Goal: Task Accomplishment & Management: Use online tool/utility

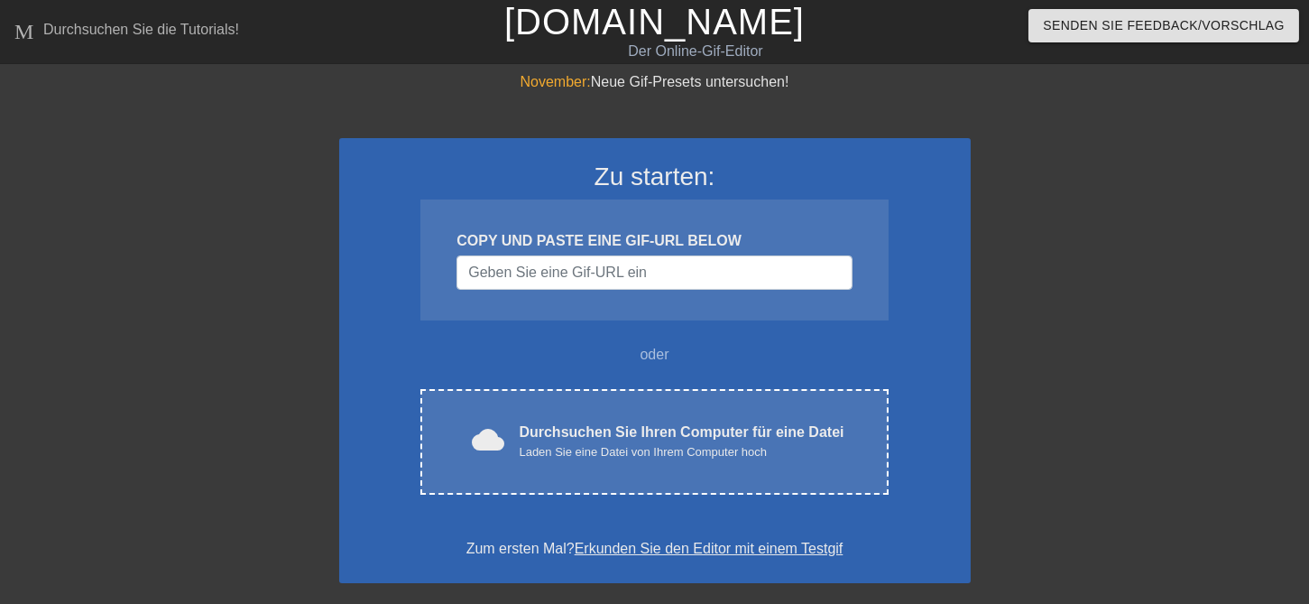
click at [635, 276] on input "Username" at bounding box center [653, 272] width 395 height 34
click at [655, 275] on input "Username" at bounding box center [653, 272] width 395 height 34
click at [655, 276] on input "Username" at bounding box center [653, 272] width 395 height 34
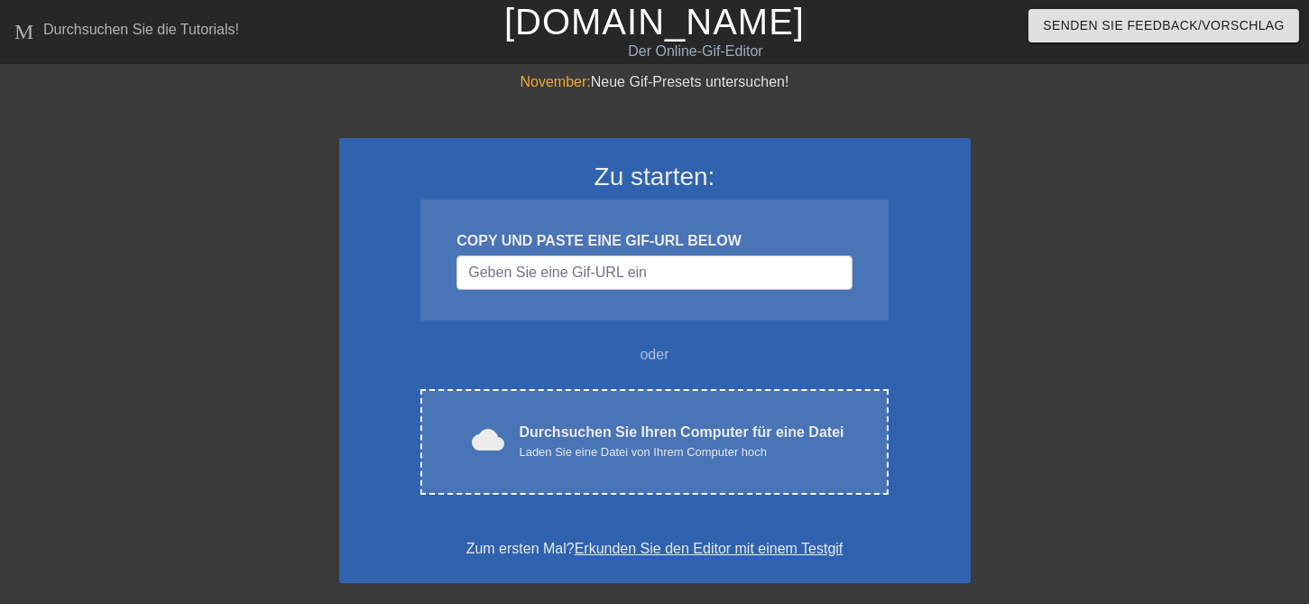
click at [643, 272] on input "Username" at bounding box center [653, 272] width 395 height 34
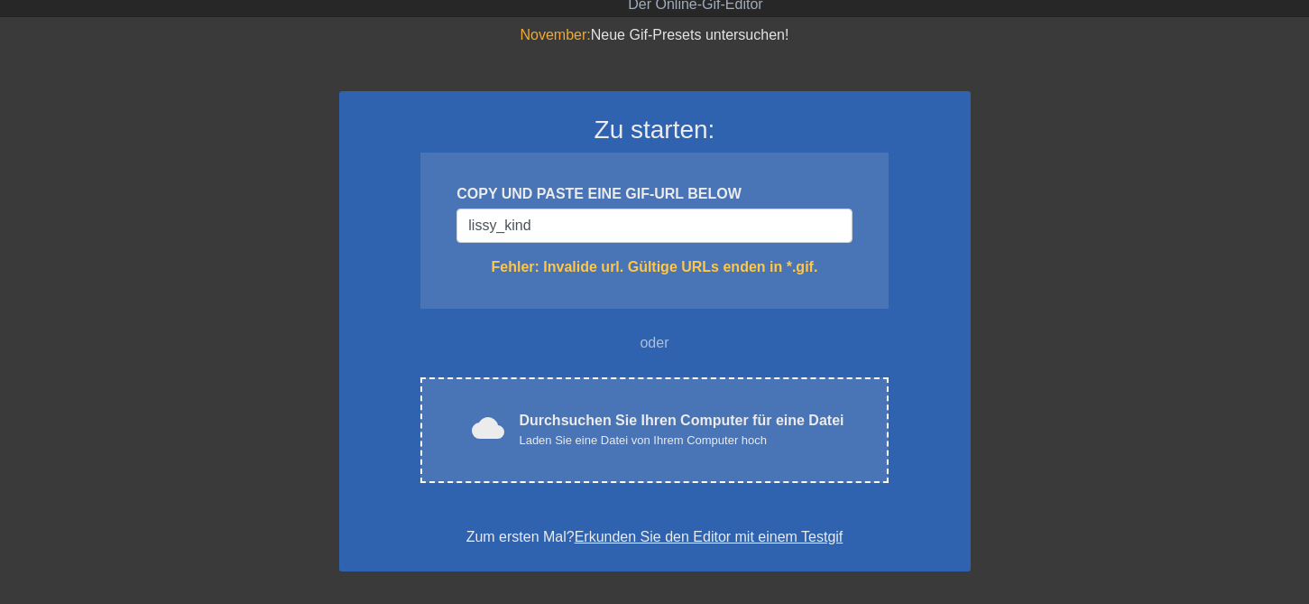
scroll to position [99, 0]
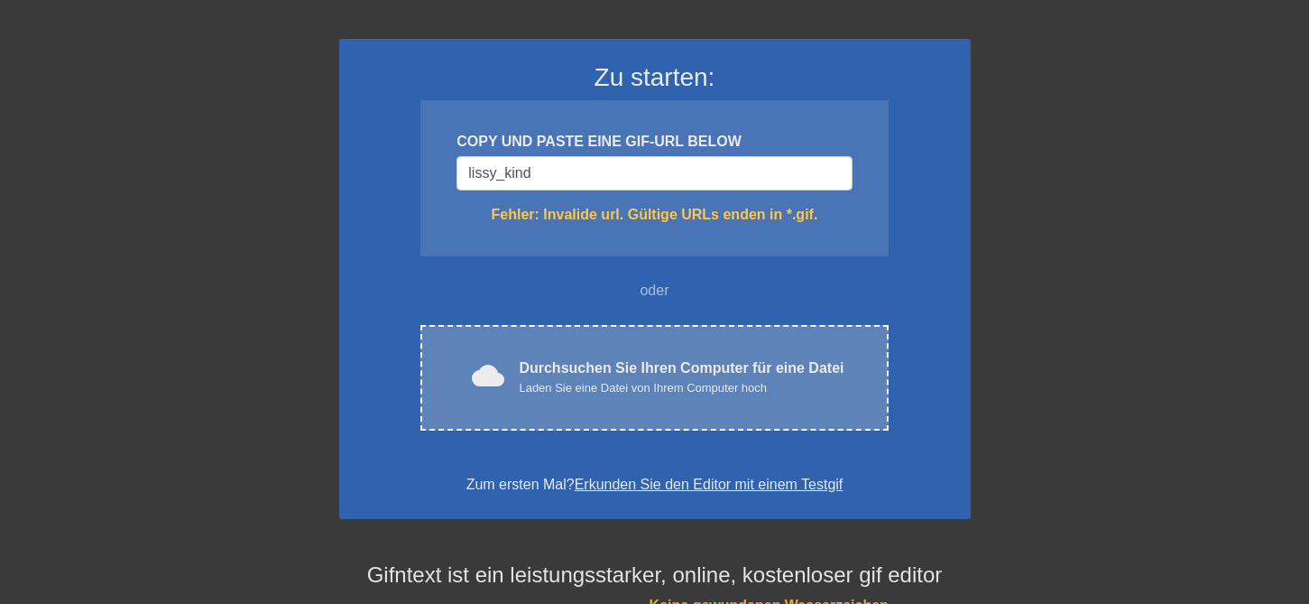
type input "lissy_kind"
click at [671, 373] on div "Durchsuchen Sie Ihren Computer für eine Datei Laden Sie eine Datei von Ihrem Co…" at bounding box center [681, 377] width 325 height 40
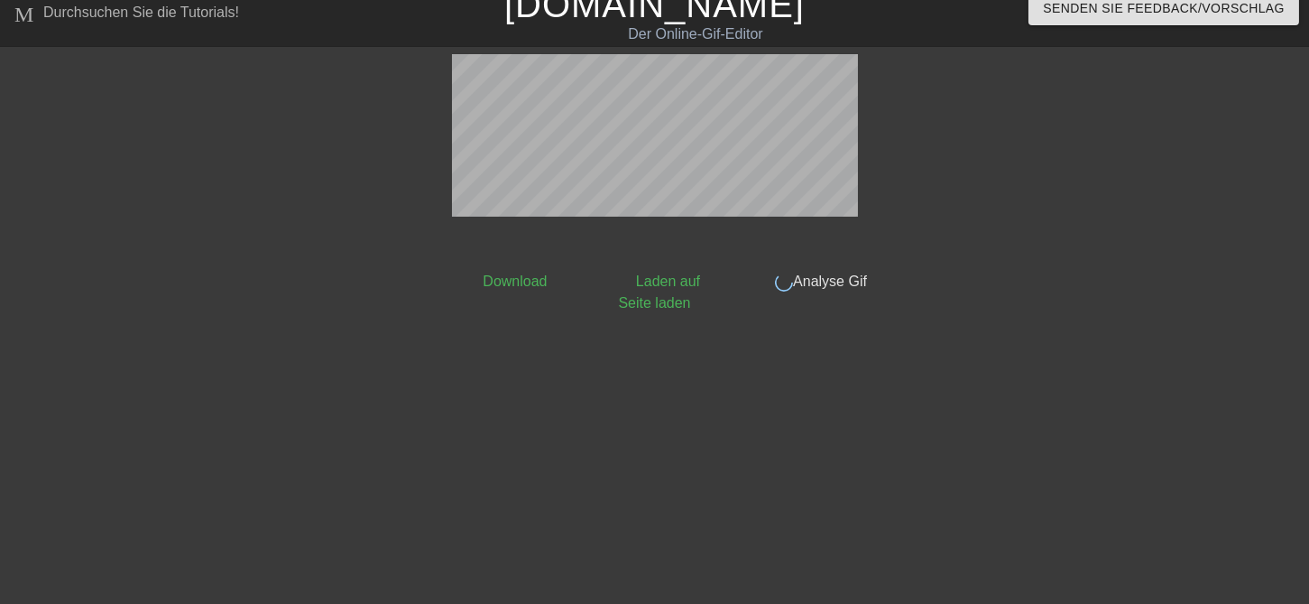
scroll to position [0, 0]
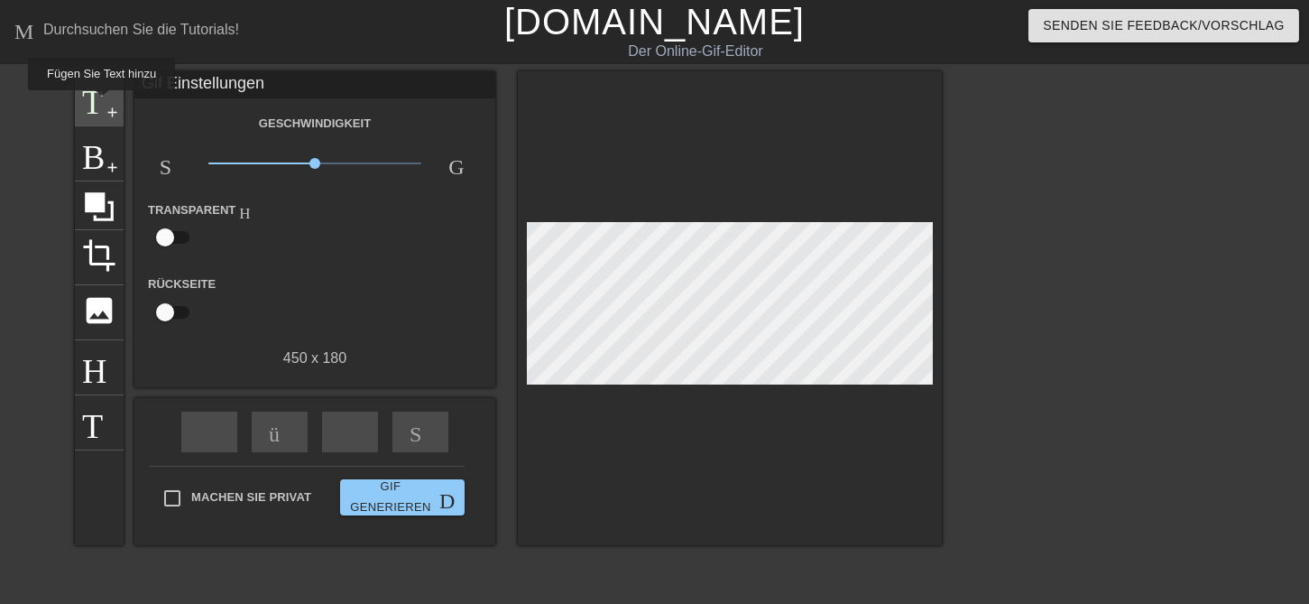
click at [99, 103] on span "Titel" at bounding box center [99, 96] width 34 height 34
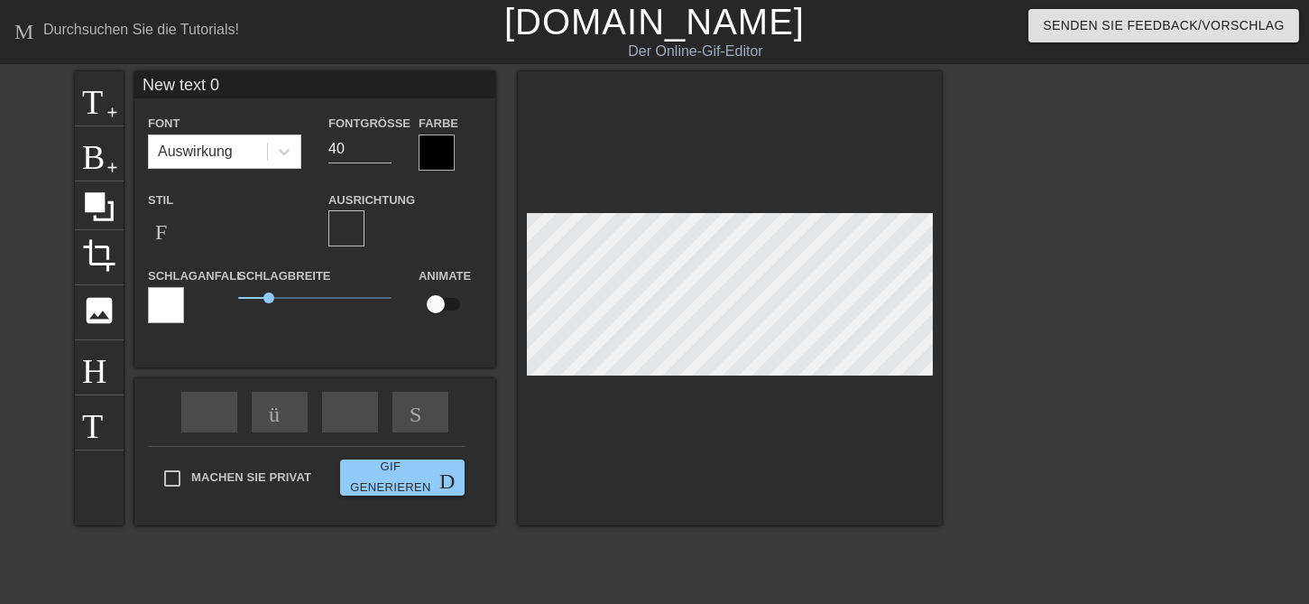
click at [202, 83] on input "New text 0" at bounding box center [314, 84] width 361 height 27
type input "0"
type input "lissy_kind"
click at [202, 83] on input "lissy_kind" at bounding box center [314, 84] width 361 height 27
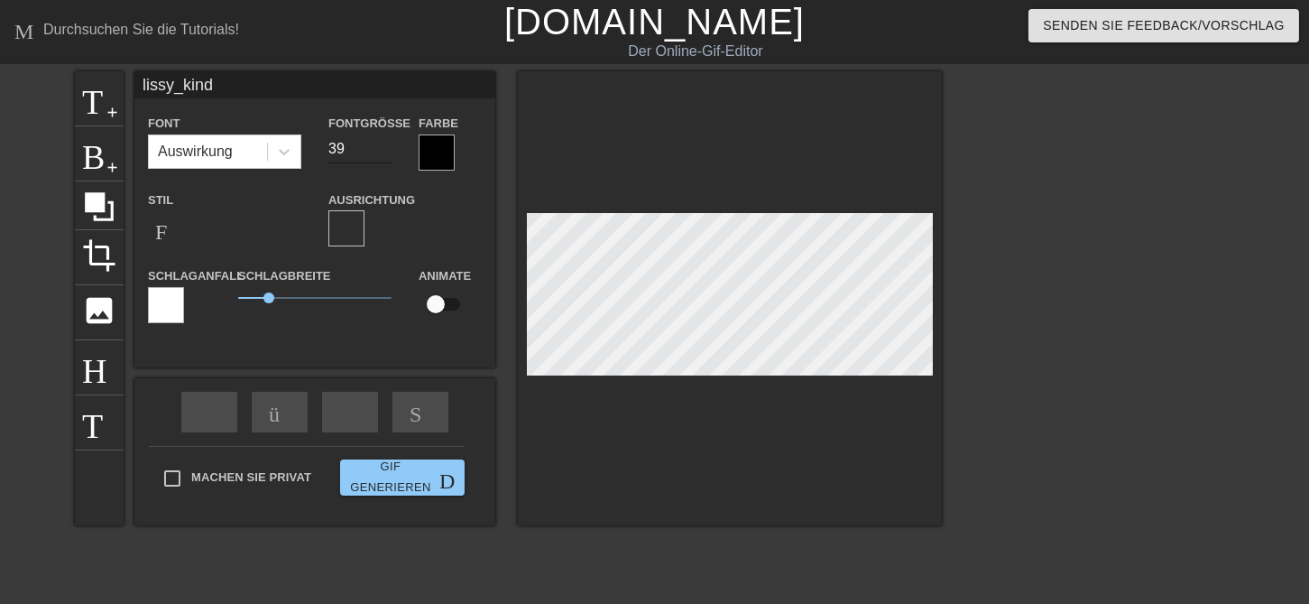
click at [383, 154] on input "39" at bounding box center [359, 148] width 63 height 29
click at [383, 154] on input "33" at bounding box center [359, 148] width 63 height 29
click at [383, 154] on input "27" at bounding box center [359, 148] width 63 height 29
click at [383, 154] on input "21" at bounding box center [359, 148] width 63 height 29
click at [383, 154] on input "17" at bounding box center [359, 148] width 63 height 29
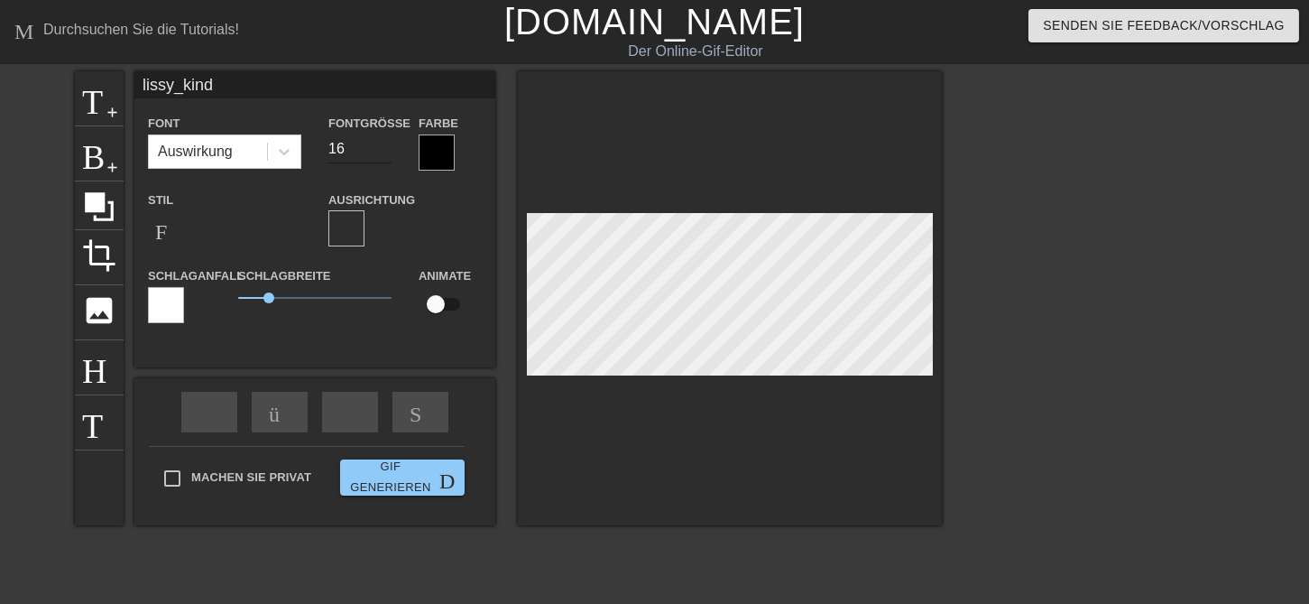
click at [383, 154] on input "16" at bounding box center [359, 148] width 63 height 29
type input "15"
click at [383, 154] on input "15" at bounding box center [359, 148] width 63 height 29
type input "lissy_kind"
click at [383, 154] on input "14" at bounding box center [359, 148] width 63 height 29
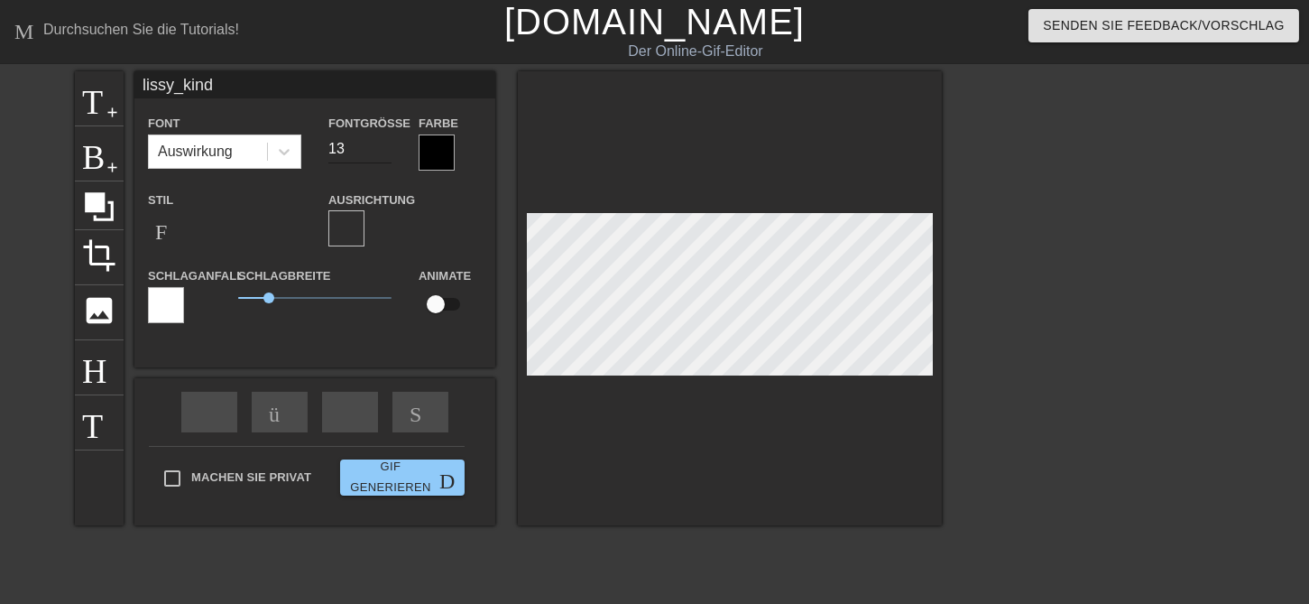
type input "13"
click at [383, 154] on input "13" at bounding box center [359, 148] width 63 height 29
click at [288, 151] on icon at bounding box center [284, 152] width 11 height 6
click at [283, 154] on icon at bounding box center [284, 152] width 18 height 18
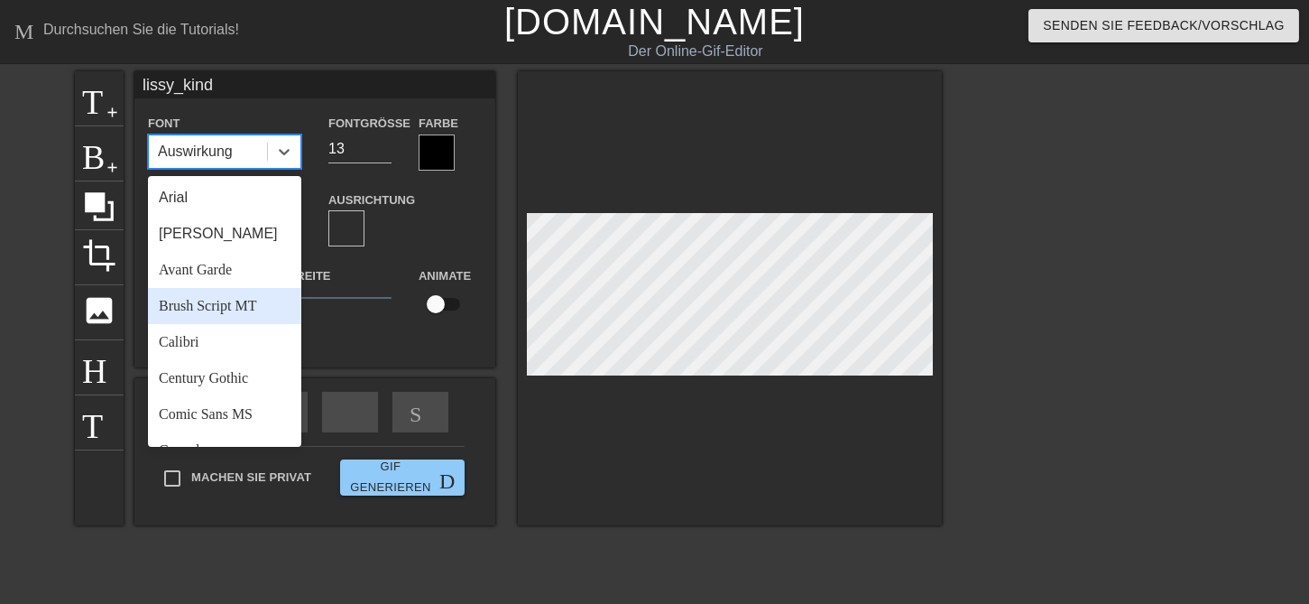
click at [221, 309] on div "Brush Script MT" at bounding box center [224, 306] width 153 height 36
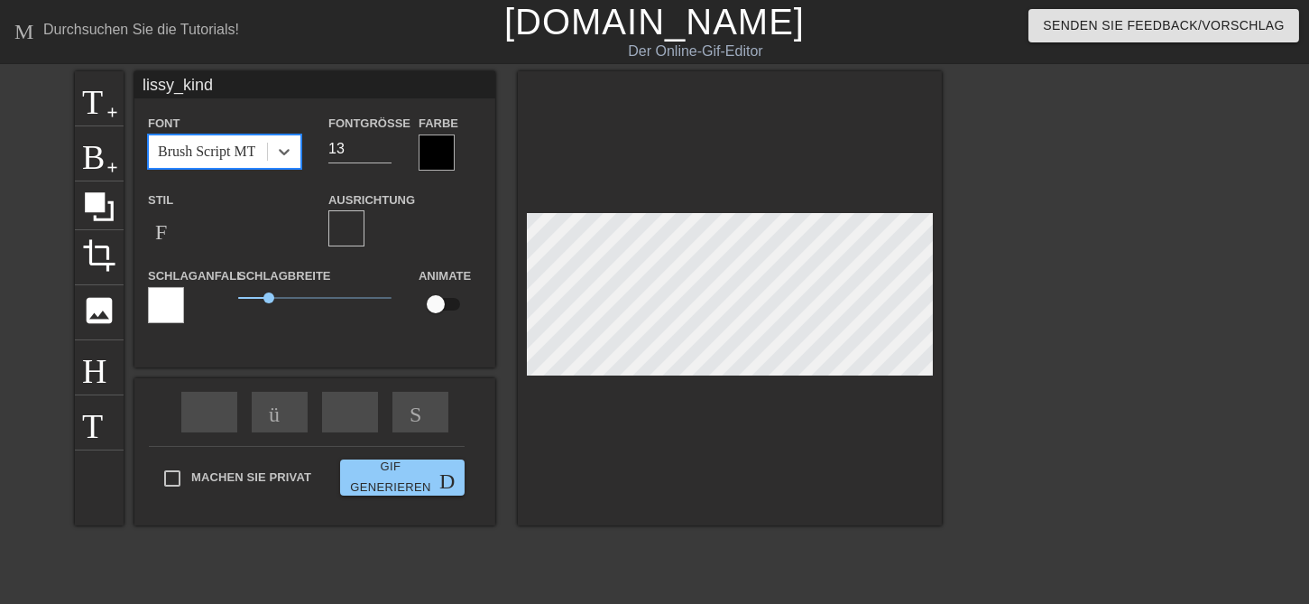
click at [221, 309] on div "Schlaganfall" at bounding box center [179, 301] width 90 height 75
click at [445, 143] on div at bounding box center [437, 152] width 36 height 36
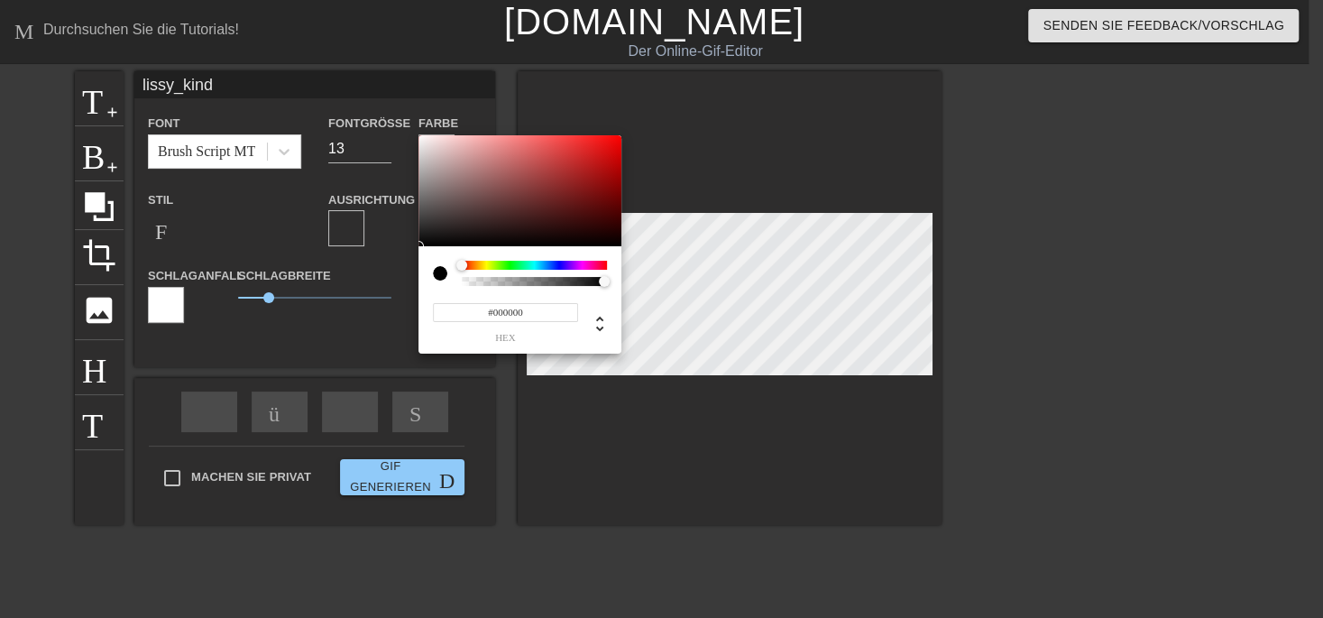
click at [442, 270] on div at bounding box center [440, 273] width 14 height 14
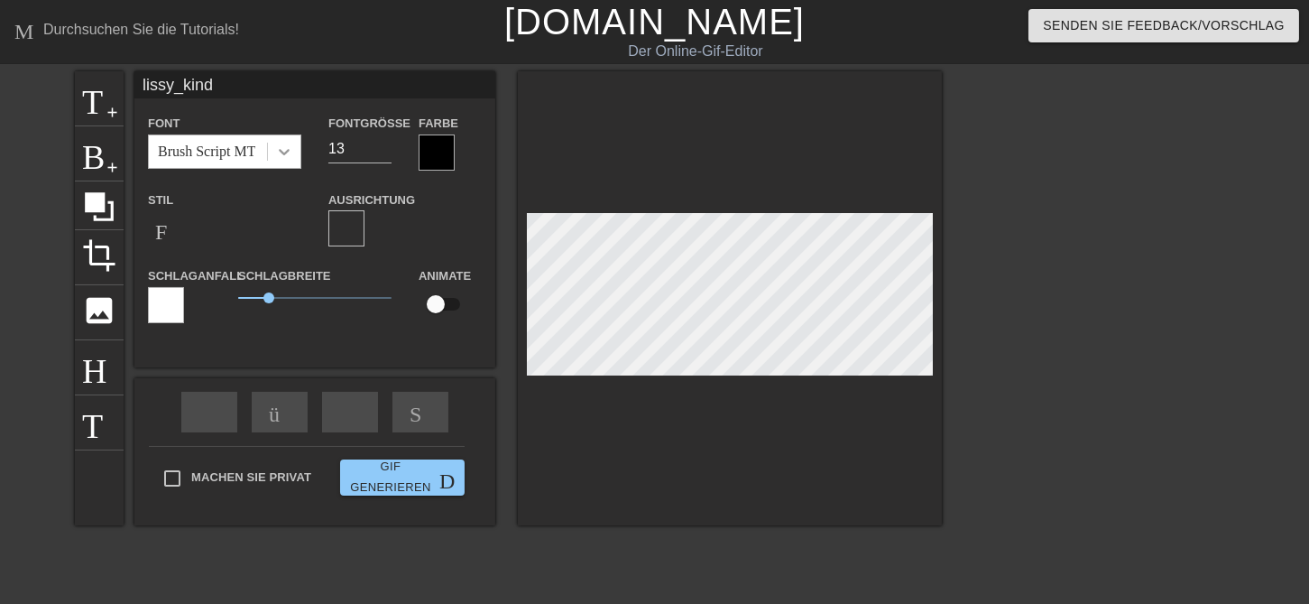
click at [289, 152] on icon at bounding box center [284, 152] width 11 height 6
click at [437, 147] on div at bounding box center [437, 152] width 36 height 36
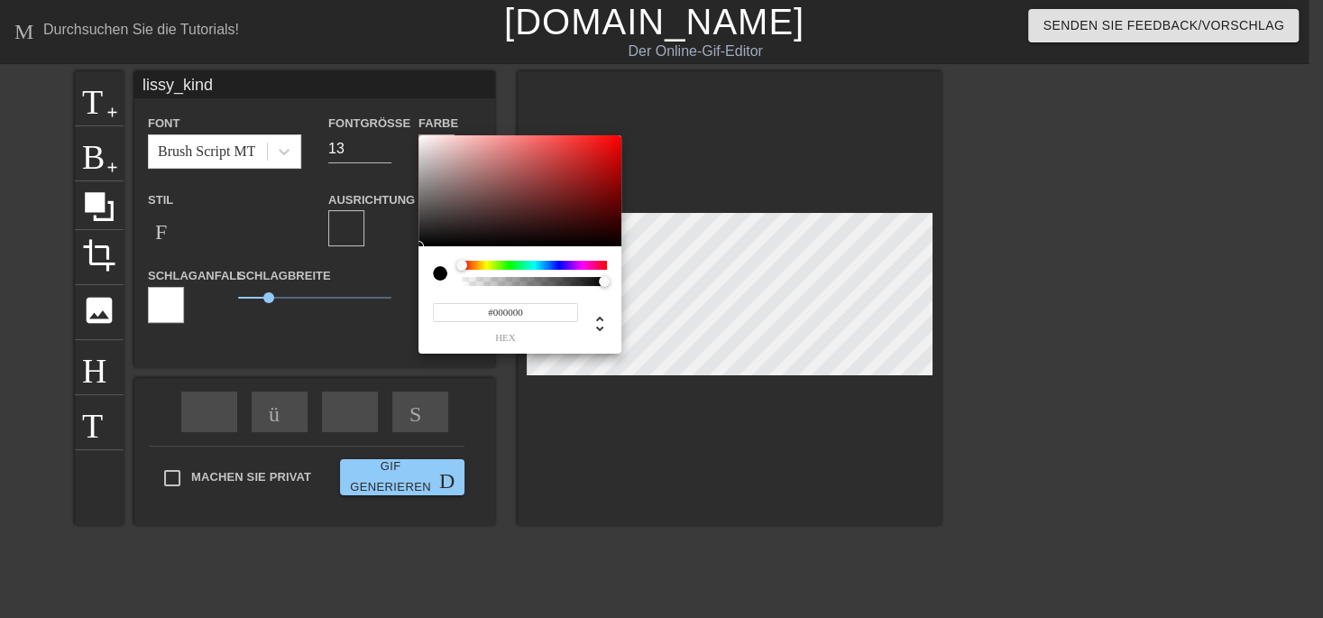
click at [430, 271] on div "#000000 hex" at bounding box center [520, 299] width 203 height 107
click at [437, 272] on div at bounding box center [447, 273] width 29 height 25
click at [438, 272] on div at bounding box center [440, 273] width 14 height 14
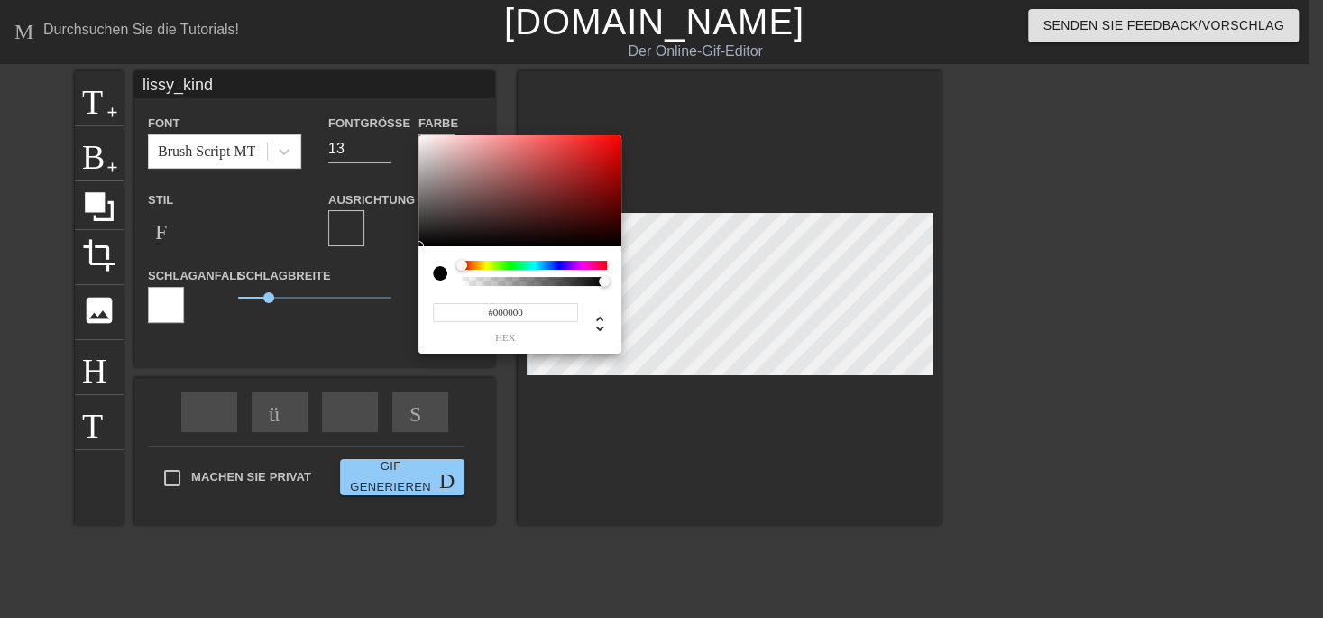
click at [438, 272] on div at bounding box center [440, 273] width 14 height 14
type input "0"
click at [586, 282] on div at bounding box center [535, 281] width 140 height 9
click at [598, 277] on div at bounding box center [534, 273] width 145 height 25
type input "1"
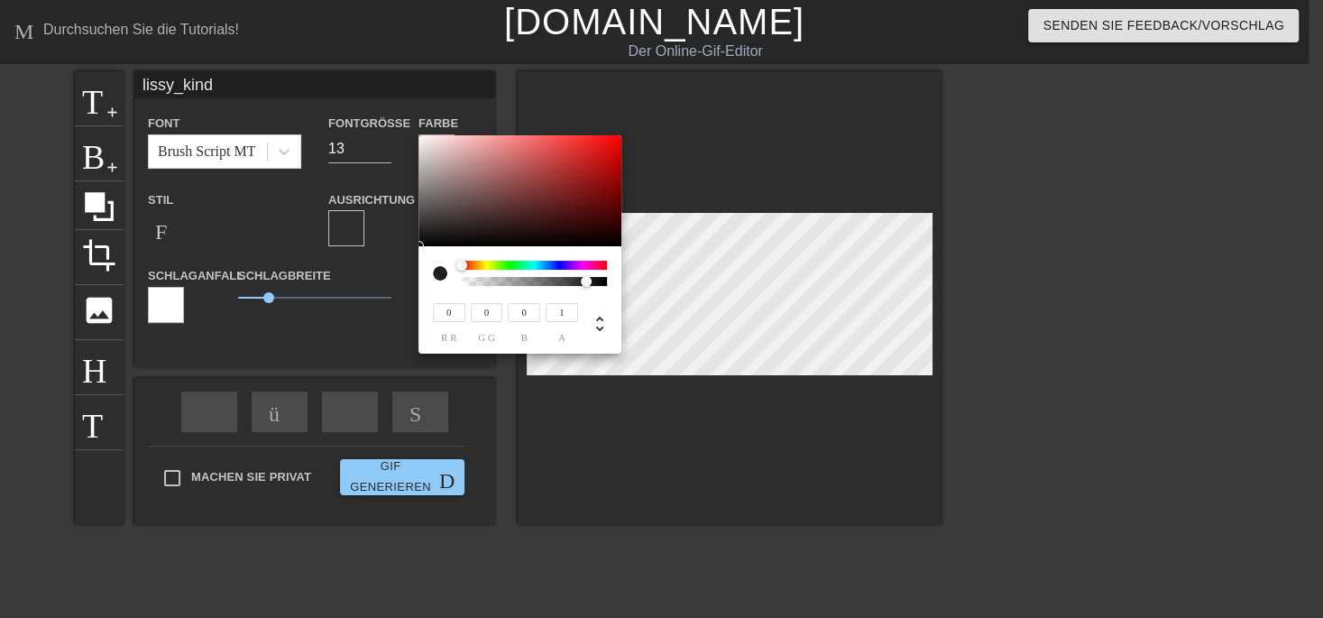
click at [604, 282] on div at bounding box center [535, 281] width 140 height 9
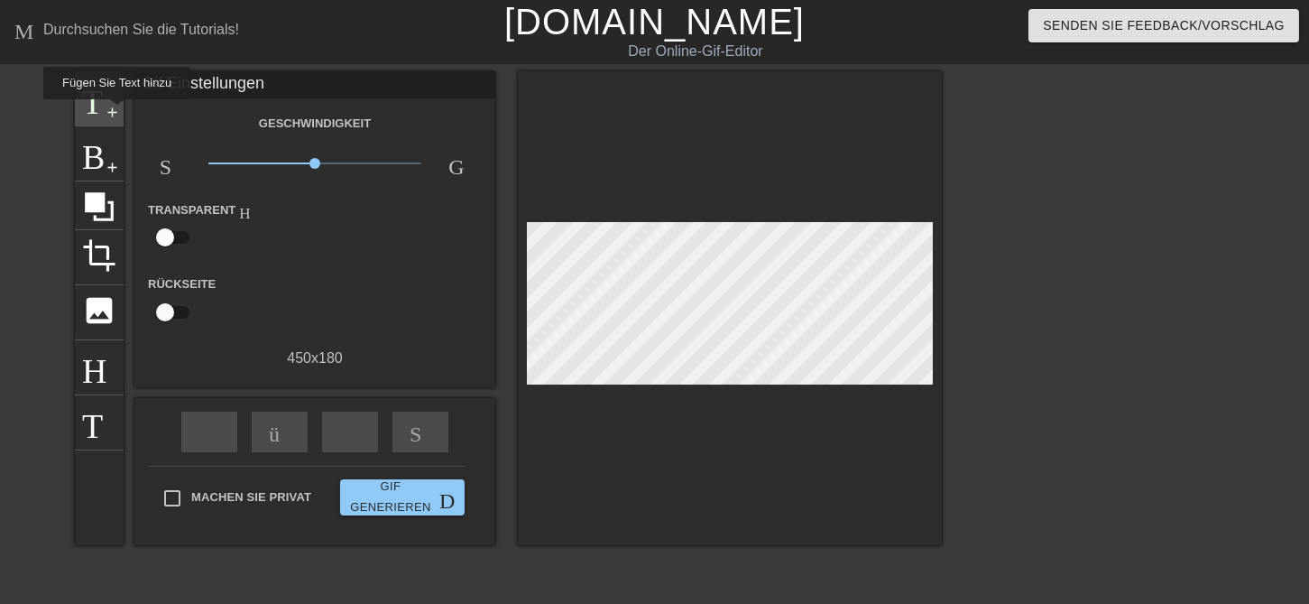
click at [115, 112] on span "add-circle" at bounding box center [112, 112] width 15 height 15
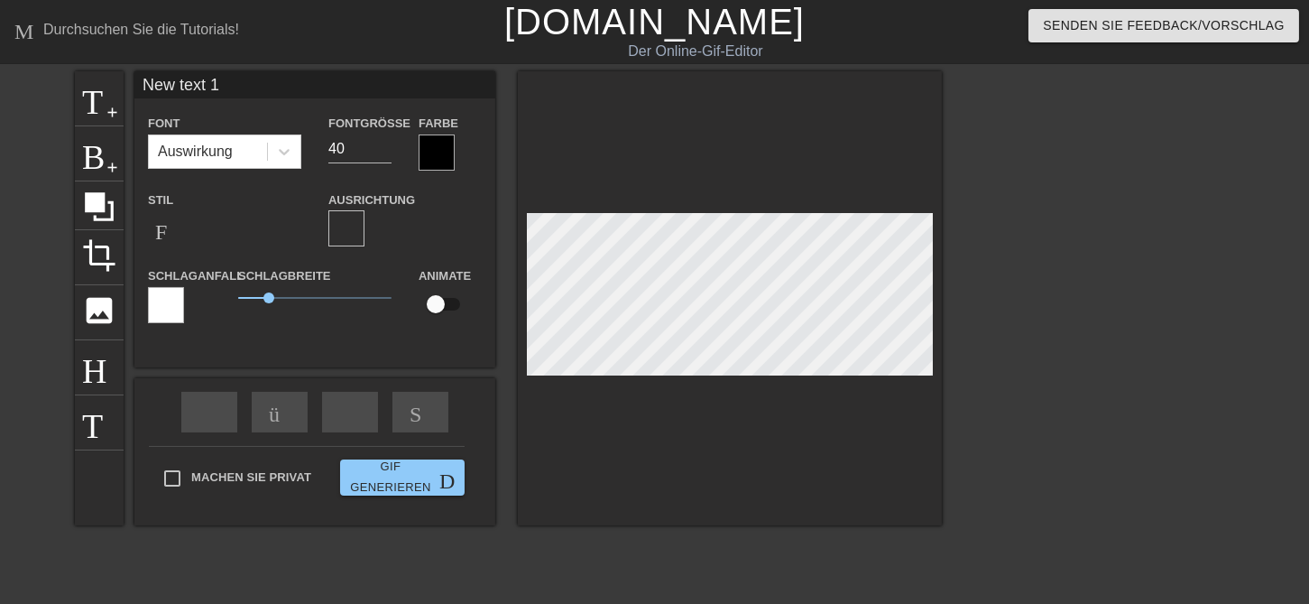
click at [226, 89] on input "New text 1" at bounding box center [314, 84] width 361 height 27
type input "N"
click at [623, 127] on div at bounding box center [730, 298] width 424 height 454
click at [291, 153] on icon at bounding box center [284, 152] width 18 height 18
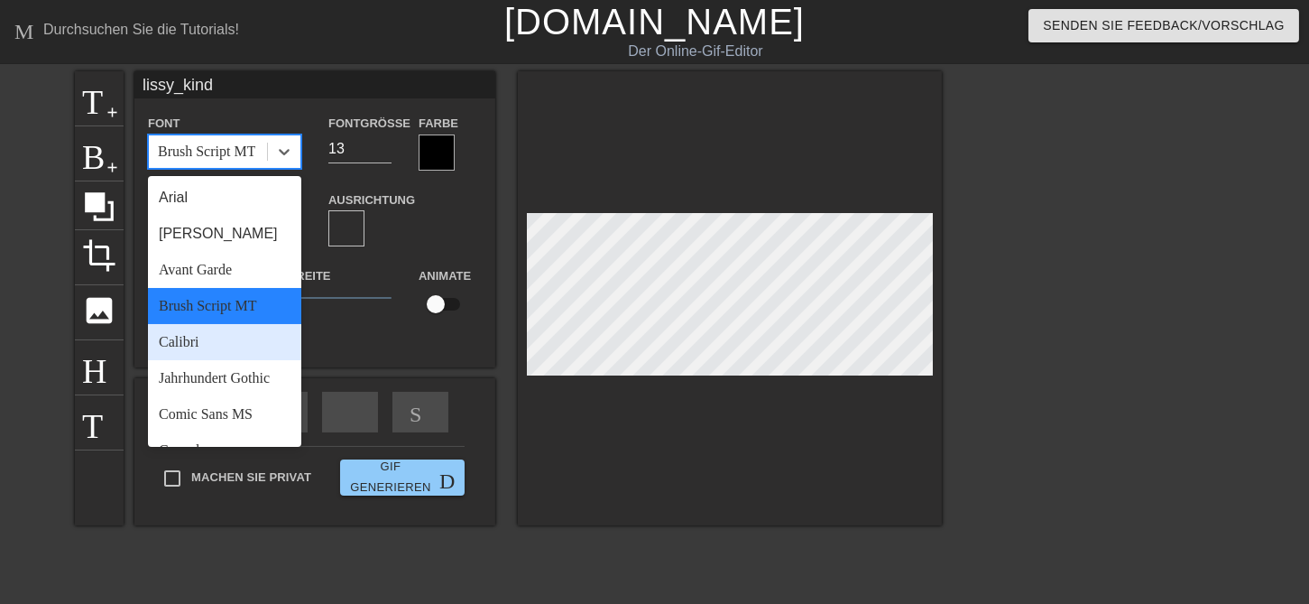
click at [204, 335] on div "Calibri" at bounding box center [224, 342] width 153 height 36
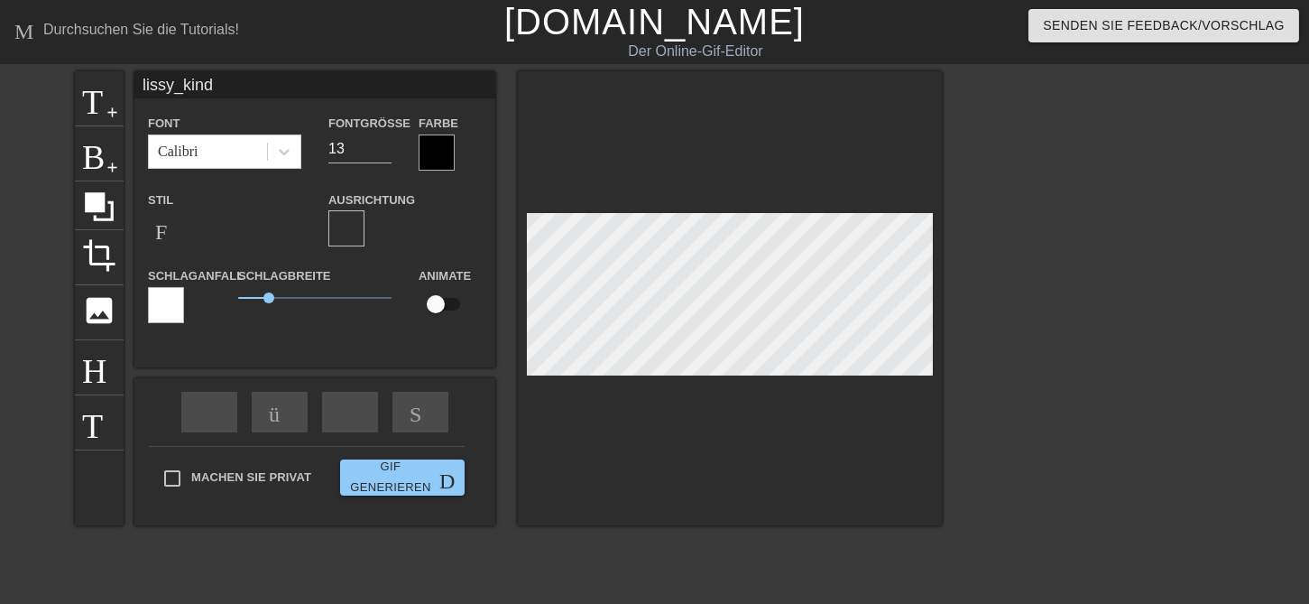
click at [204, 335] on div "Schlaganfall" at bounding box center [179, 301] width 90 height 75
drag, startPoint x: 264, startPoint y: 298, endPoint x: 240, endPoint y: 302, distance: 24.8
click at [240, 302] on span "0.2" at bounding box center [244, 297] width 11 height 11
click at [281, 149] on icon at bounding box center [284, 152] width 18 height 18
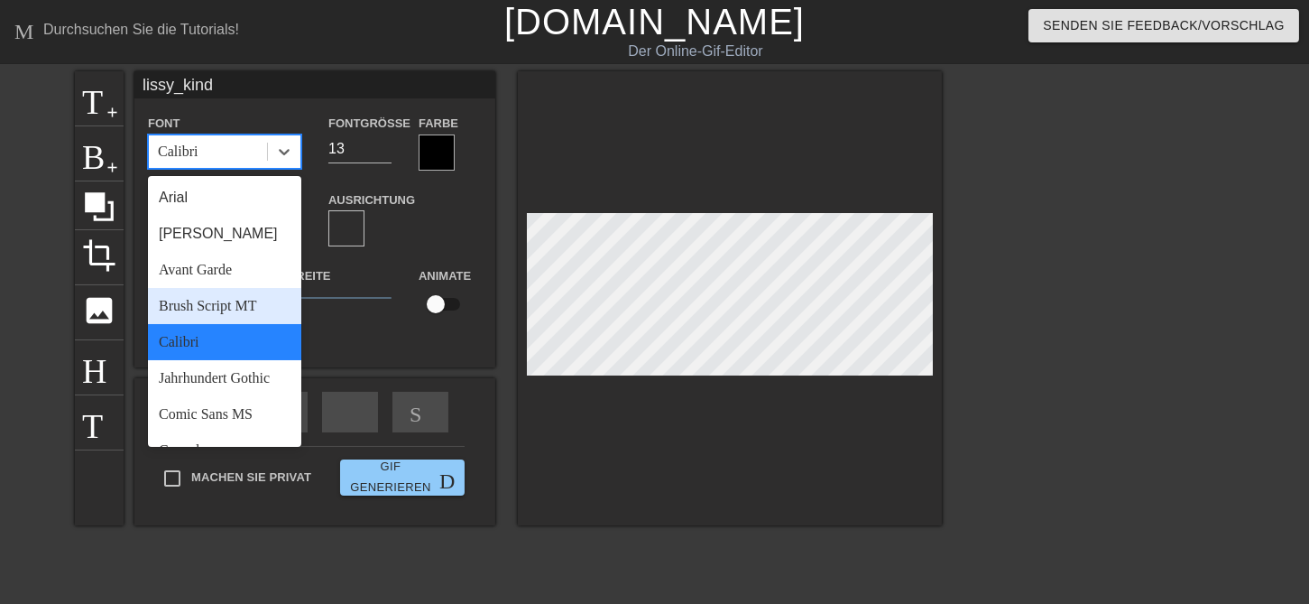
click at [230, 303] on div "Brush Script MT" at bounding box center [224, 306] width 153 height 36
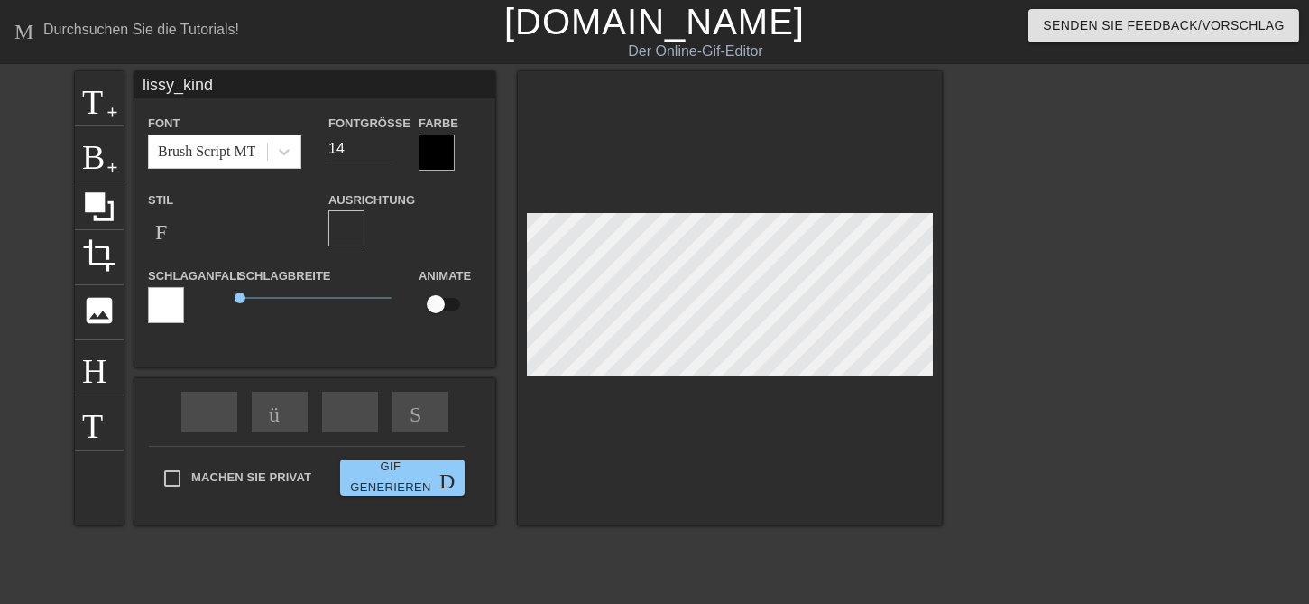
click at [383, 143] on input "14" at bounding box center [359, 148] width 63 height 29
type input "15"
click at [383, 143] on input "15" at bounding box center [359, 148] width 63 height 29
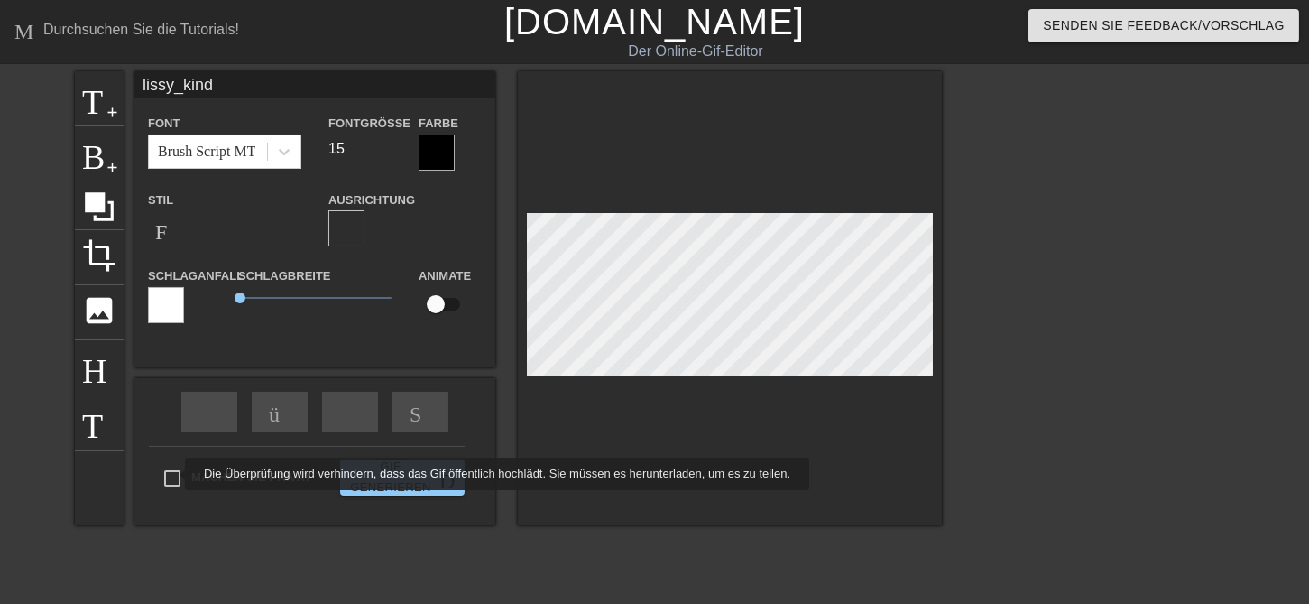
click at [173, 473] on div "Machen Sie privat Gif generieren Doppelpfeil" at bounding box center [307, 481] width 316 height 71
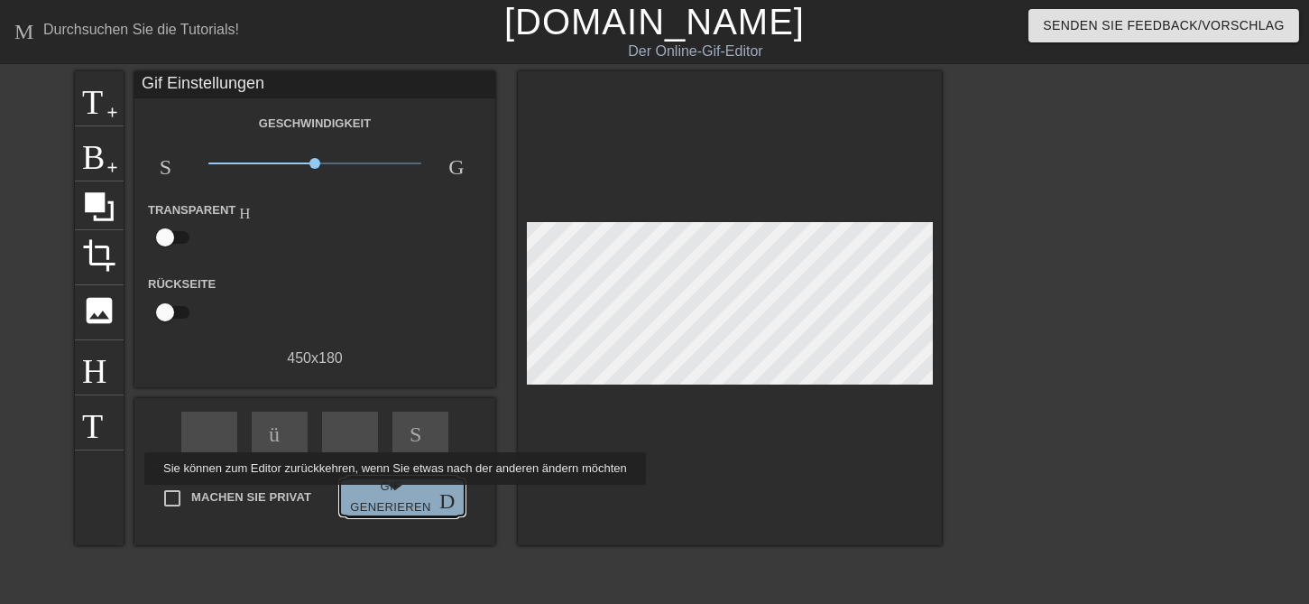
click at [392, 497] on span "Gif generieren Doppelpfeil" at bounding box center [402, 496] width 110 height 41
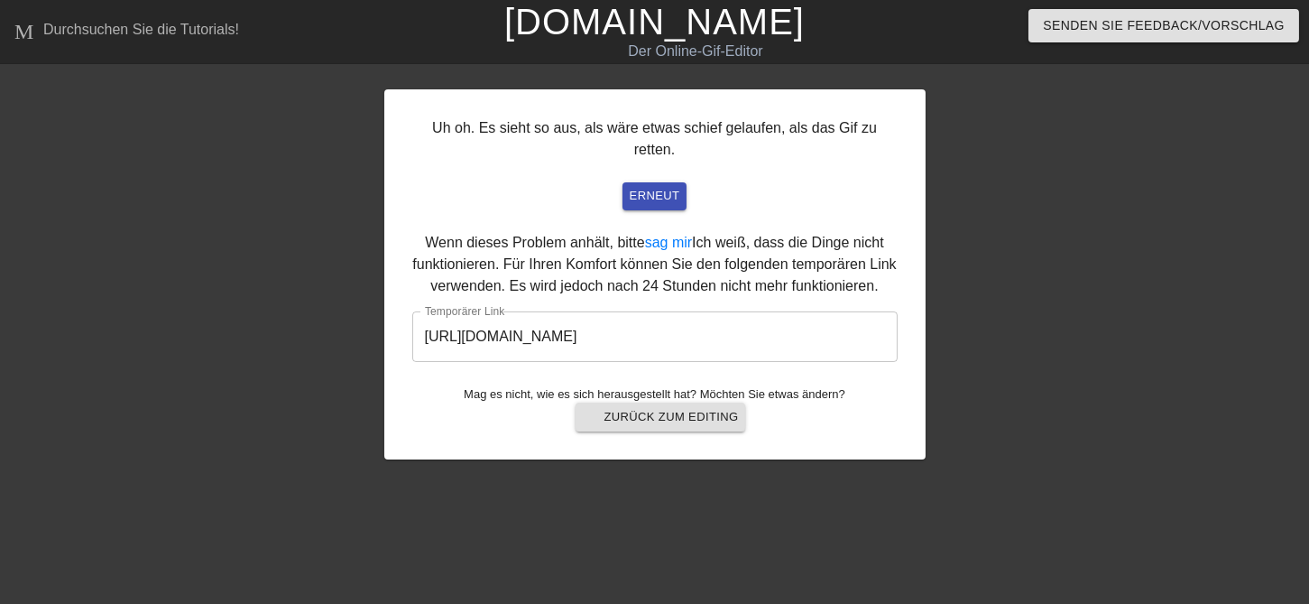
click at [657, 313] on input "http://www.gifntext.com/temp_generations/NIXqYKKZ.gif" at bounding box center [654, 336] width 485 height 51
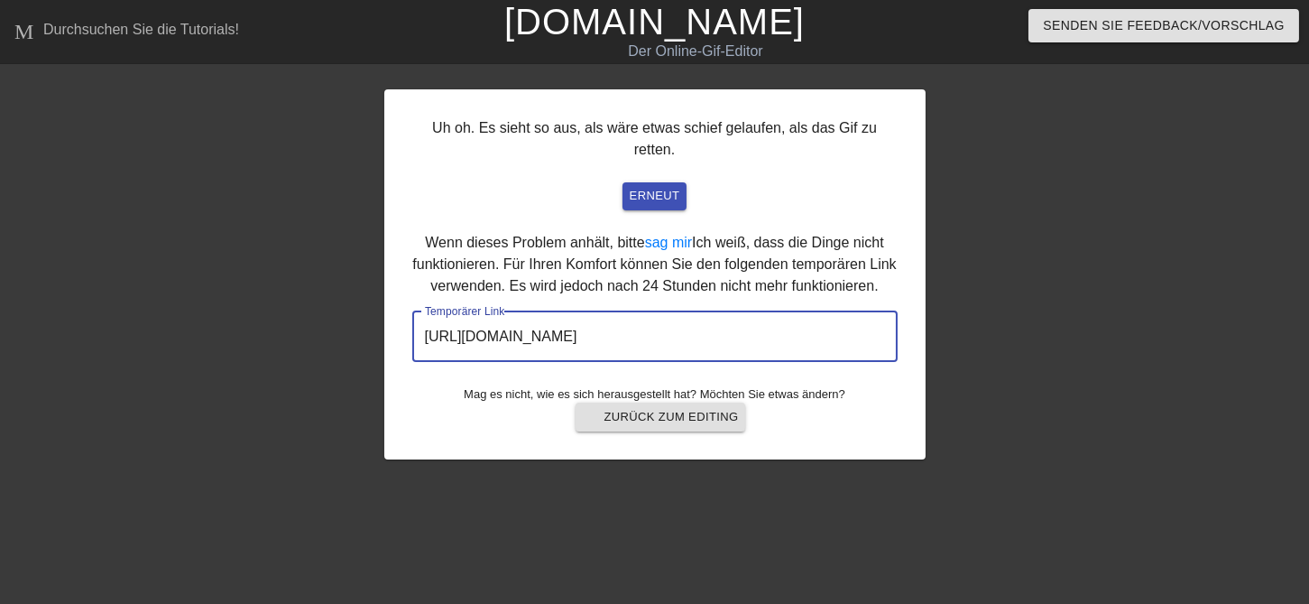
click at [657, 313] on input "http://www.gifntext.com/temp_generations/NIXqYKKZ.gif" at bounding box center [654, 336] width 485 height 51
click at [199, 70] on div "Menü-Buch Durchsuchen Sie die Tutorials! Gifntext.com Der Online-Gif-Editor Sen…" at bounding box center [654, 306] width 1309 height 613
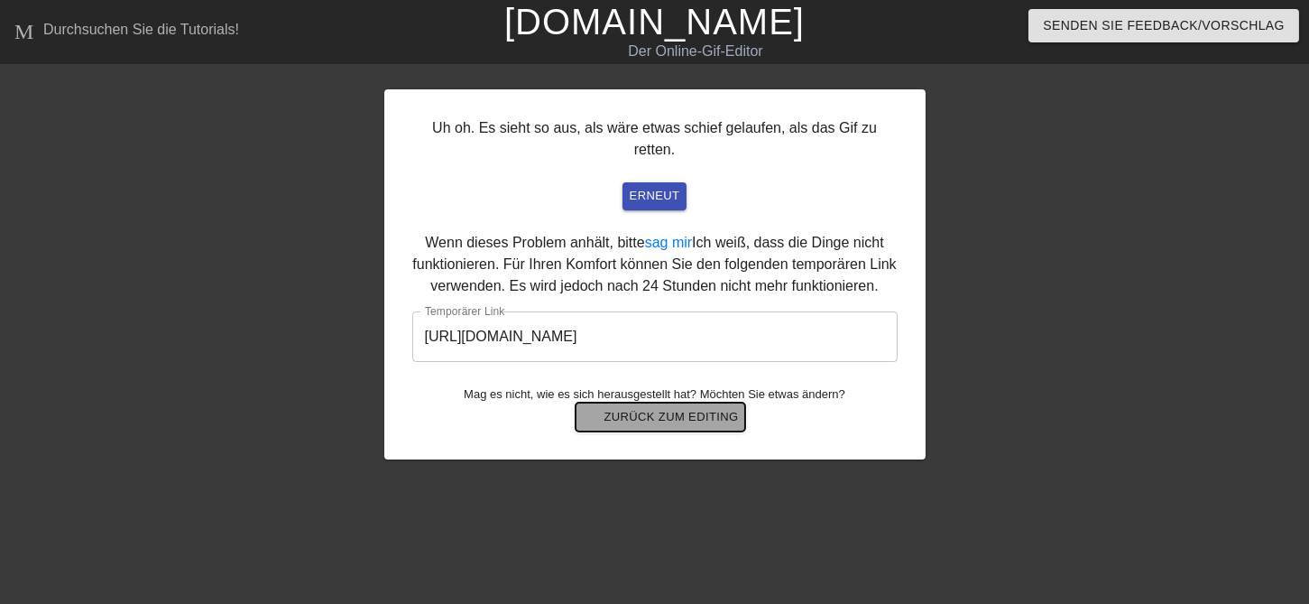
click at [682, 402] on button "arrow-back Zurück zum Editing" at bounding box center [661, 416] width 171 height 29
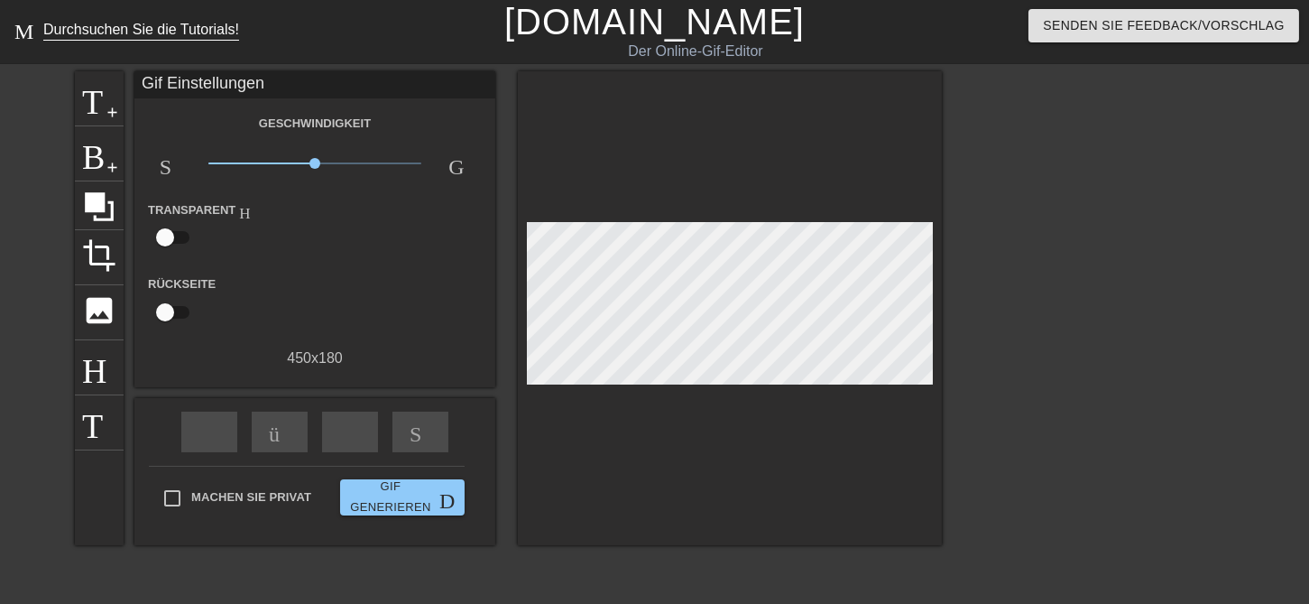
click at [125, 34] on div "Durchsuchen Sie die Tutorials!" at bounding box center [141, 29] width 196 height 15
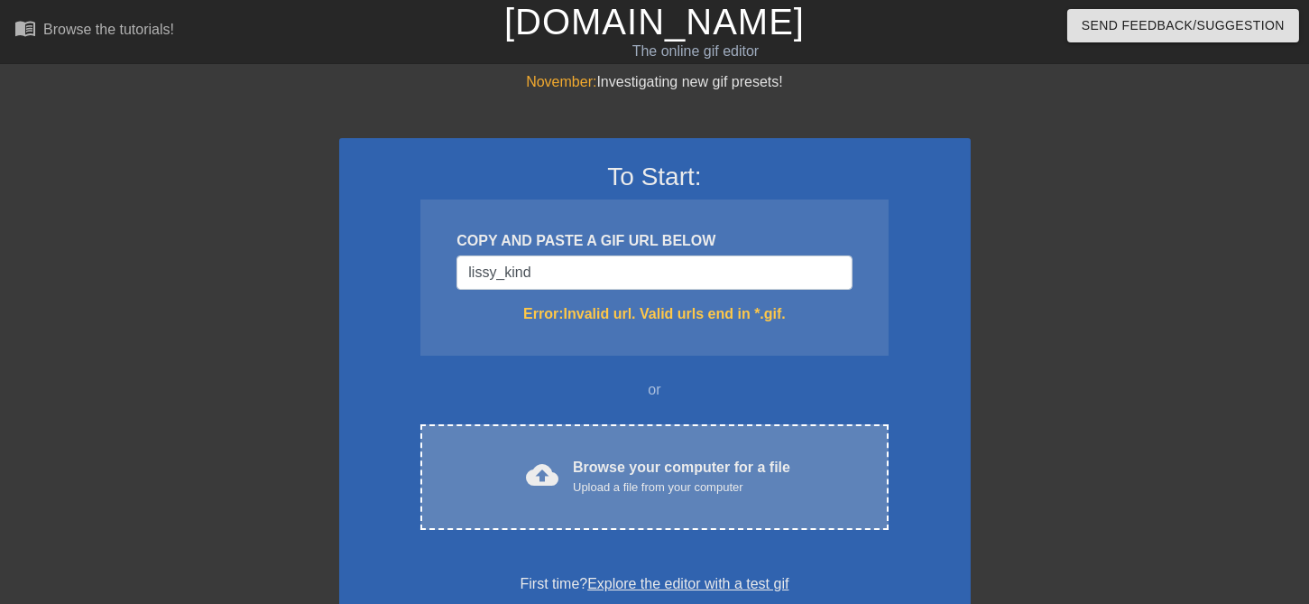
type input "lissy_kind"
click at [704, 460] on div "Browse your computer for a file Upload a file from your computer" at bounding box center [681, 476] width 217 height 40
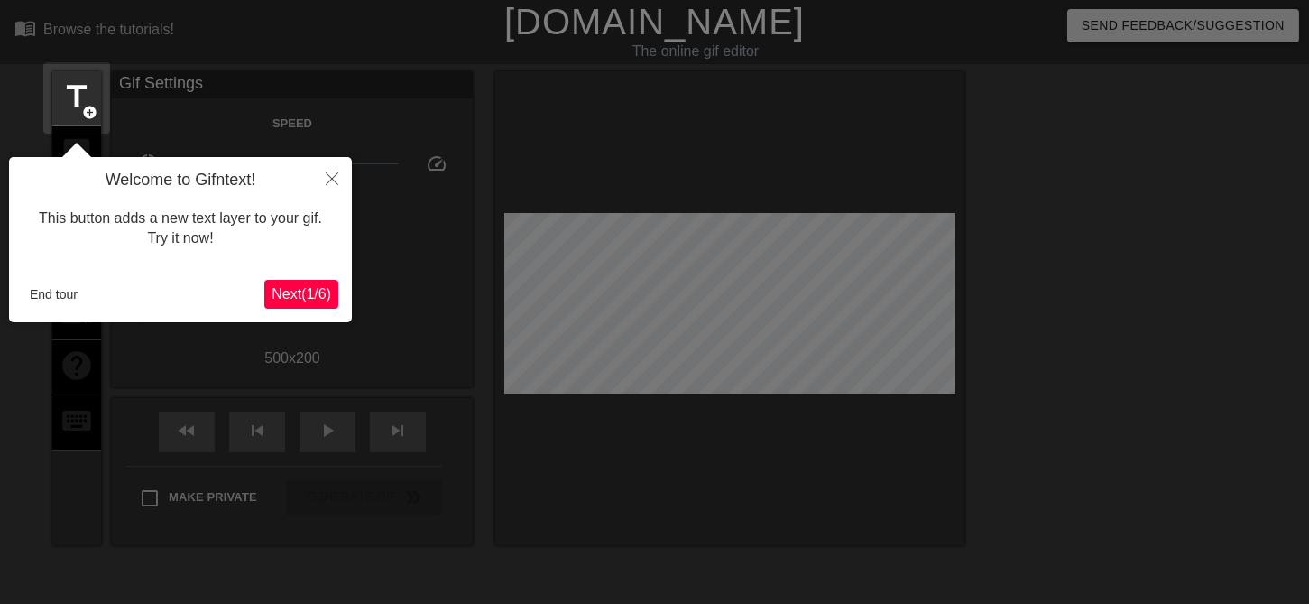
scroll to position [43, 0]
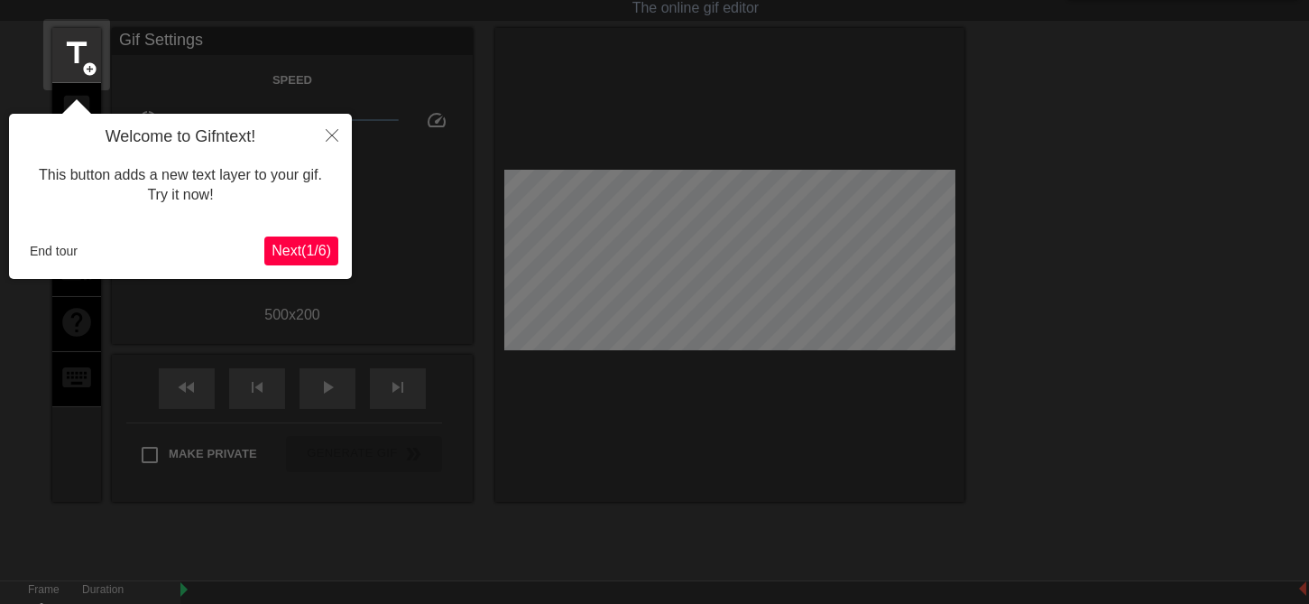
click at [325, 253] on span "Next ( 1 / 6 )" at bounding box center [302, 250] width 60 height 15
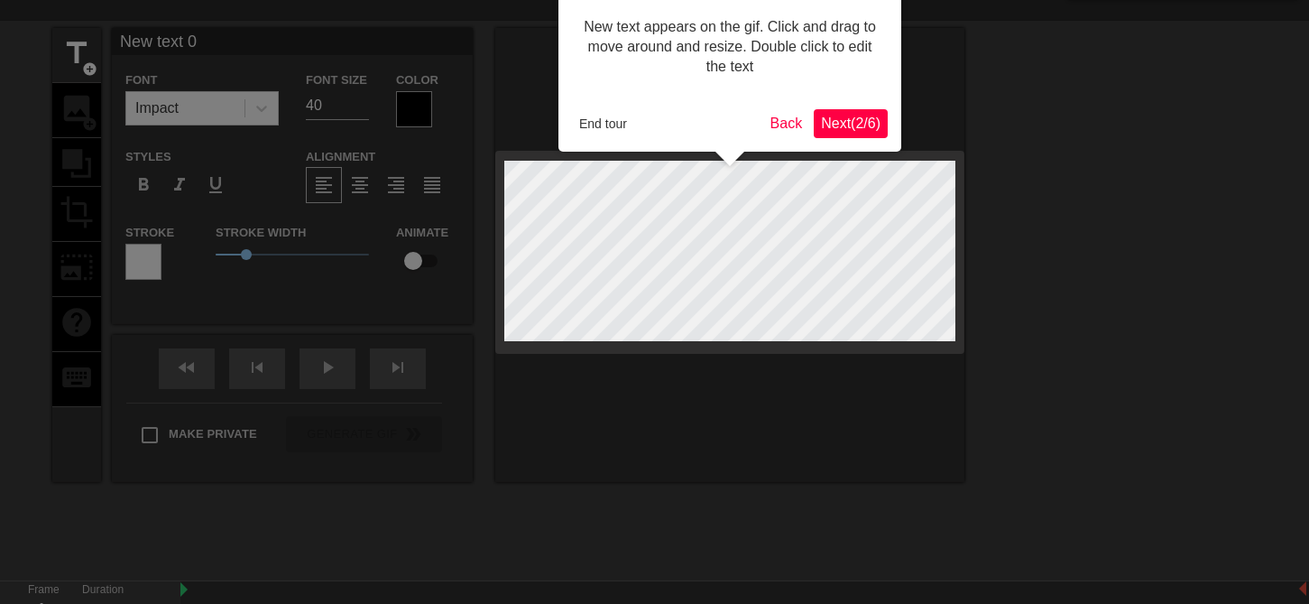
scroll to position [0, 0]
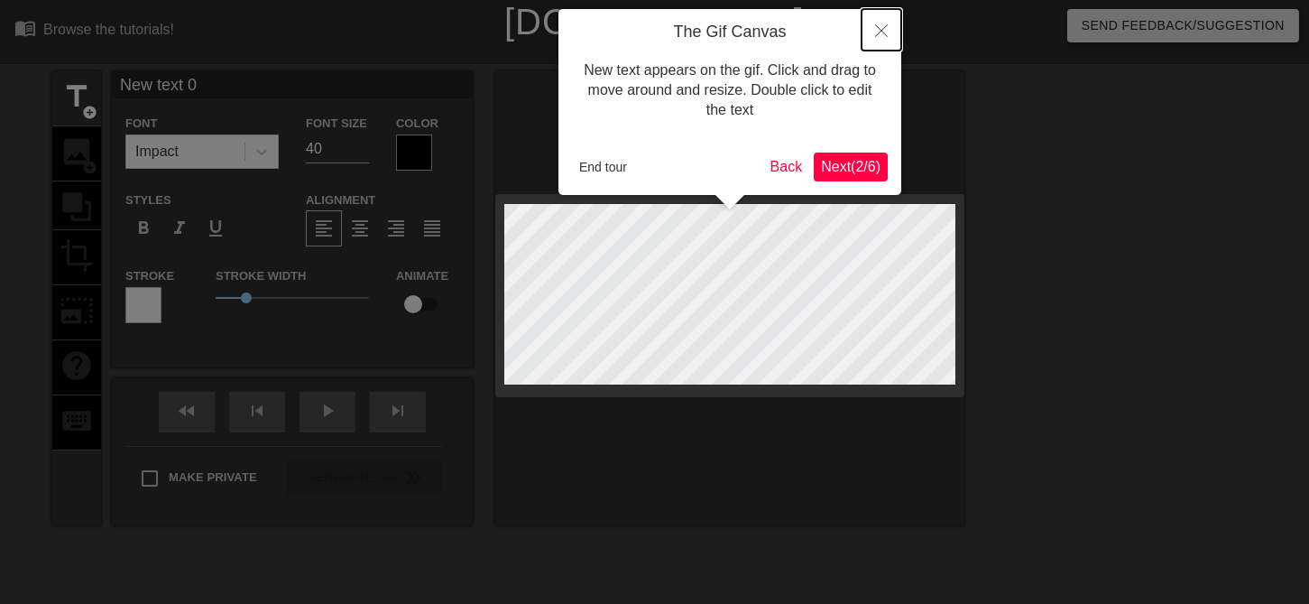
click at [873, 35] on button "Close" at bounding box center [882, 29] width 40 height 41
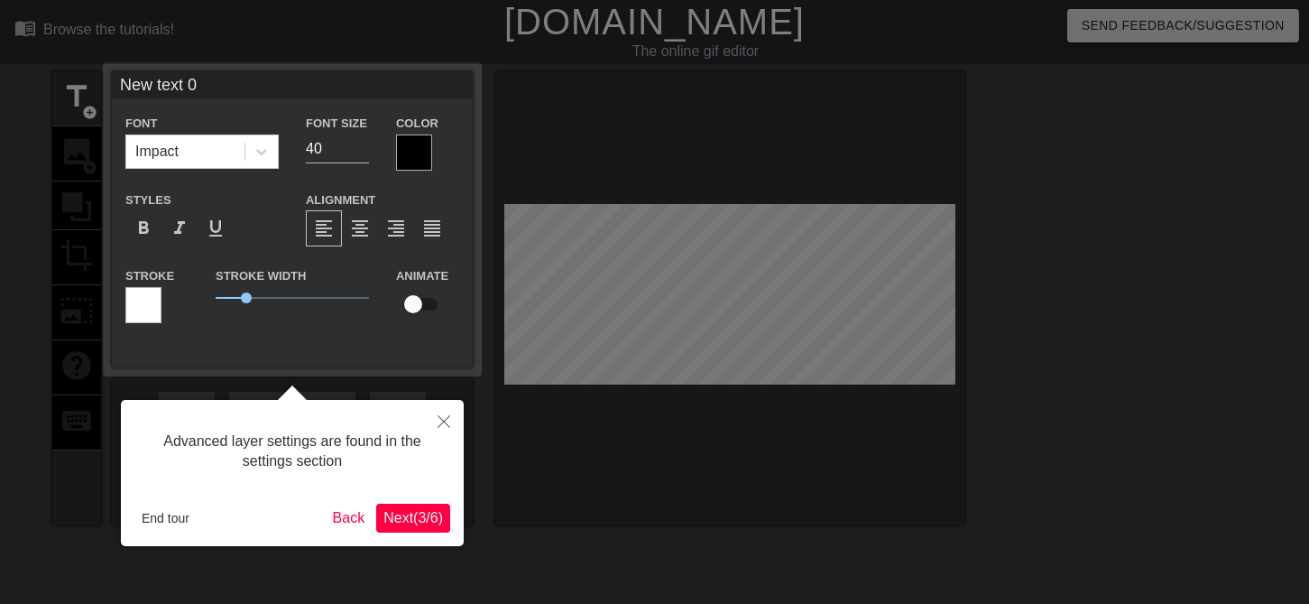
scroll to position [43, 0]
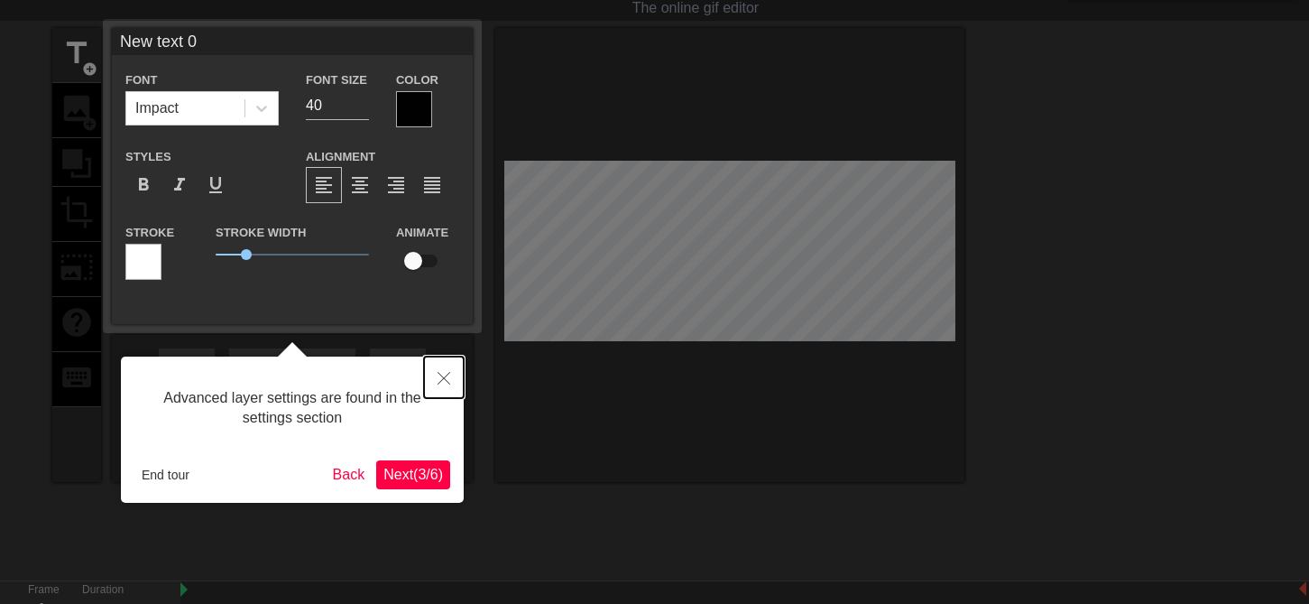
click at [437, 366] on button "Close" at bounding box center [444, 376] width 40 height 41
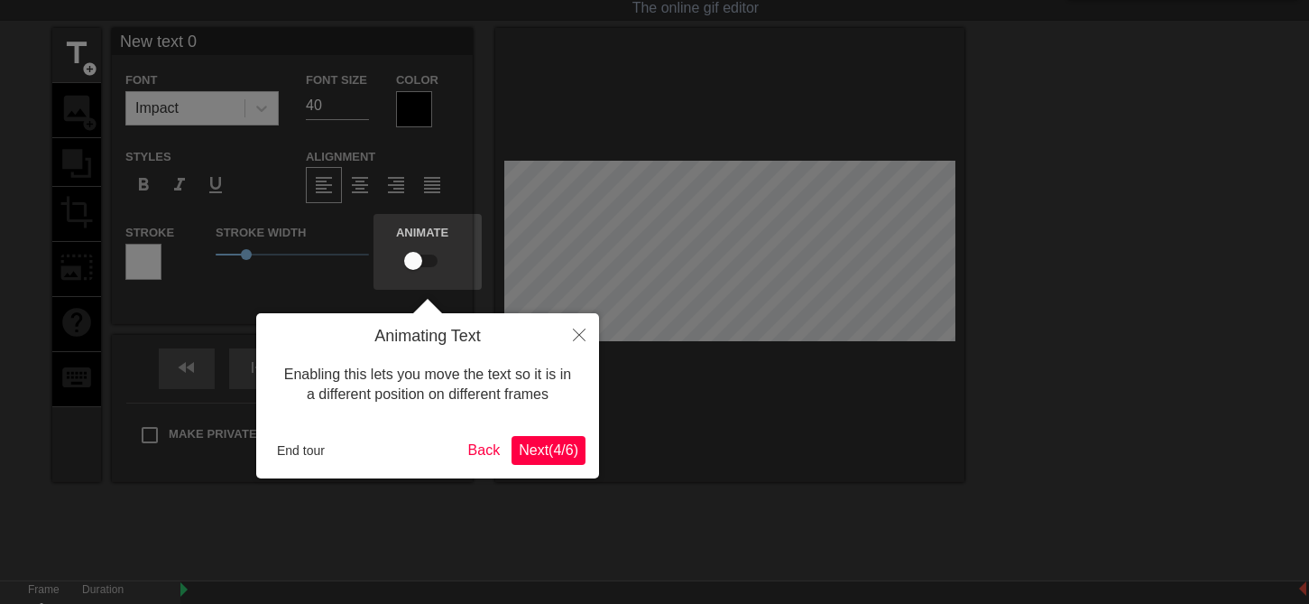
scroll to position [0, 0]
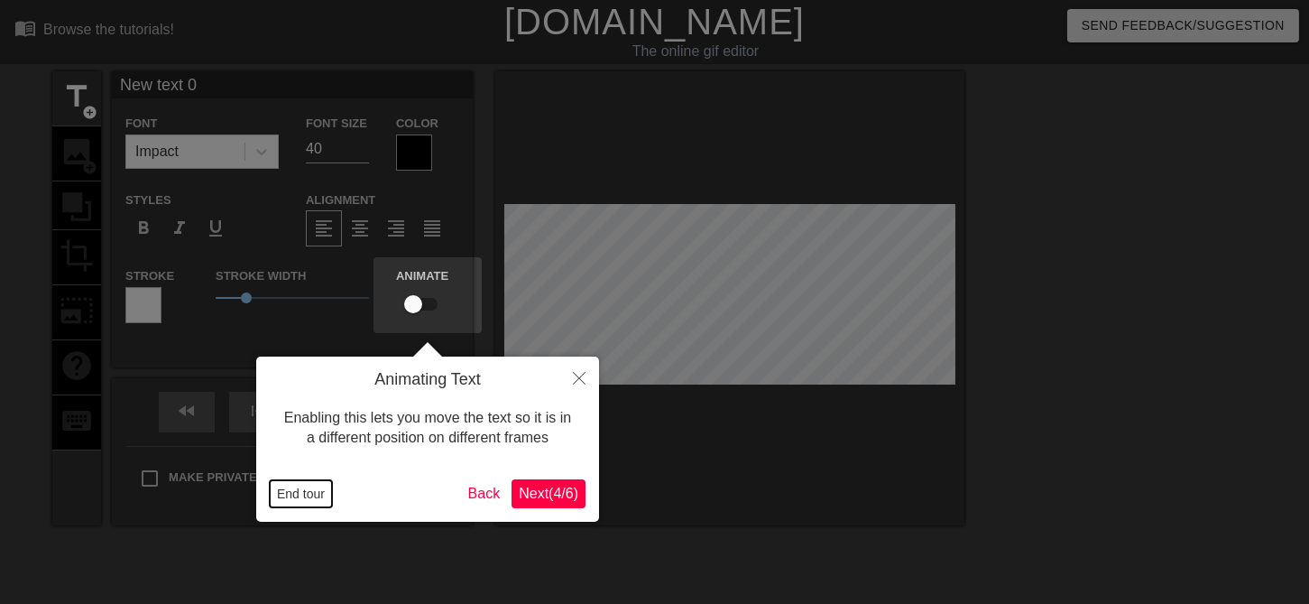
click at [300, 492] on button "End tour" at bounding box center [301, 493] width 62 height 27
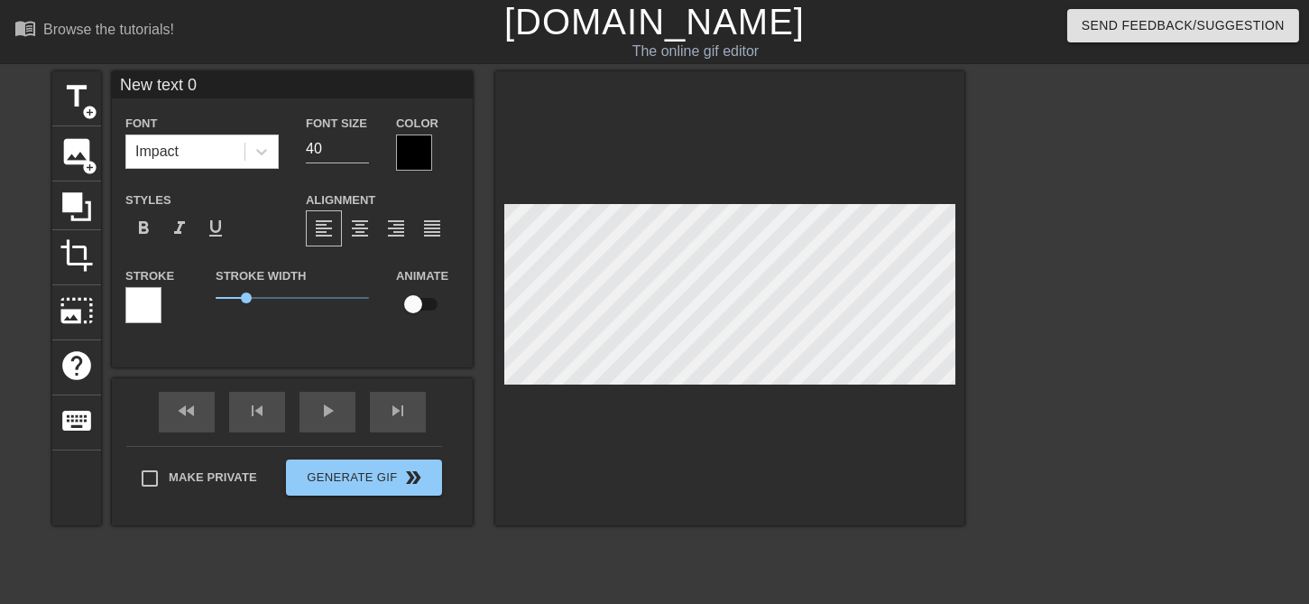
click at [207, 89] on input "New text 0" at bounding box center [292, 84] width 361 height 27
type input "N"
type input "lissy_kind"
click at [408, 144] on div at bounding box center [414, 152] width 36 height 36
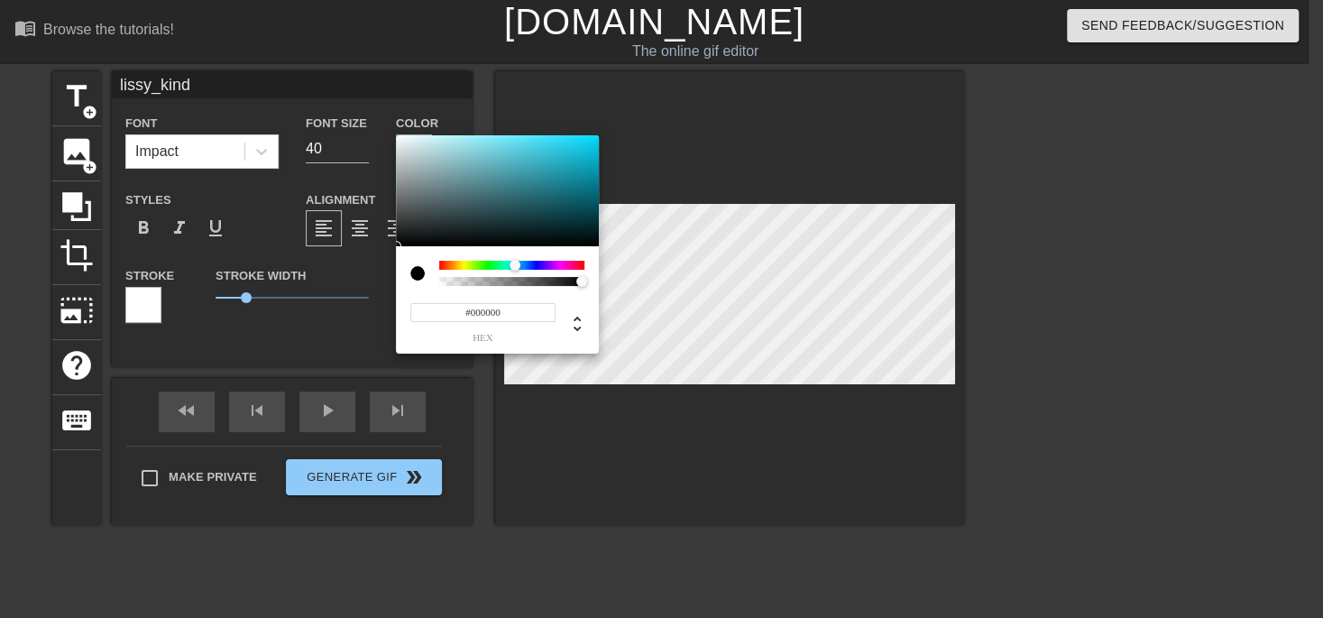
click at [515, 267] on div at bounding box center [511, 265] width 145 height 9
click at [541, 153] on div at bounding box center [497, 191] width 203 height 112
click at [553, 165] on div at bounding box center [497, 191] width 203 height 112
click at [569, 171] on div at bounding box center [497, 191] width 203 height 112
click at [531, 181] on div at bounding box center [497, 191] width 203 height 112
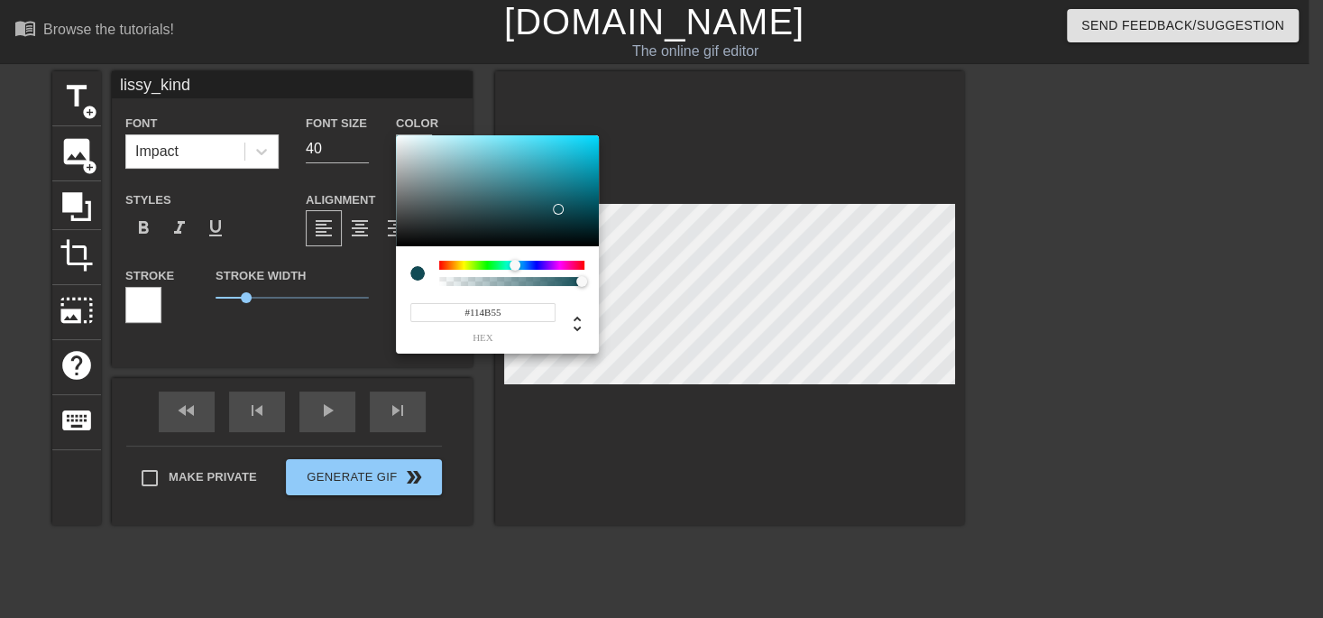
click at [559, 209] on div at bounding box center [497, 191] width 203 height 112
click at [559, 209] on div at bounding box center [558, 209] width 11 height 11
click at [552, 161] on div at bounding box center [497, 191] width 203 height 112
type input "#319AAC"
click at [541, 171] on div at bounding box center [497, 191] width 203 height 112
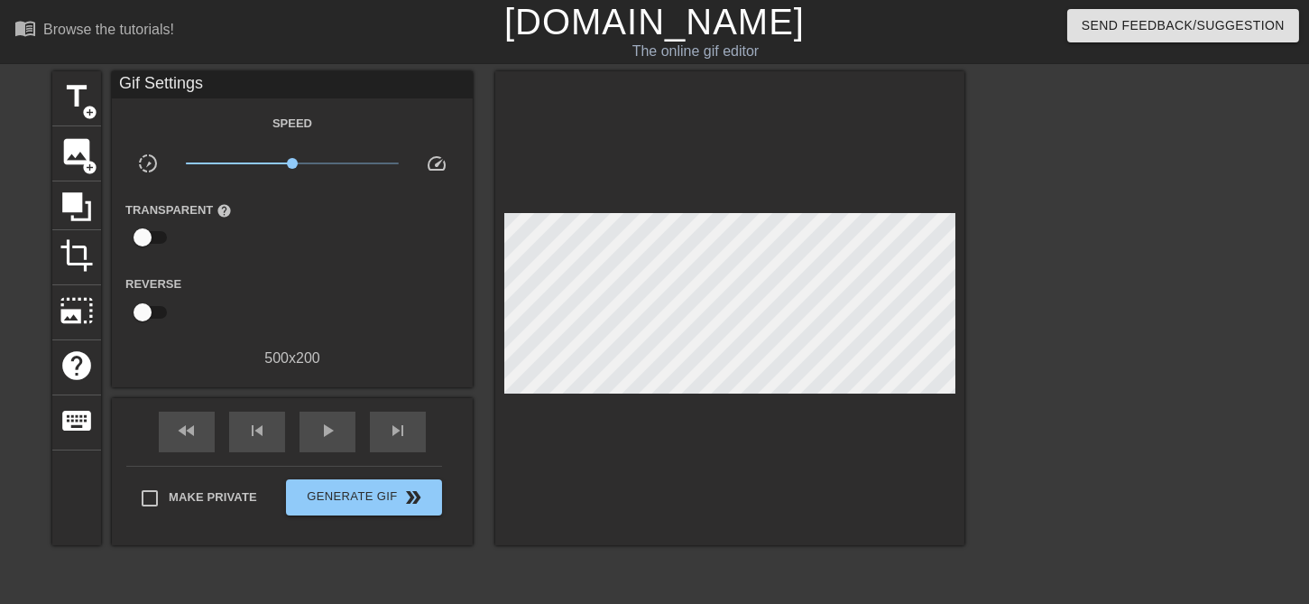
click at [359, 151] on div "Speed slow_motion_video x1.00 speed Transparent help Reverse 500 x 200" at bounding box center [292, 240] width 334 height 257
click at [179, 77] on div "Gif Settings" at bounding box center [292, 84] width 361 height 27
click at [161, 88] on div "Gif Settings" at bounding box center [292, 84] width 361 height 27
click at [187, 86] on div "Gif Settings" at bounding box center [292, 84] width 361 height 27
click at [187, 85] on div "Gif Settings" at bounding box center [292, 84] width 361 height 27
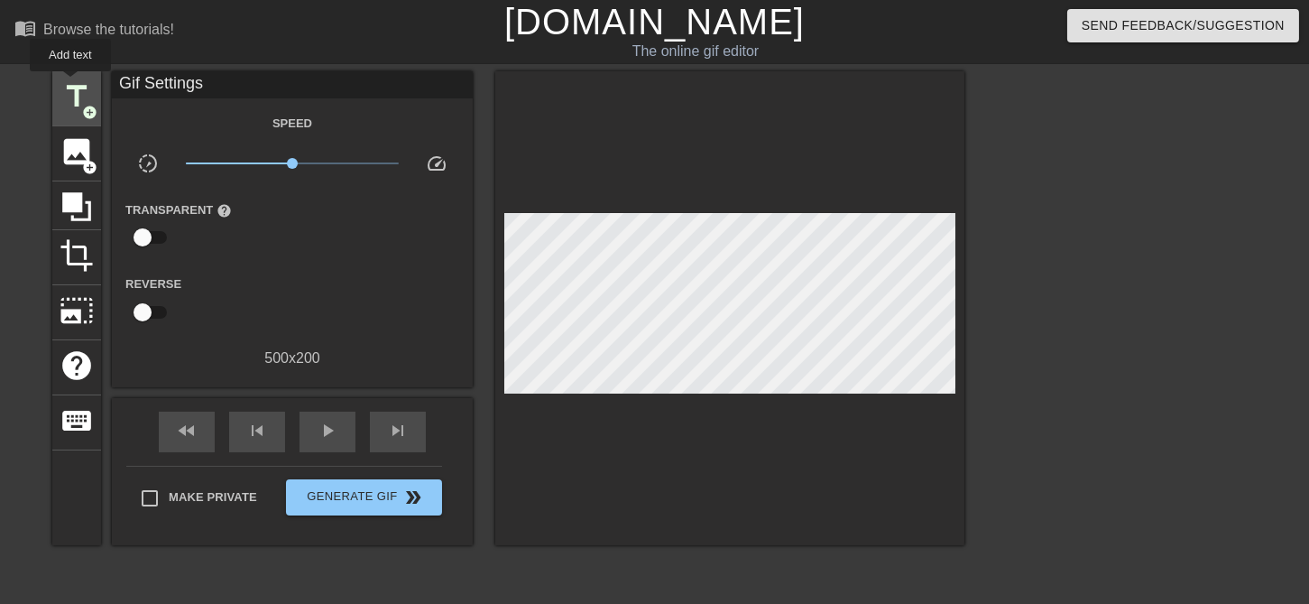
click at [70, 84] on span "title" at bounding box center [77, 96] width 34 height 34
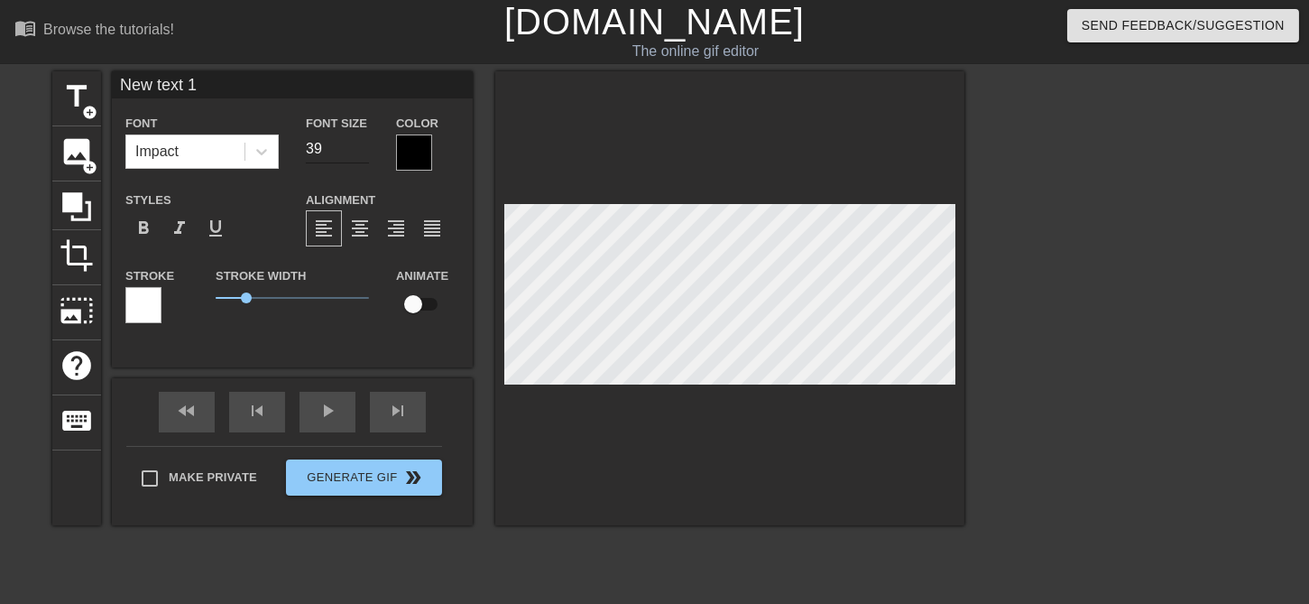
click at [360, 154] on input "39" at bounding box center [337, 148] width 63 height 29
click at [360, 154] on input "38" at bounding box center [337, 148] width 63 height 29
click at [360, 153] on input "37" at bounding box center [337, 148] width 63 height 29
click at [360, 153] on input "36" at bounding box center [337, 148] width 63 height 29
click at [360, 153] on input "35" at bounding box center [337, 148] width 63 height 29
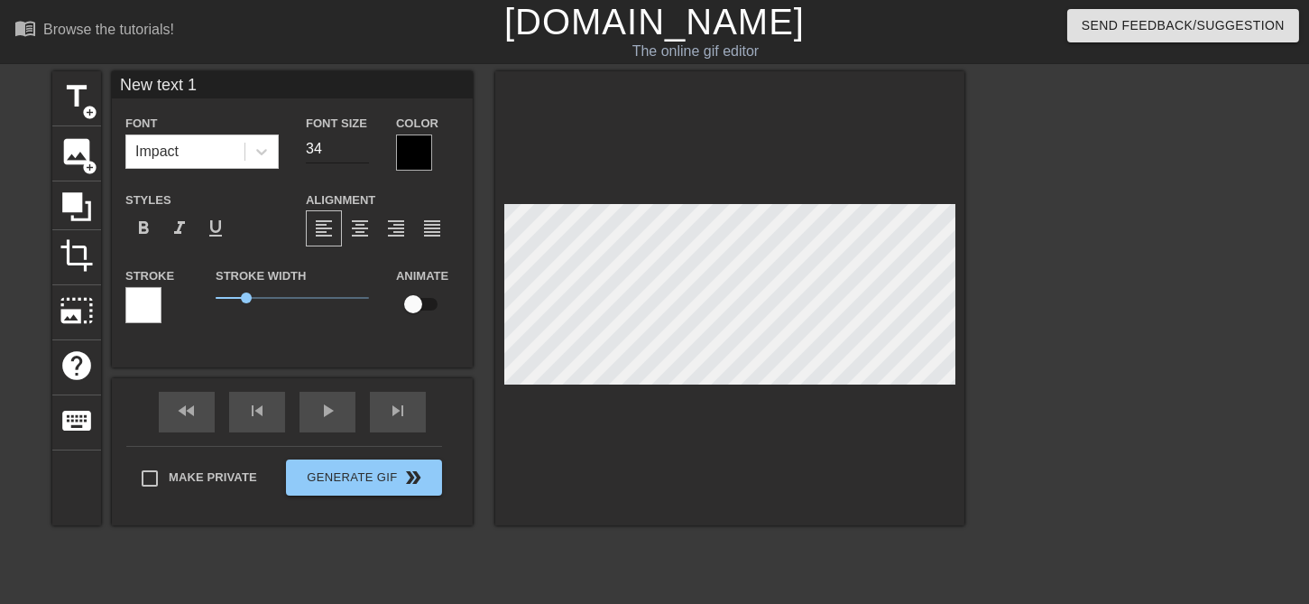
click at [360, 153] on input "34" at bounding box center [337, 148] width 63 height 29
type input "33"
click at [360, 152] on input "33" at bounding box center [337, 148] width 63 height 29
click at [274, 155] on div at bounding box center [261, 151] width 32 height 32
click at [216, 89] on input "New text 1" at bounding box center [292, 84] width 361 height 27
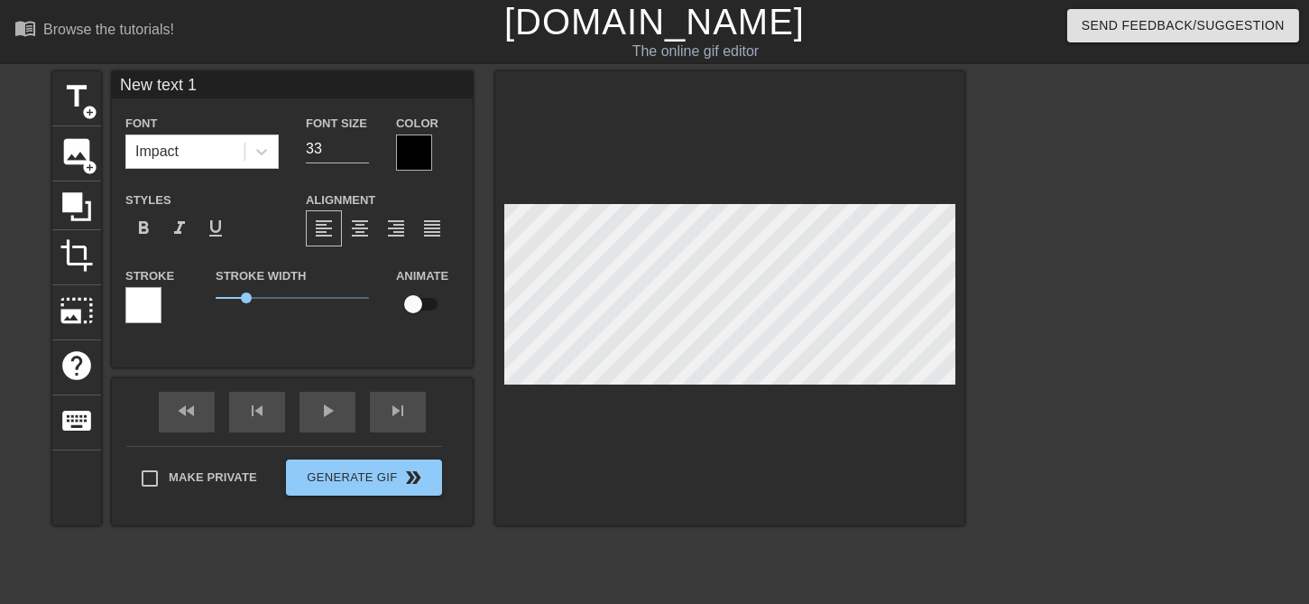
click at [216, 89] on input "New text 1" at bounding box center [292, 84] width 361 height 27
type input "N"
type input "lissy_kind"
click at [256, 155] on icon at bounding box center [262, 152] width 18 height 18
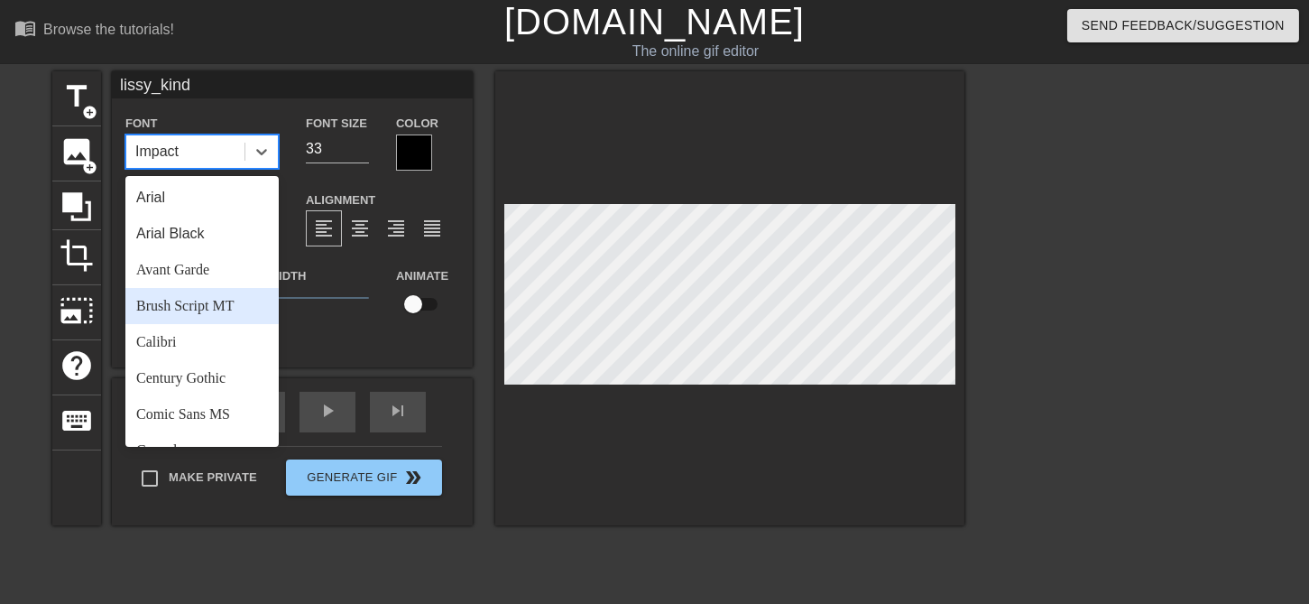
click at [237, 299] on div "Brush Script MT" at bounding box center [201, 306] width 153 height 36
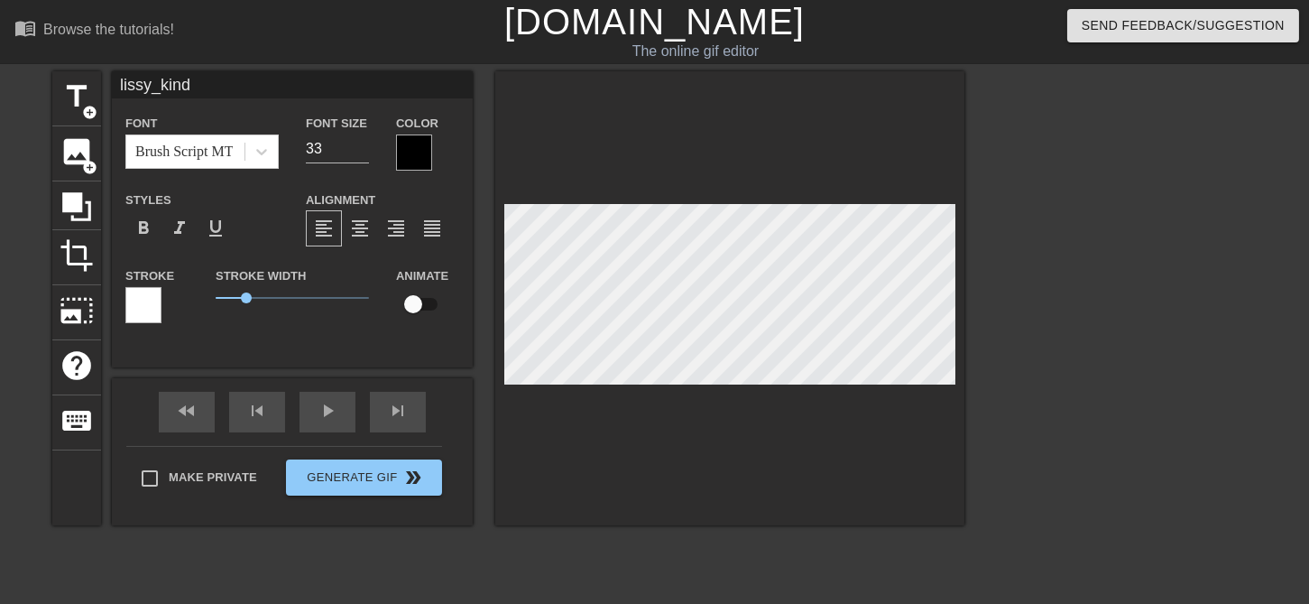
click at [415, 146] on div at bounding box center [414, 152] width 36 height 36
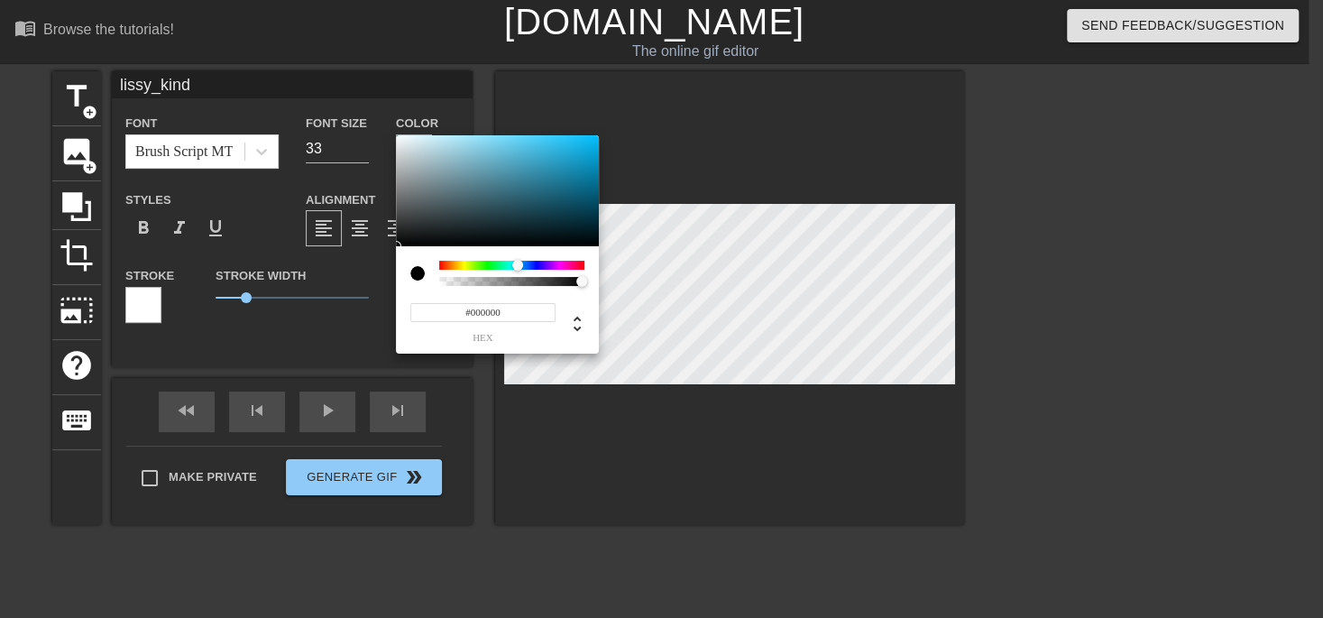
click at [518, 263] on div at bounding box center [511, 265] width 145 height 9
type input "#1F83A3"
click at [560, 175] on div at bounding box center [497, 191] width 203 height 112
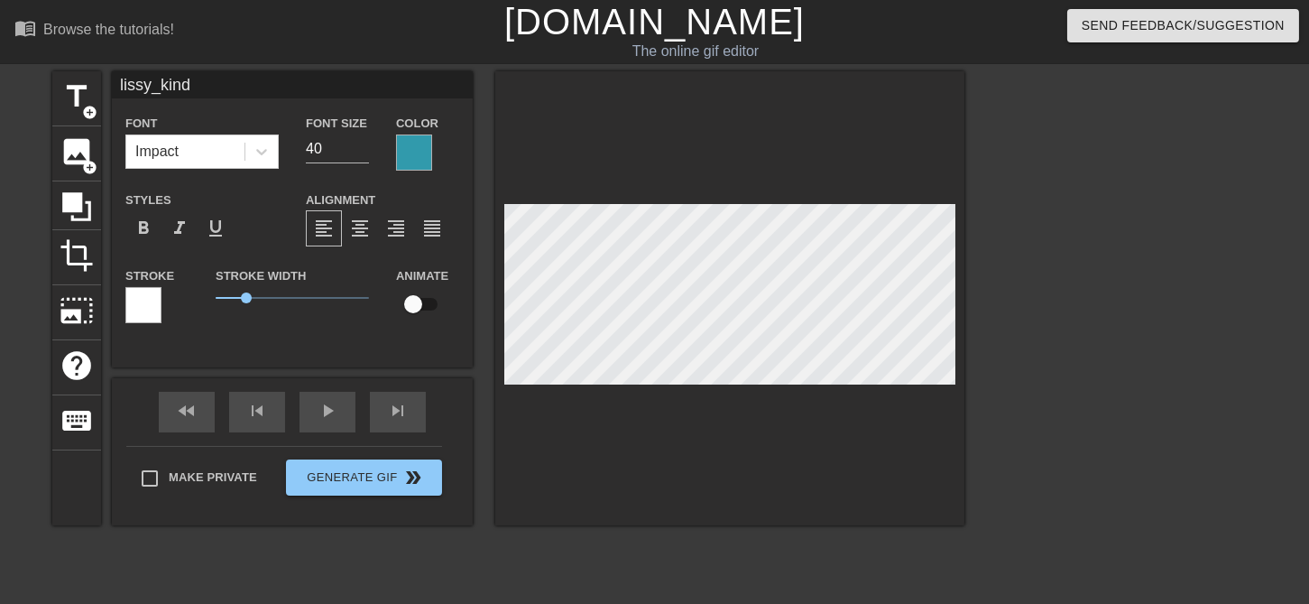
click at [225, 78] on input "lissy_kind" at bounding box center [292, 84] width 361 height 27
type input "l"
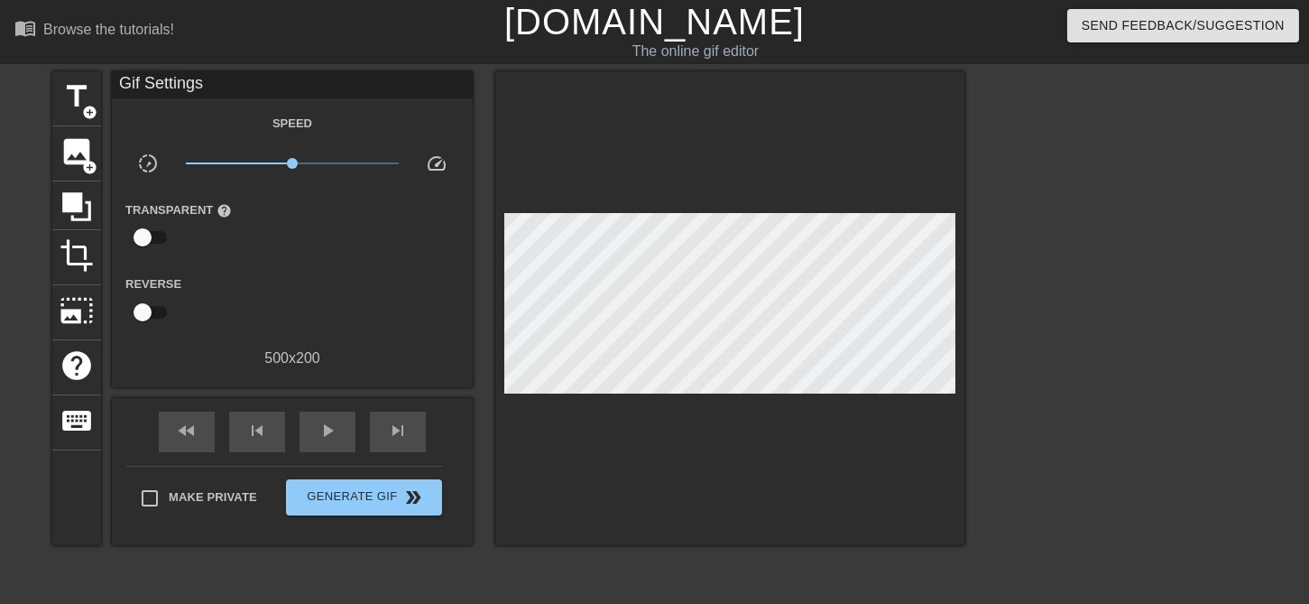
click at [688, 410] on div at bounding box center [729, 308] width 469 height 474
click at [403, 493] on span "double_arrow" at bounding box center [414, 497] width 22 height 22
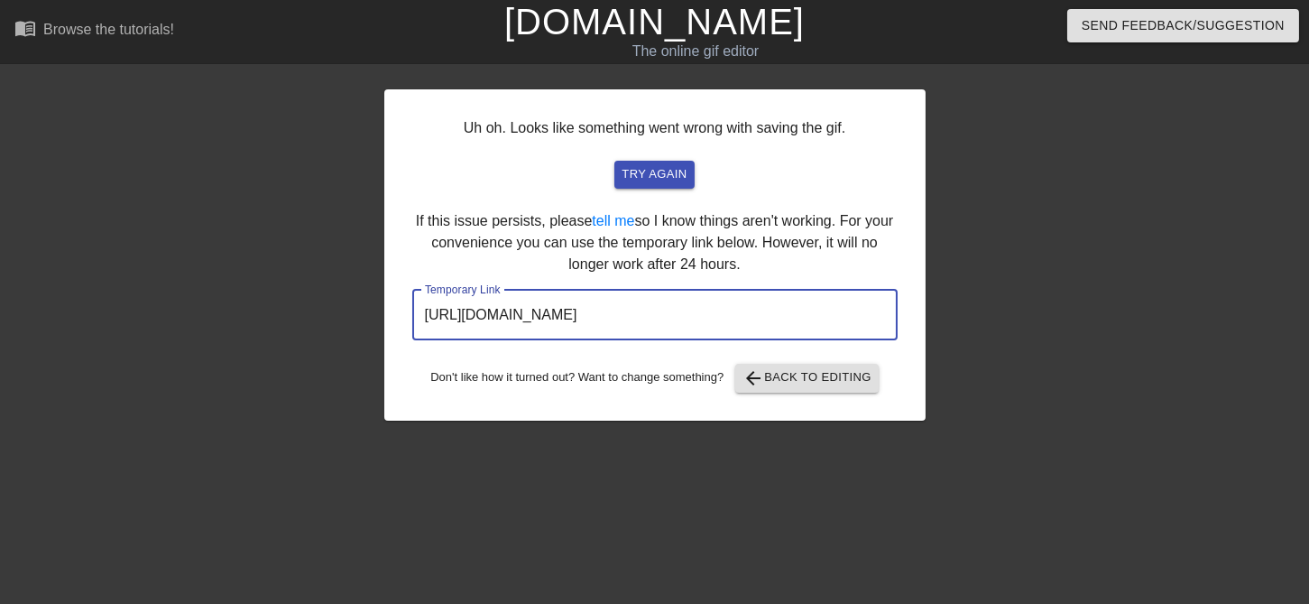
click at [739, 316] on input "http://www.gifntext.com/temp_generations/2E8C9cnr.gif" at bounding box center [654, 315] width 485 height 51
click at [738, 316] on input "http://www.gifntext.com/temp_generations/2E8C9cnr.gif" at bounding box center [654, 315] width 485 height 51
click at [736, 318] on input "http://www.gifntext.com/temp_generations/2E8C9cnr.gif" at bounding box center [654, 315] width 485 height 51
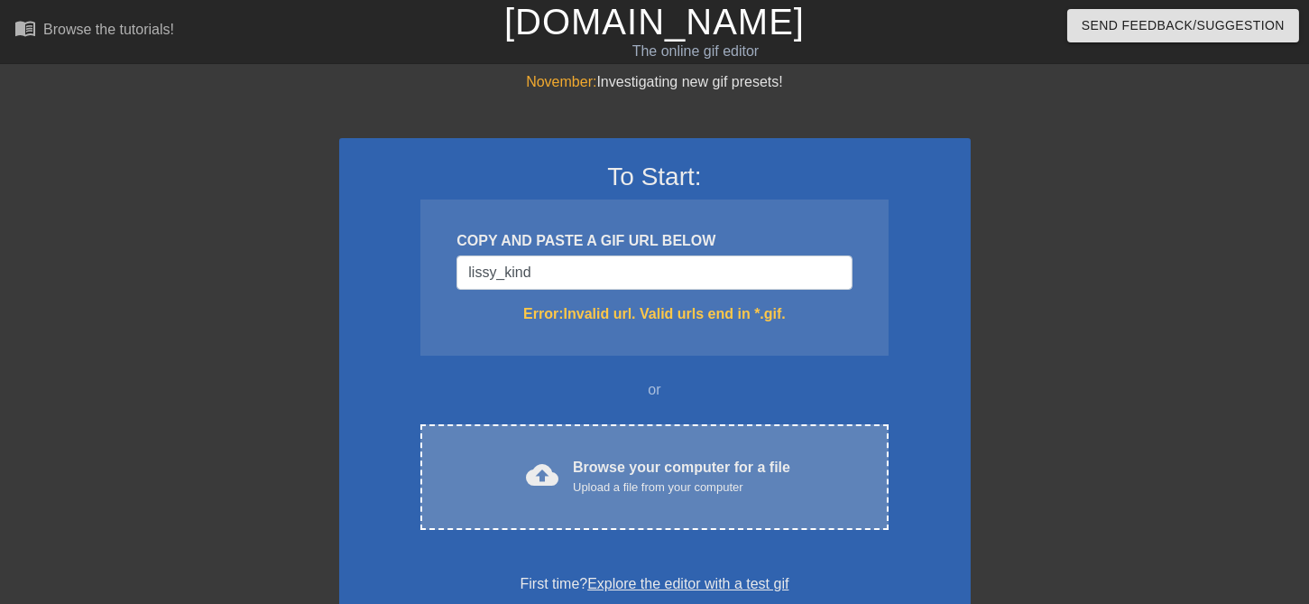
type input "lissy_kind"
click at [739, 465] on div "Browse your computer for a file Upload a file from your computer" at bounding box center [681, 476] width 217 height 40
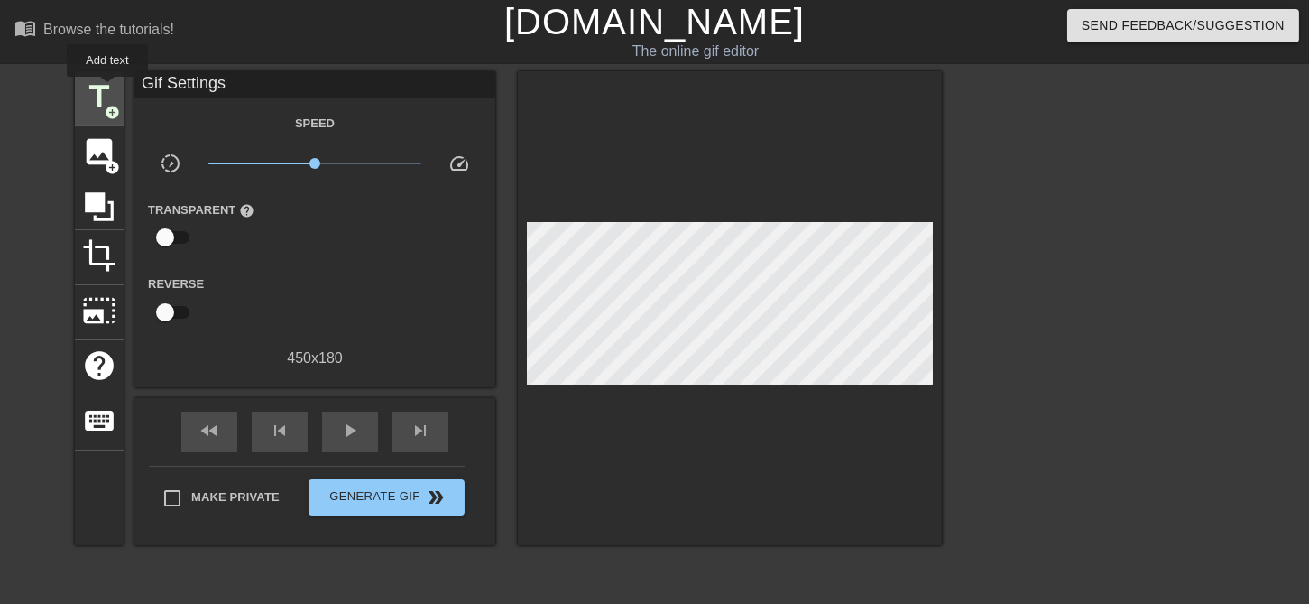
click at [107, 89] on span "title" at bounding box center [99, 96] width 34 height 34
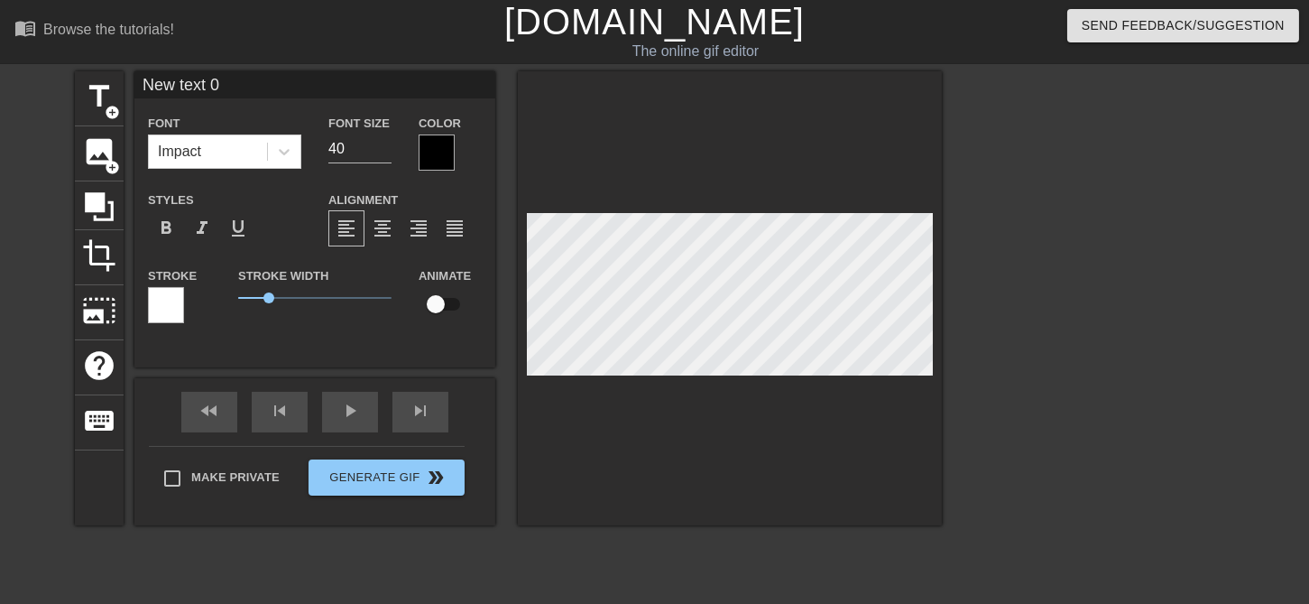
click at [254, 87] on input "New text 0" at bounding box center [314, 84] width 361 height 27
type input "lissy_kind"
click at [384, 155] on input "38" at bounding box center [359, 148] width 63 height 29
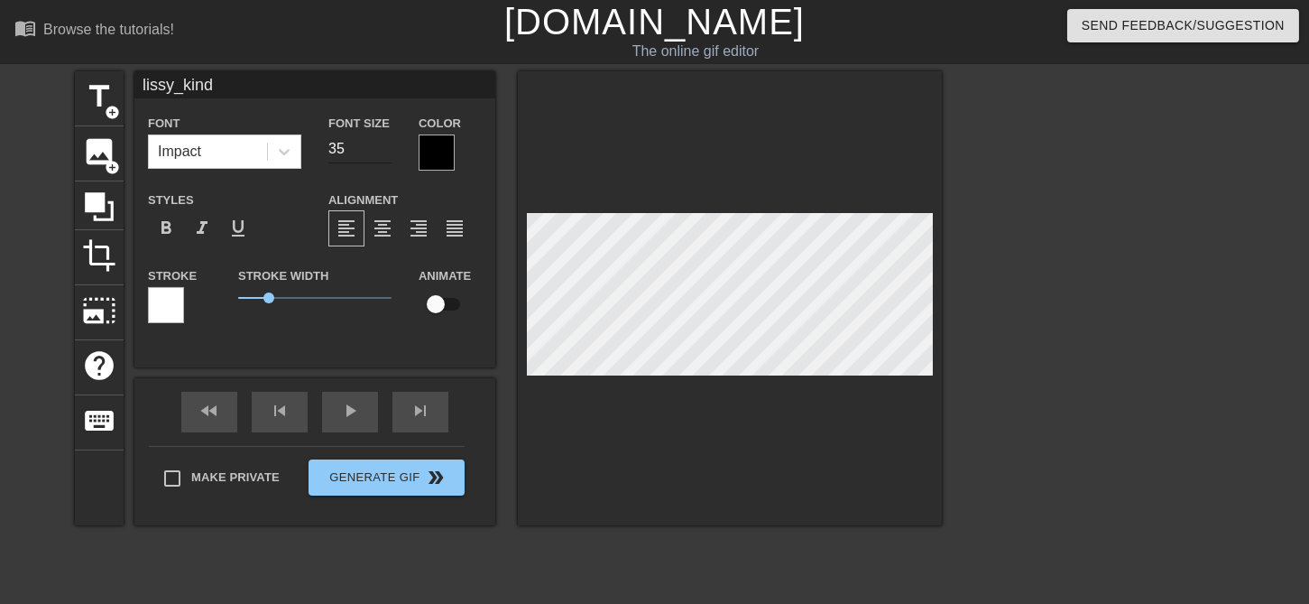
click at [384, 152] on input "35" at bounding box center [359, 148] width 63 height 29
type input "24"
click at [384, 152] on input "24" at bounding box center [359, 148] width 63 height 29
type input "lissy_kind"
click at [388, 153] on input "23" at bounding box center [359, 148] width 63 height 29
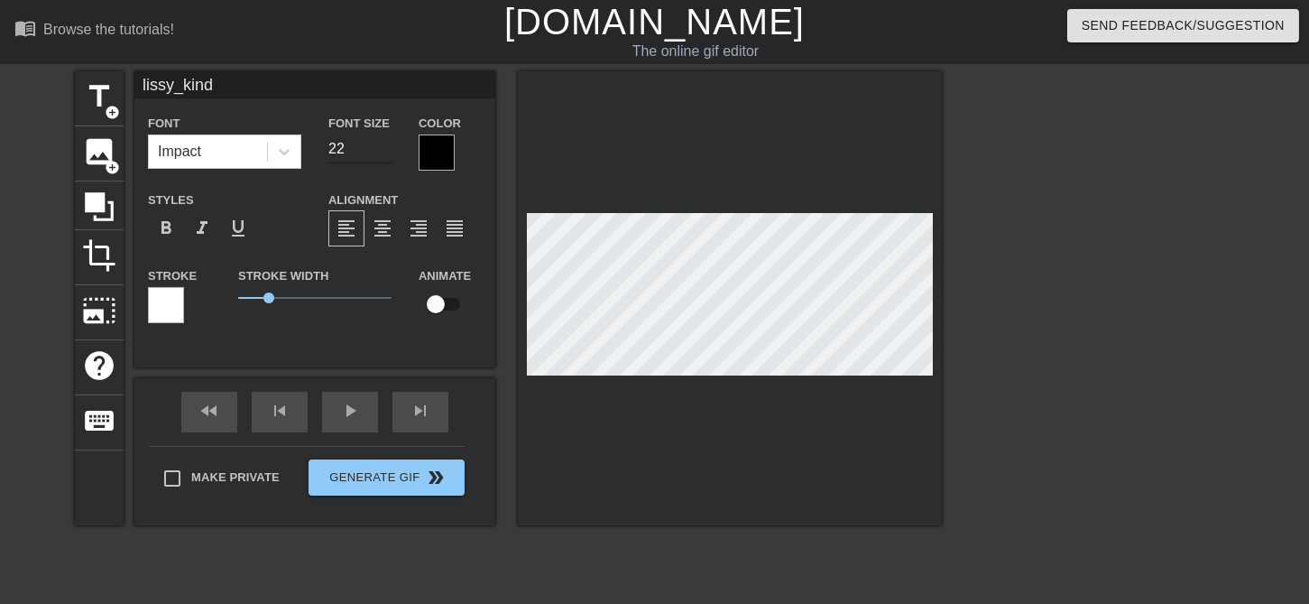
click at [388, 153] on input "22" at bounding box center [359, 148] width 63 height 29
click at [388, 153] on input "21" at bounding box center [359, 148] width 63 height 29
click at [388, 153] on input "20" at bounding box center [359, 148] width 63 height 29
click at [388, 153] on input "19" at bounding box center [359, 148] width 63 height 29
click at [388, 153] on input "18" at bounding box center [359, 148] width 63 height 29
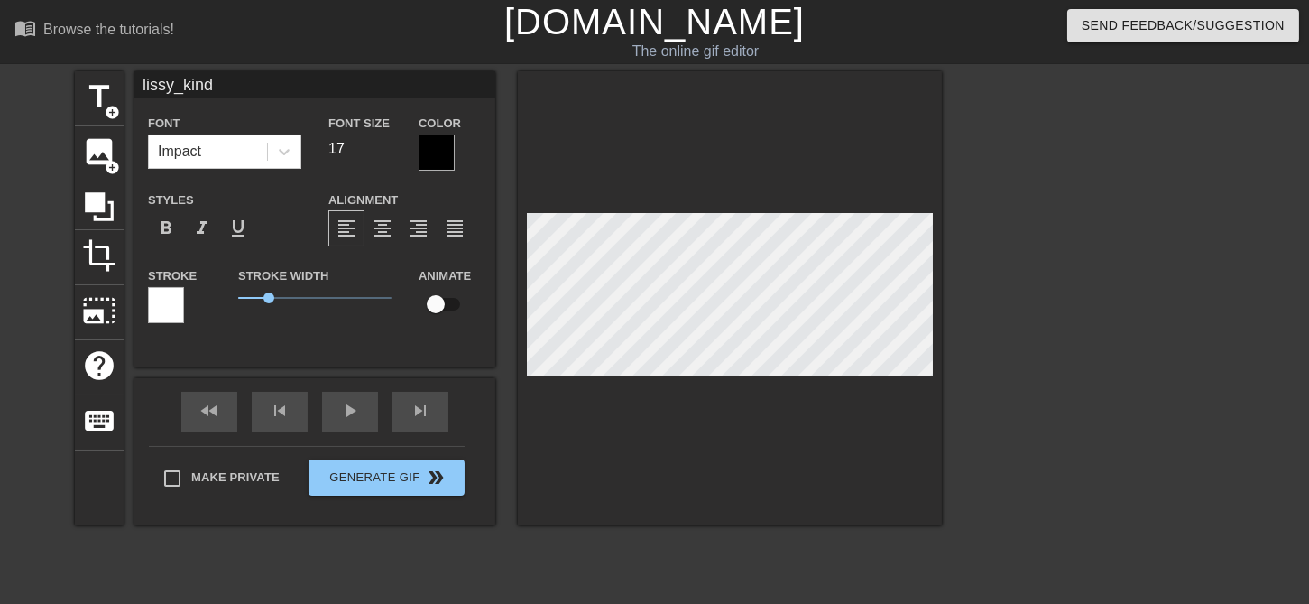
click at [388, 153] on input "17" at bounding box center [359, 148] width 63 height 29
type input "16"
click at [388, 153] on input "16" at bounding box center [359, 148] width 63 height 29
click at [277, 152] on icon at bounding box center [284, 152] width 18 height 18
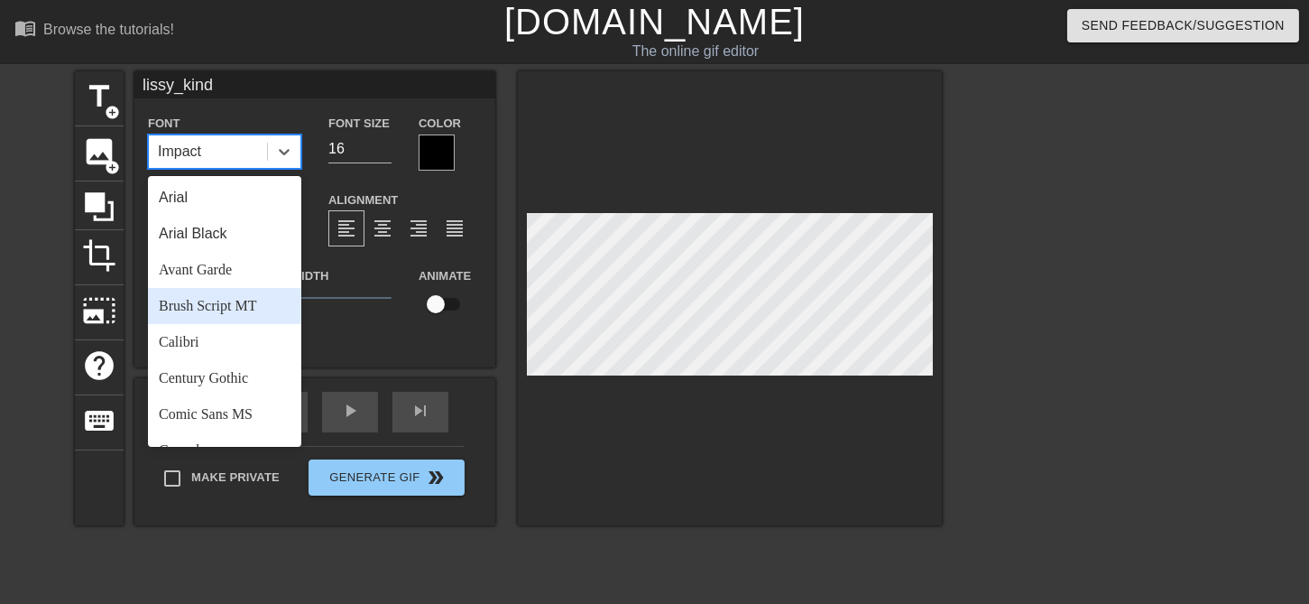
click at [198, 311] on div "Brush Script MT" at bounding box center [224, 306] width 153 height 36
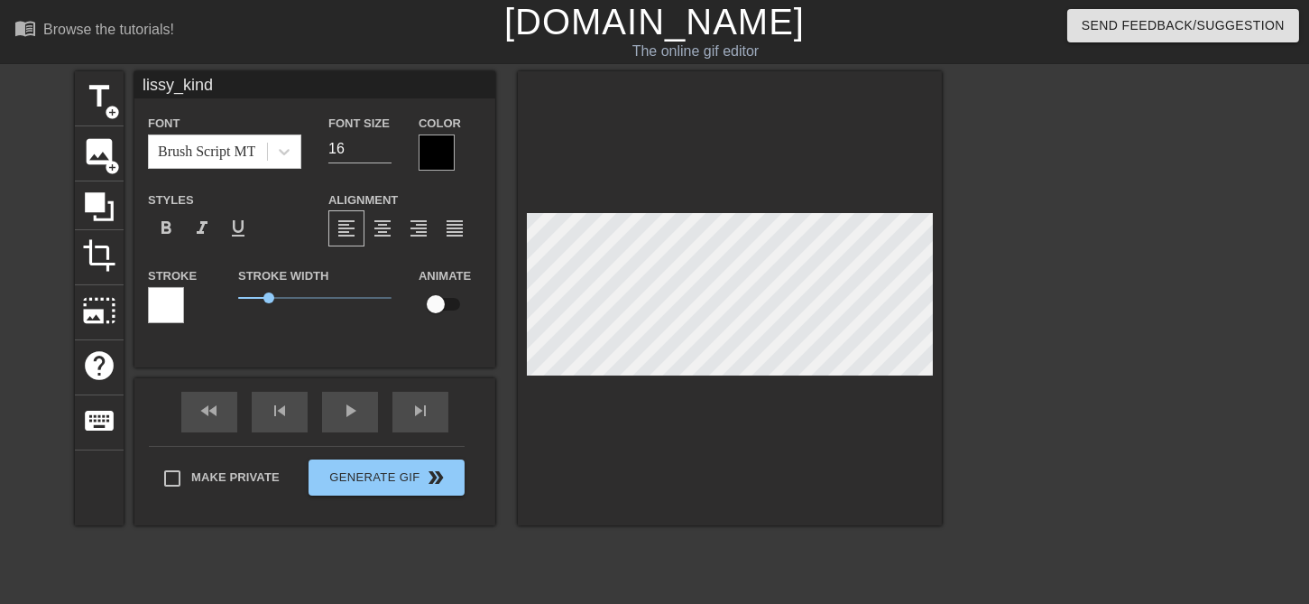
click at [444, 155] on div at bounding box center [437, 152] width 36 height 36
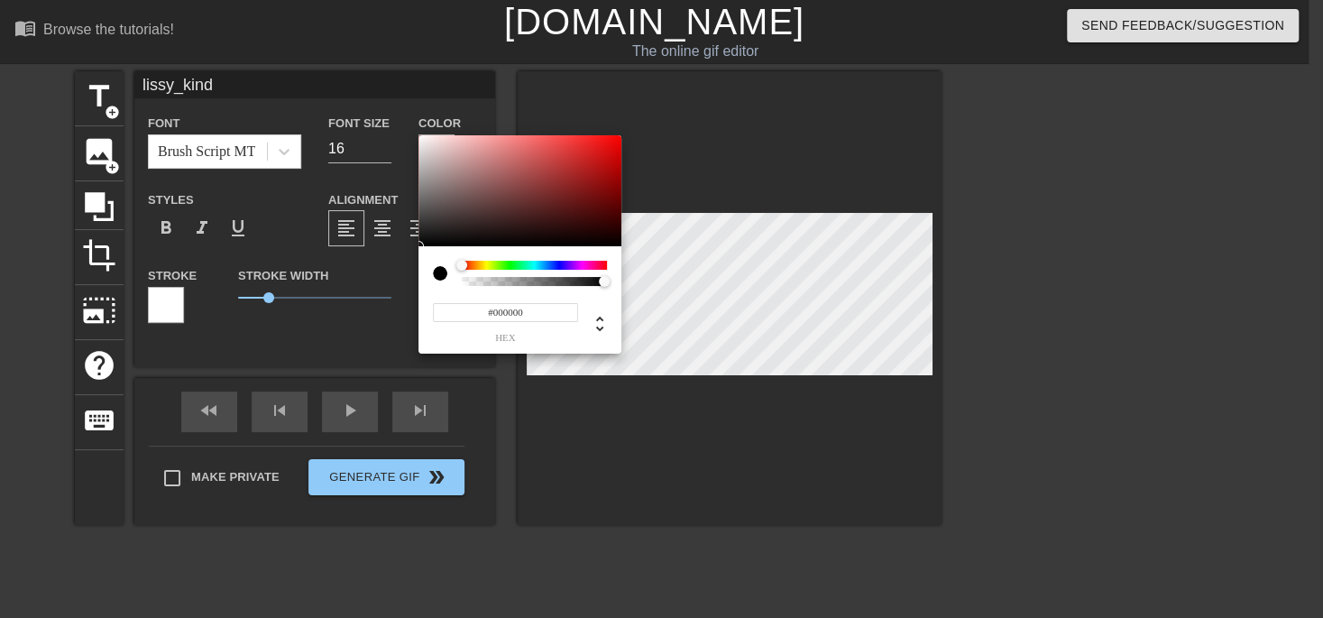
type input "0"
click at [585, 280] on div at bounding box center [535, 281] width 140 height 9
click at [585, 280] on div at bounding box center [584, 281] width 11 height 11
type input "0.94"
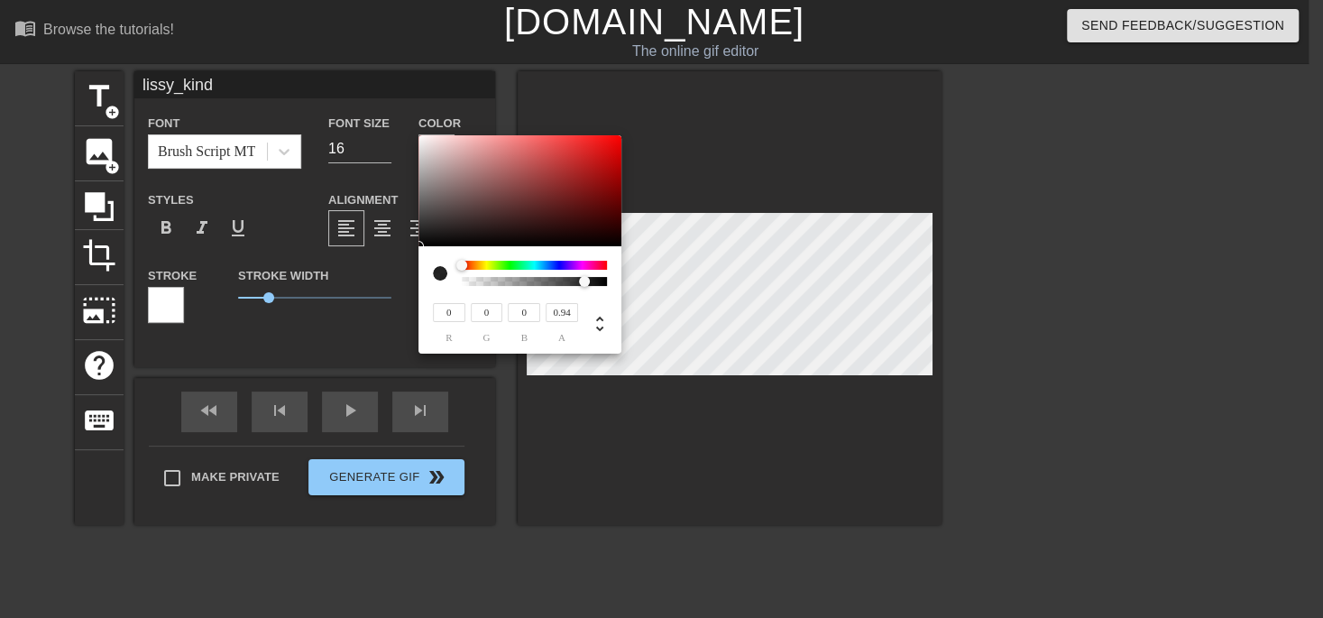
click at [595, 280] on div at bounding box center [590, 282] width 11 height 11
click at [595, 281] on div at bounding box center [596, 281] width 11 height 11
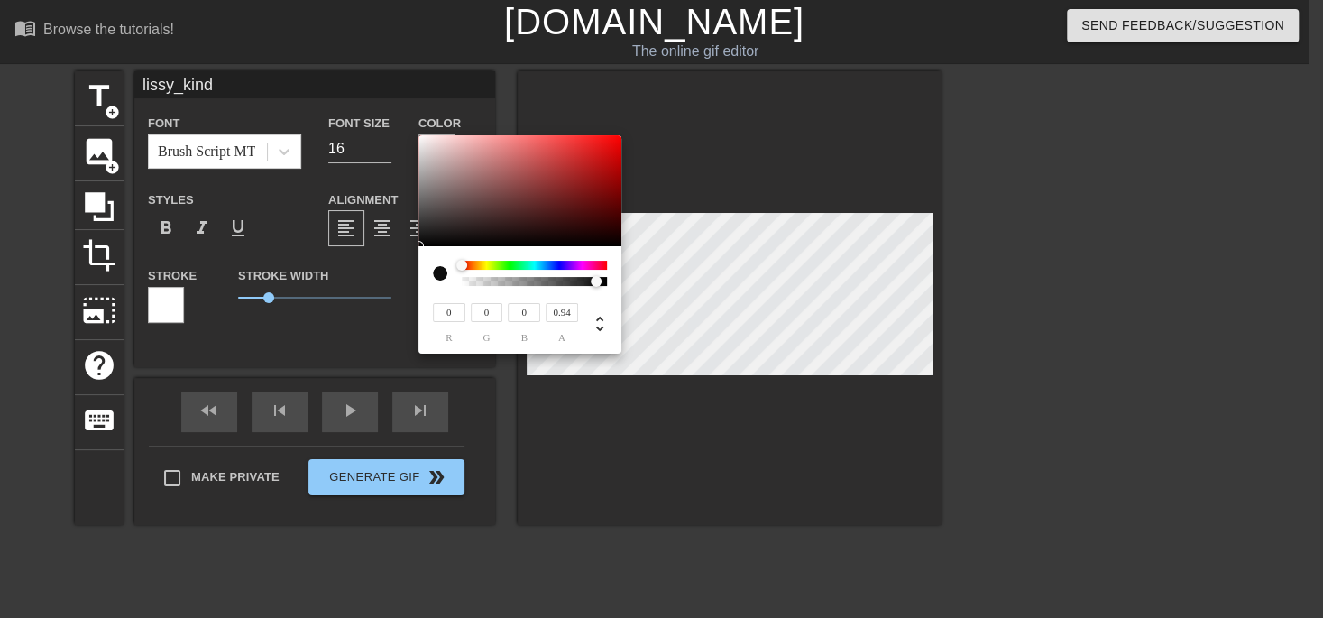
click at [595, 281] on div at bounding box center [596, 281] width 11 height 11
click at [435, 273] on div at bounding box center [440, 273] width 14 height 14
type input "234"
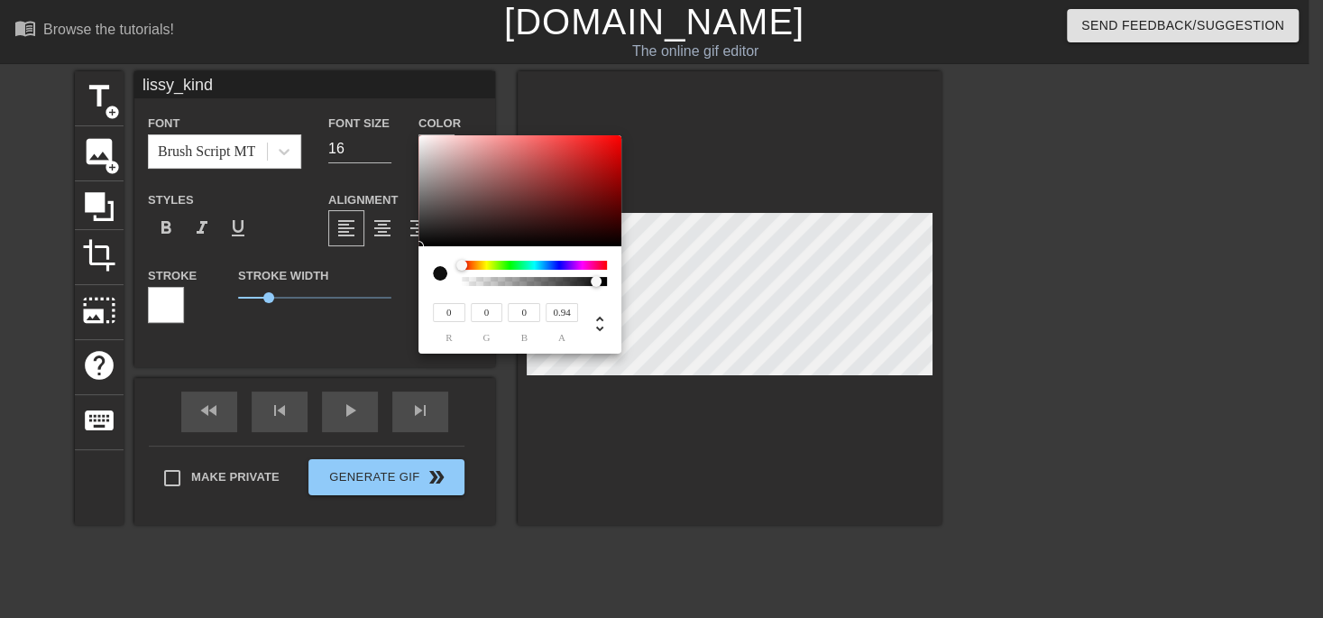
type input "214"
click at [436, 144] on div at bounding box center [520, 191] width 203 height 112
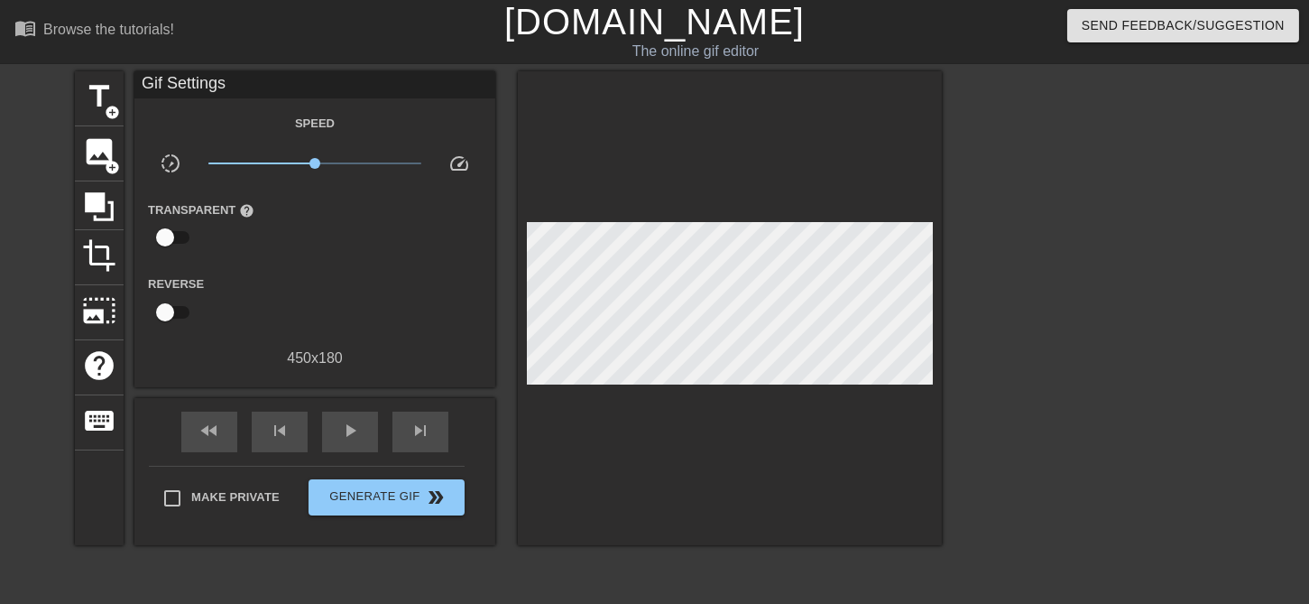
click at [227, 84] on div "Gif Settings" at bounding box center [314, 84] width 361 height 27
click at [215, 85] on div "Gif Settings" at bounding box center [314, 84] width 361 height 27
click at [93, 85] on span "title" at bounding box center [99, 96] width 34 height 34
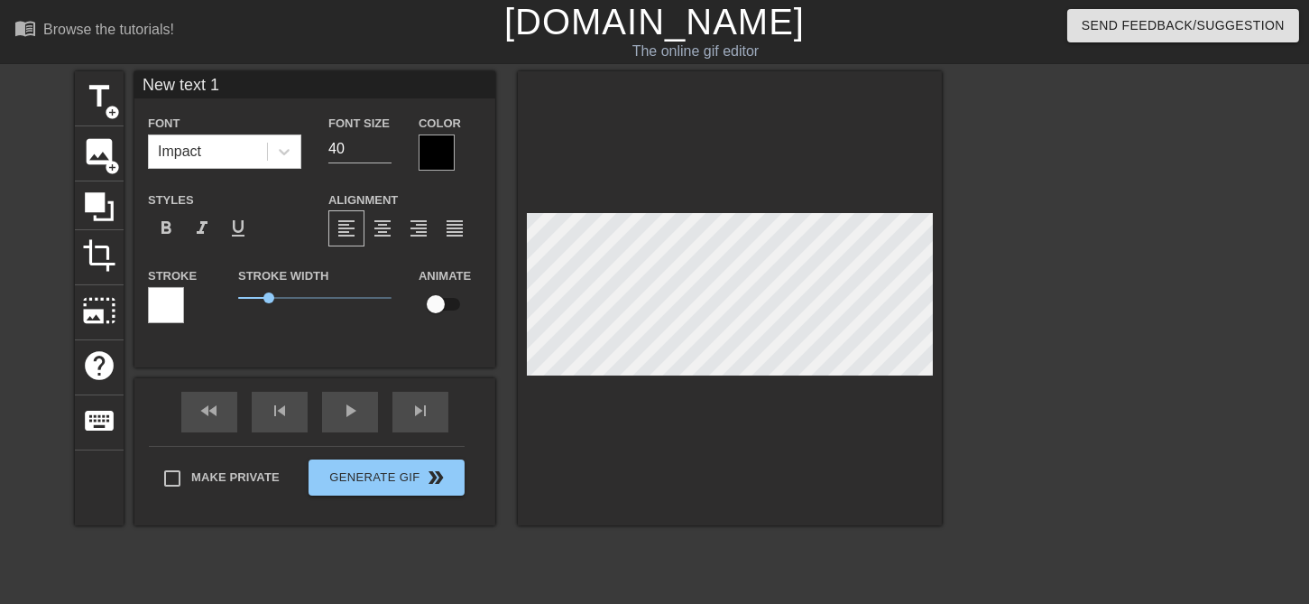
type input "lissy_kind"
type input "16"
click at [177, 90] on input at bounding box center [314, 84] width 361 height 27
type input "lissy_kind"
click at [287, 154] on icon at bounding box center [284, 152] width 18 height 18
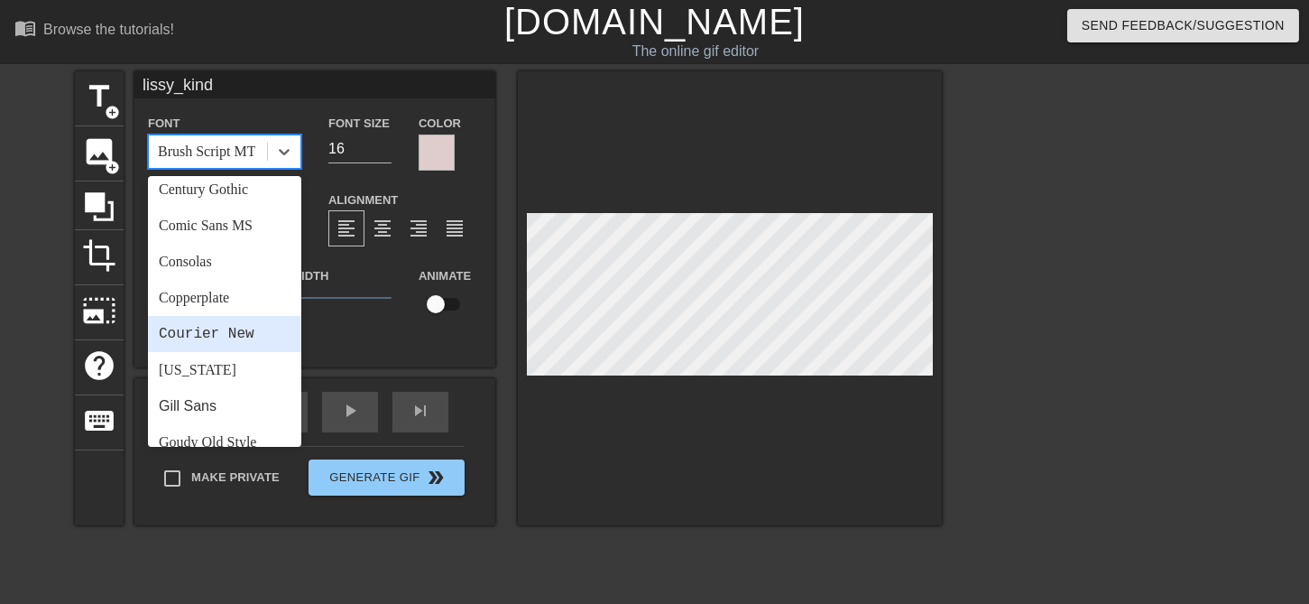
scroll to position [303, 0]
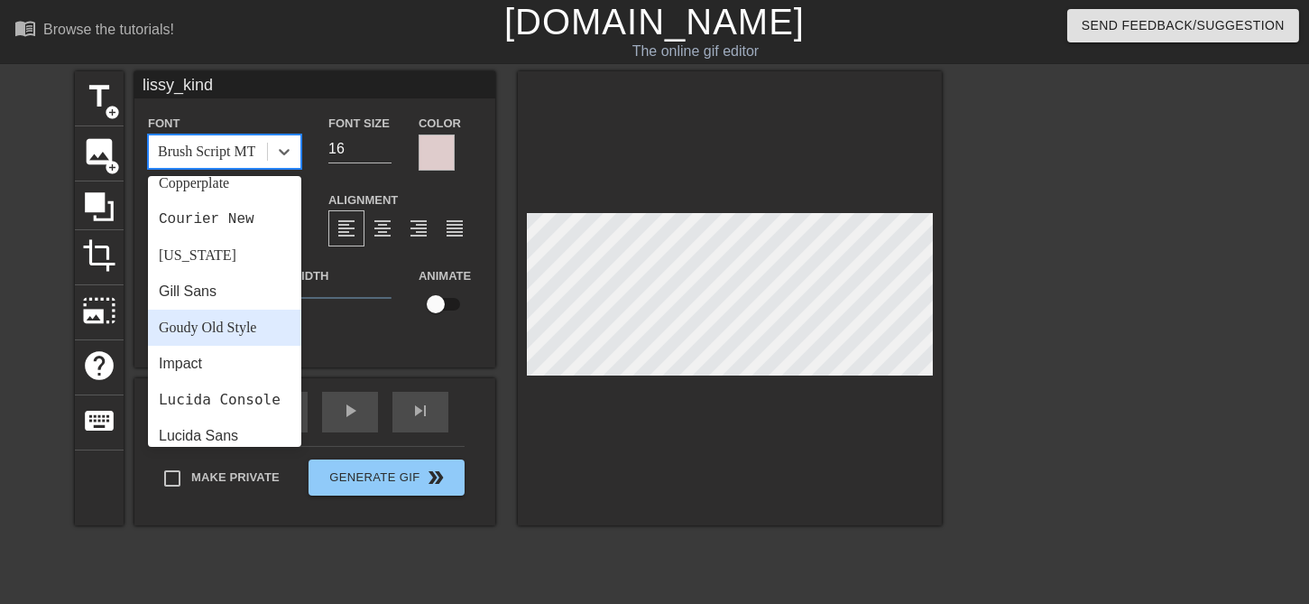
click at [230, 324] on div "Goudy Old Style" at bounding box center [224, 327] width 153 height 36
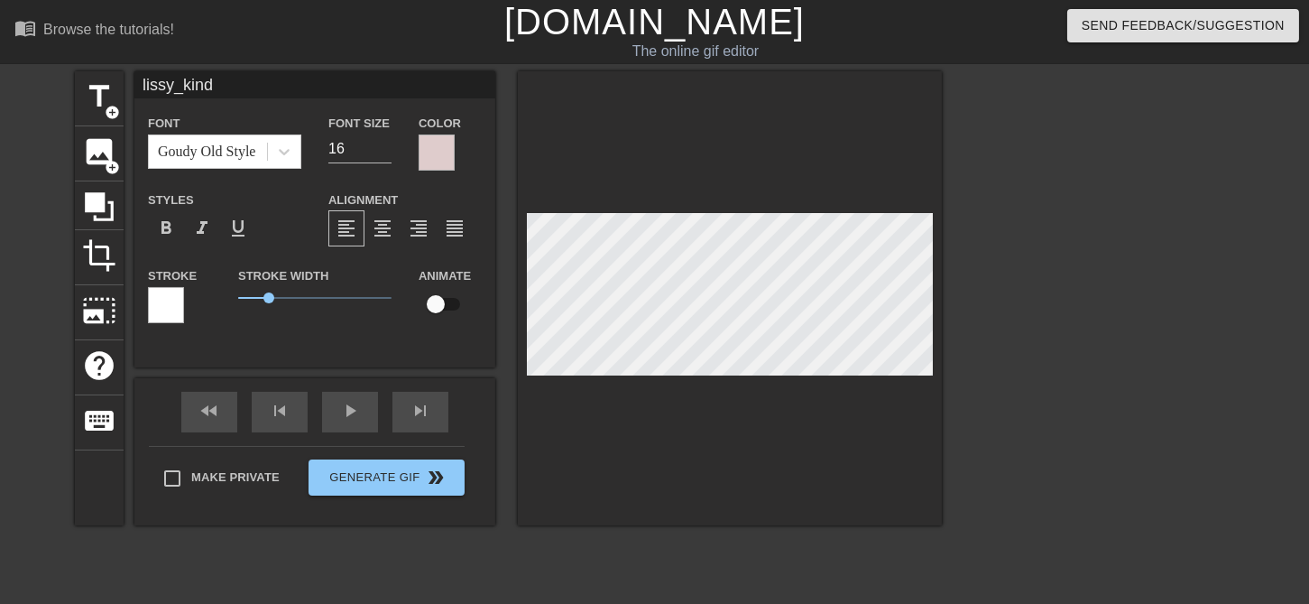
click at [445, 149] on div at bounding box center [437, 152] width 36 height 36
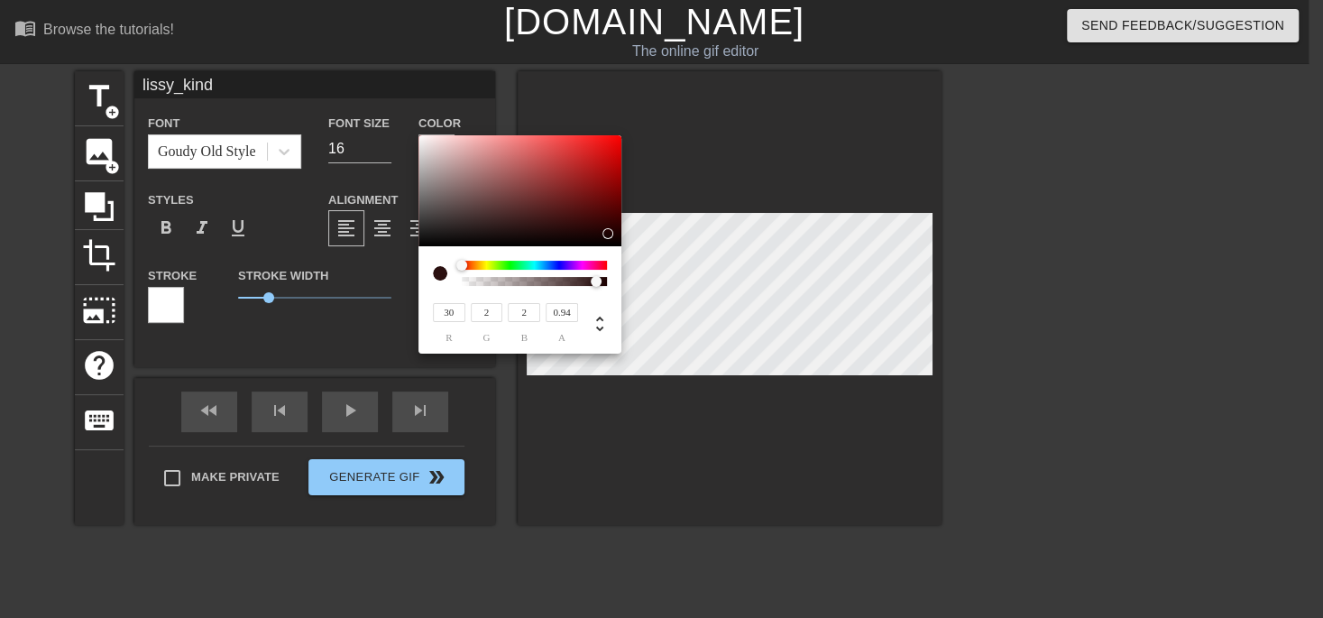
type input "30"
type input "2"
type input "34"
type input "3"
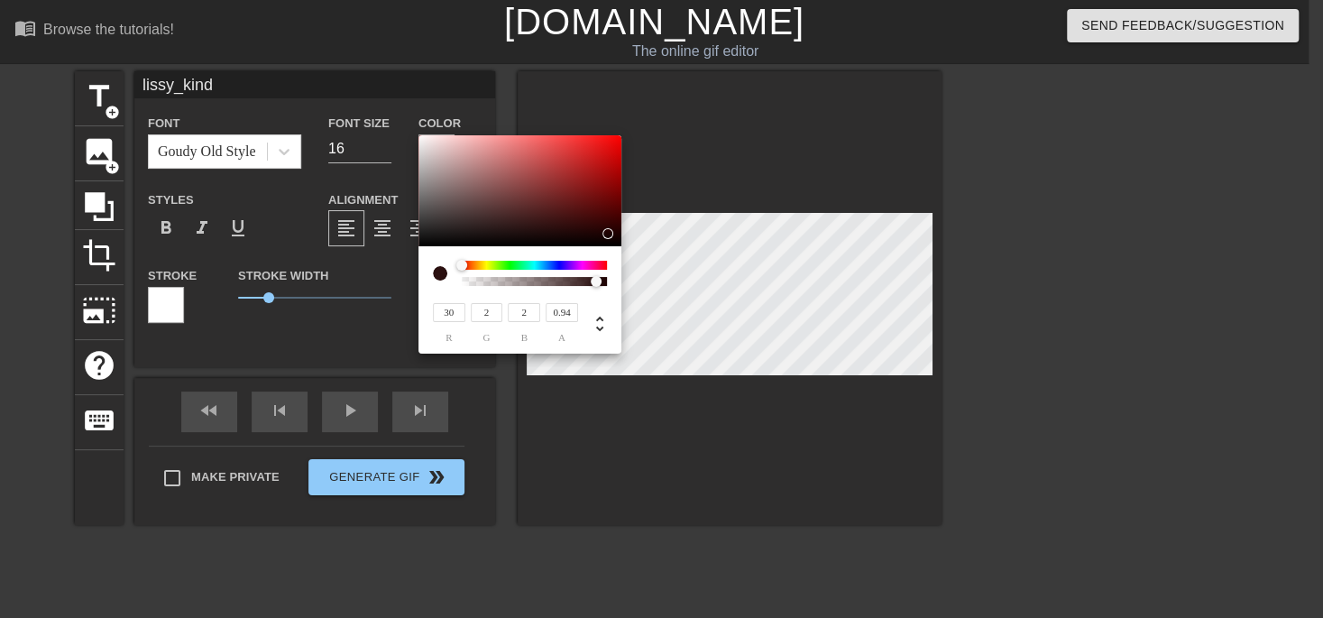
type input "3"
click at [605, 232] on div at bounding box center [520, 191] width 203 height 112
click at [596, 323] on icon at bounding box center [600, 324] width 22 height 22
type input "0"
type input "84%"
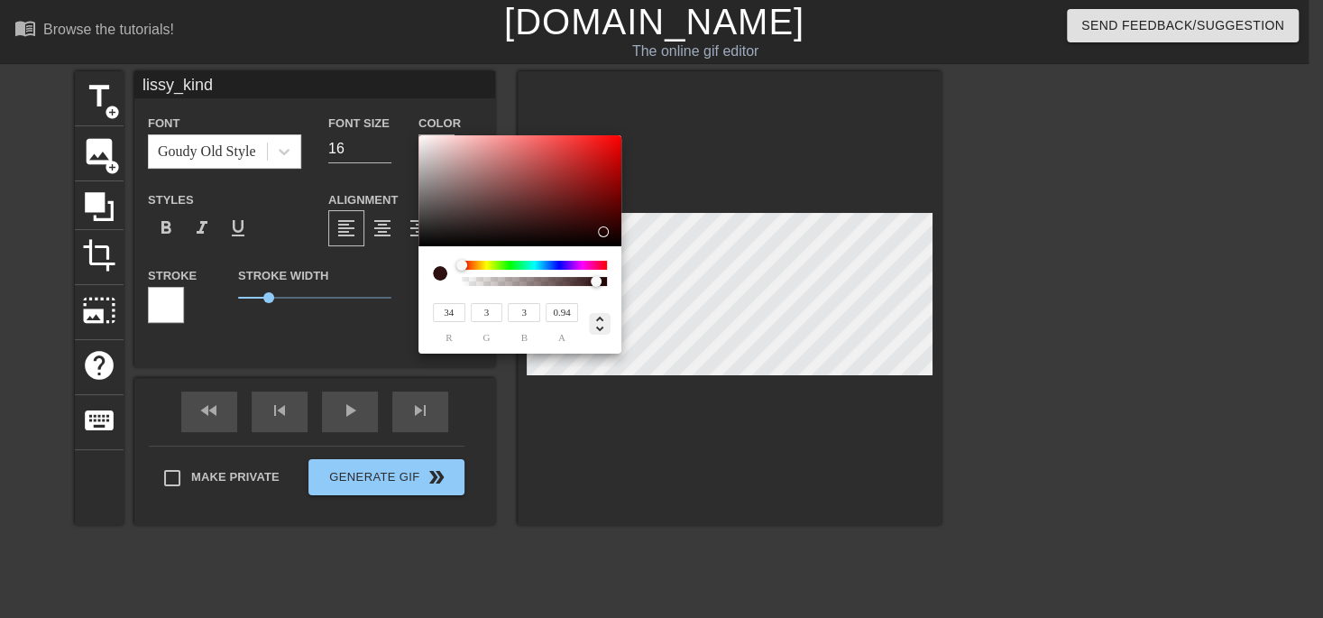
type input "7%"
click at [604, 337] on div at bounding box center [592, 321] width 29 height 42
click at [601, 331] on icon at bounding box center [600, 324] width 22 height 22
type input "34"
type input "3"
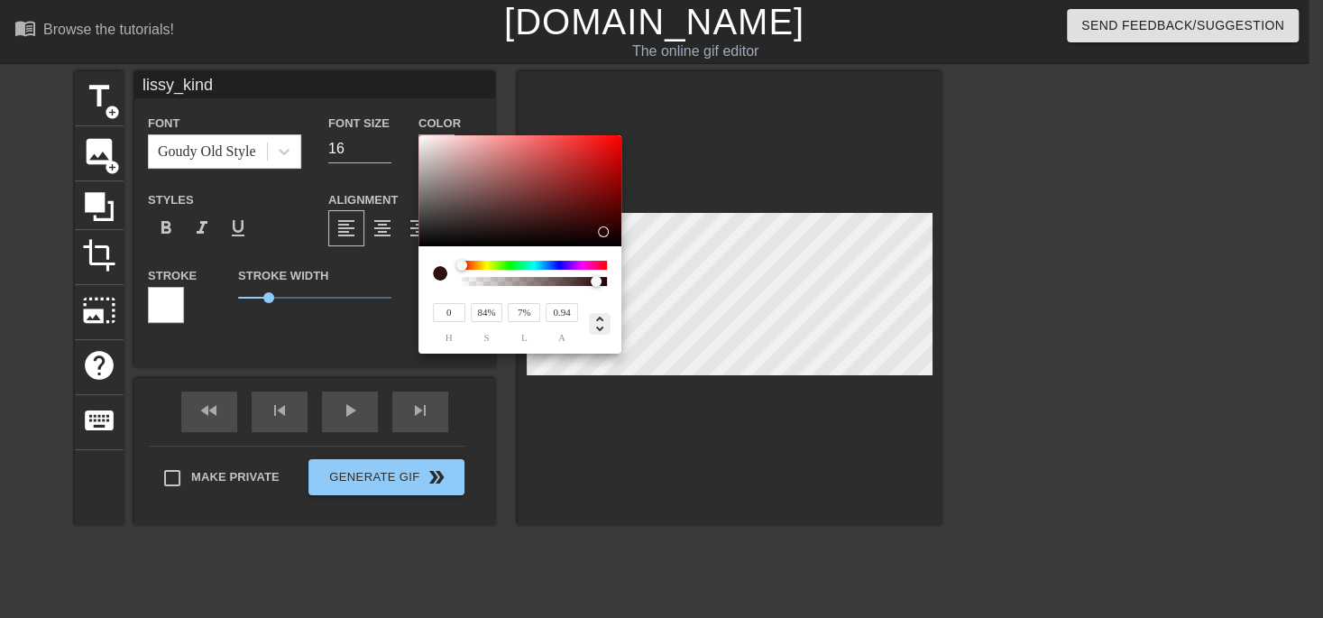
type input "3"
click at [601, 331] on icon at bounding box center [599, 323] width 7 height 15
type input "0"
type input "84%"
type input "7%"
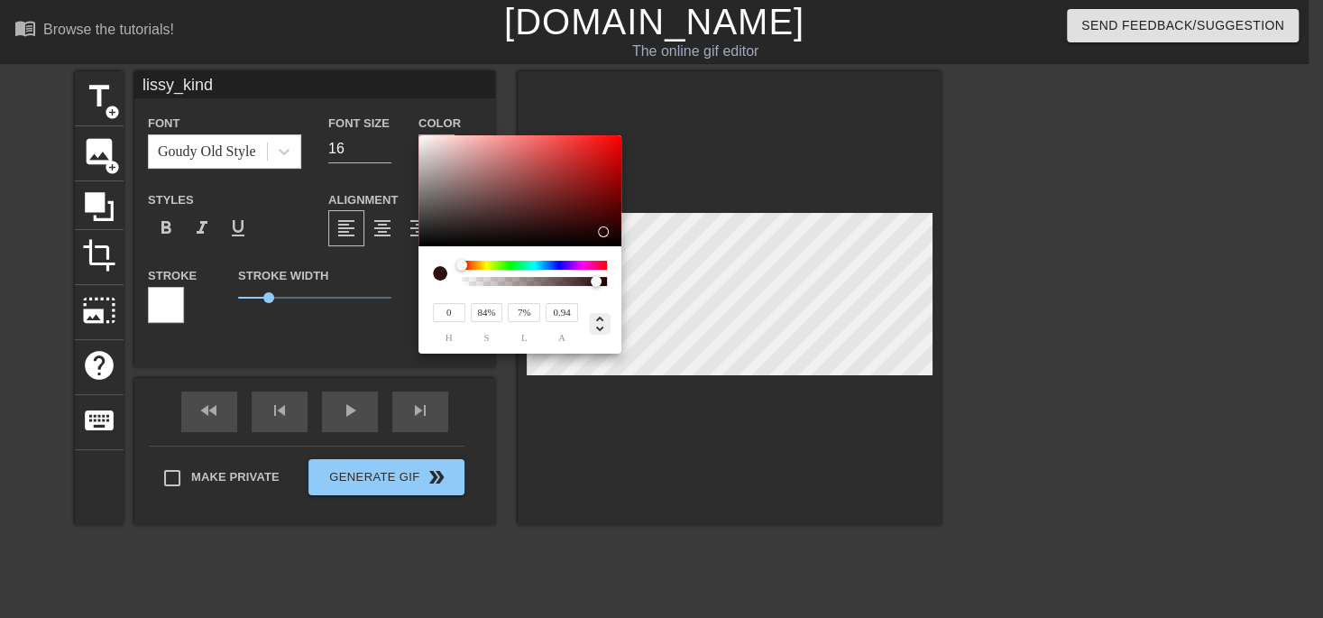
click at [601, 331] on icon at bounding box center [599, 323] width 7 height 15
type input "34"
type input "3"
click at [601, 331] on icon at bounding box center [599, 323] width 7 height 15
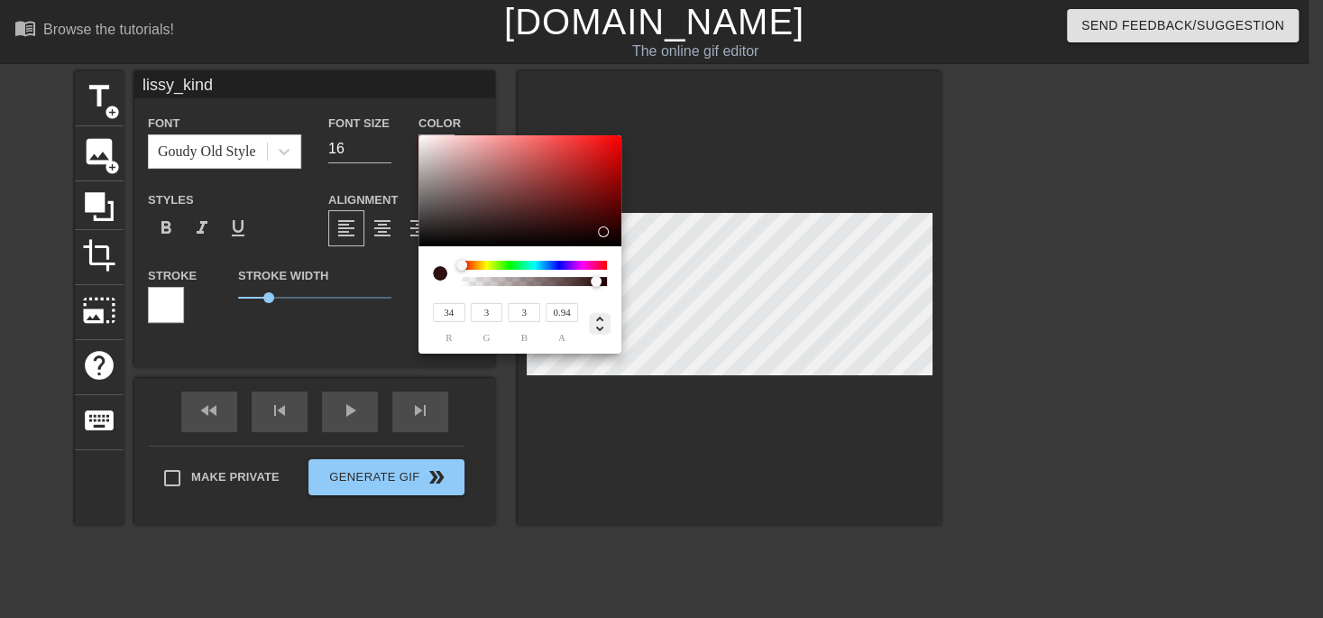
type input "0"
type input "84%"
type input "7%"
click at [601, 333] on icon at bounding box center [600, 324] width 22 height 22
type input "34"
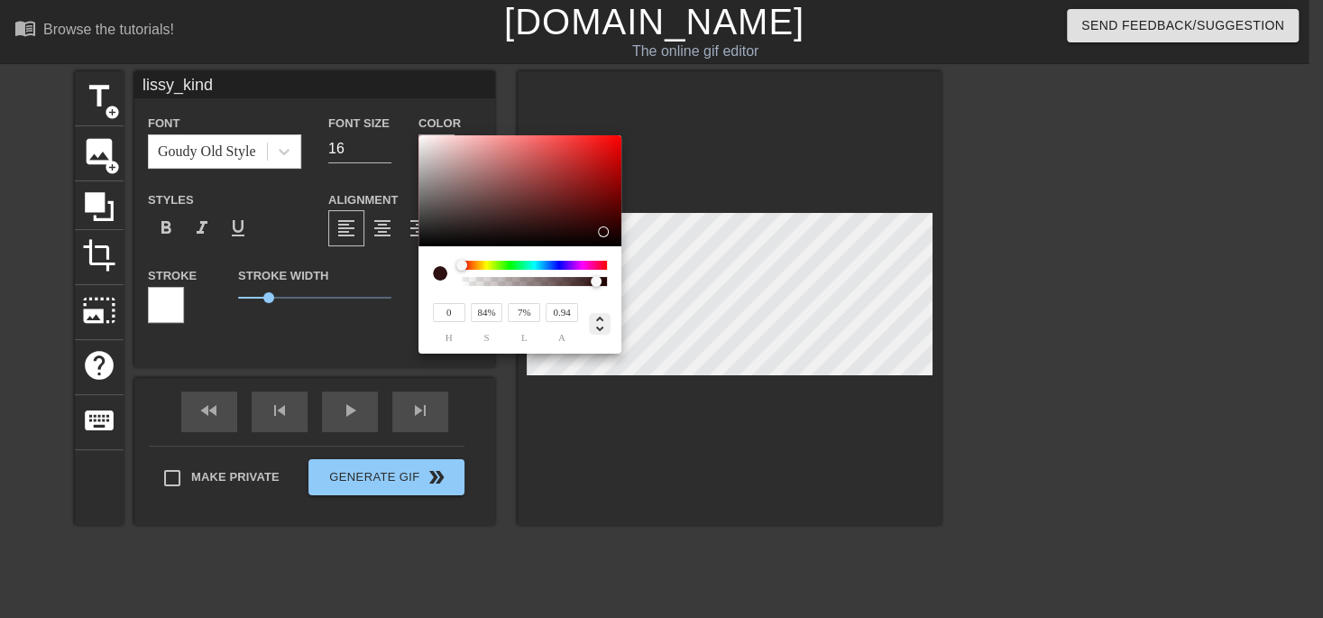
type input "3"
click at [606, 351] on div "34 r 3 g 3 b 0.94 a" at bounding box center [520, 299] width 203 height 107
type input "190"
type input "79"
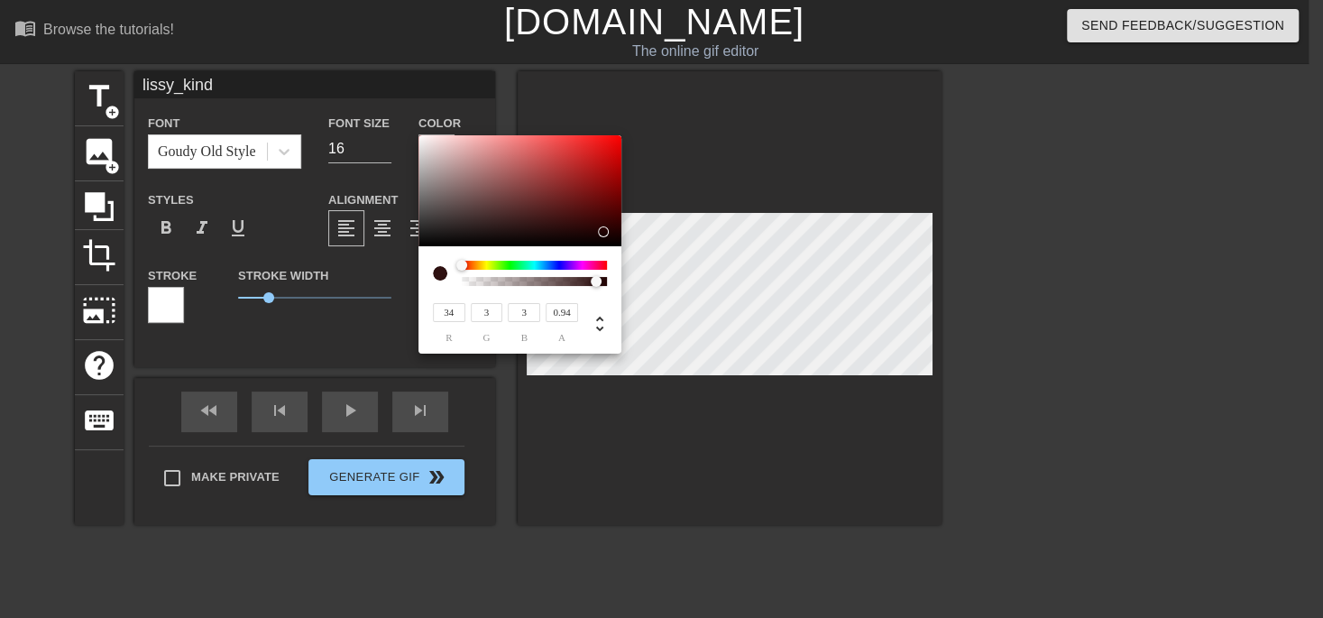
type input "79"
click at [538, 163] on div at bounding box center [520, 191] width 203 height 112
type input "196"
type input "150"
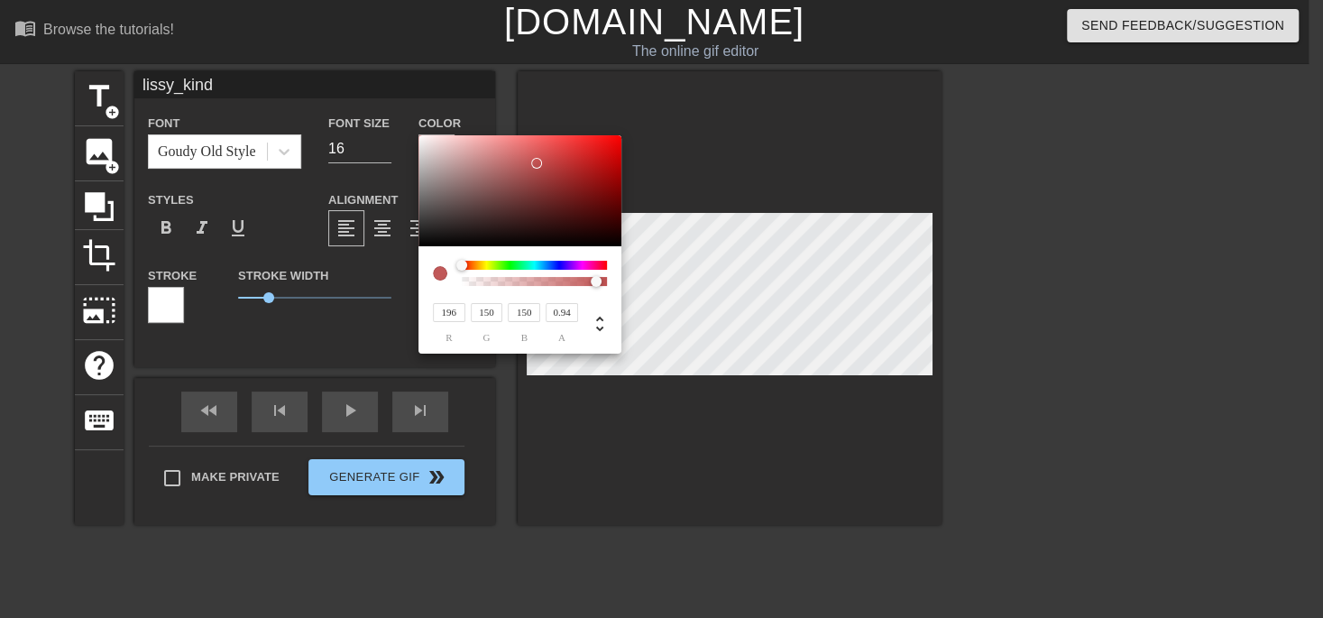
click at [466, 161] on div at bounding box center [520, 191] width 203 height 112
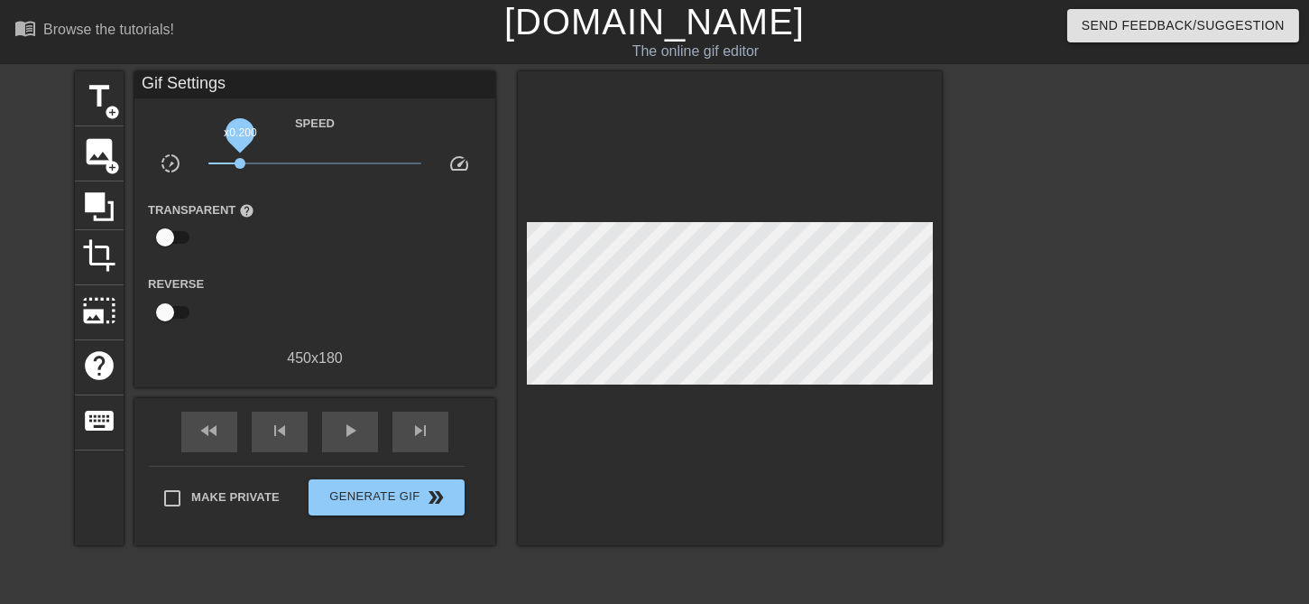
drag, startPoint x: 313, startPoint y: 163, endPoint x: 229, endPoint y: 163, distance: 83.9
click at [235, 165] on span "x0.200" at bounding box center [240, 163] width 11 height 11
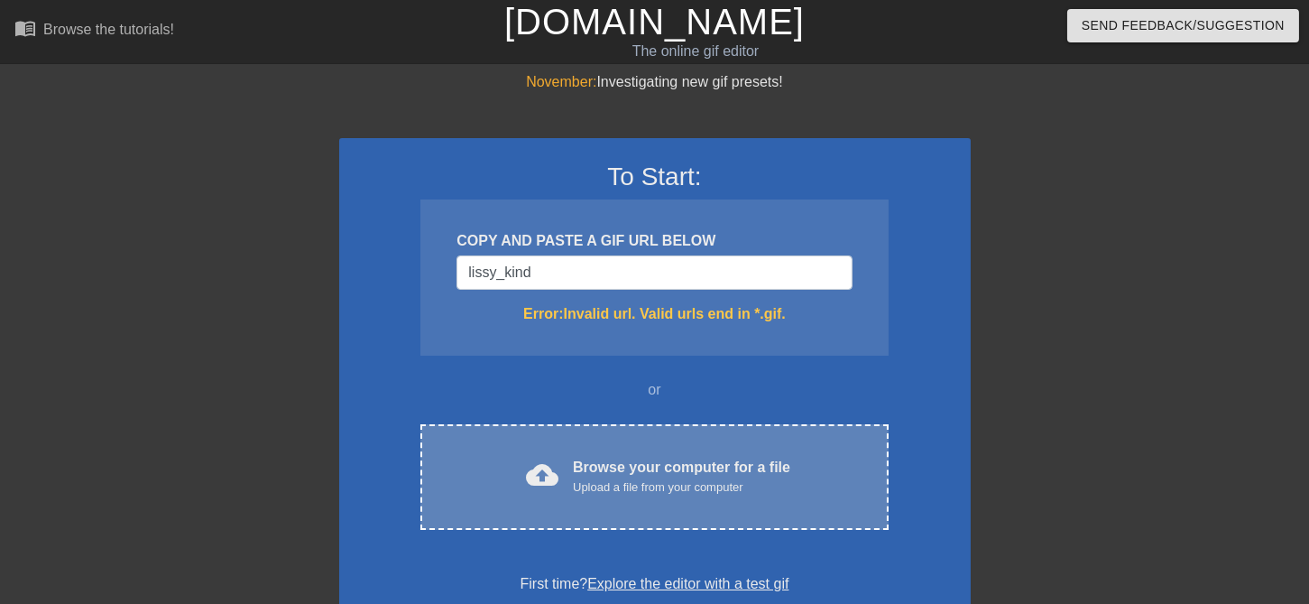
type input "lissy_kind"
click at [651, 462] on div "Browse your computer for a file Upload a file from your computer" at bounding box center [681, 476] width 217 height 40
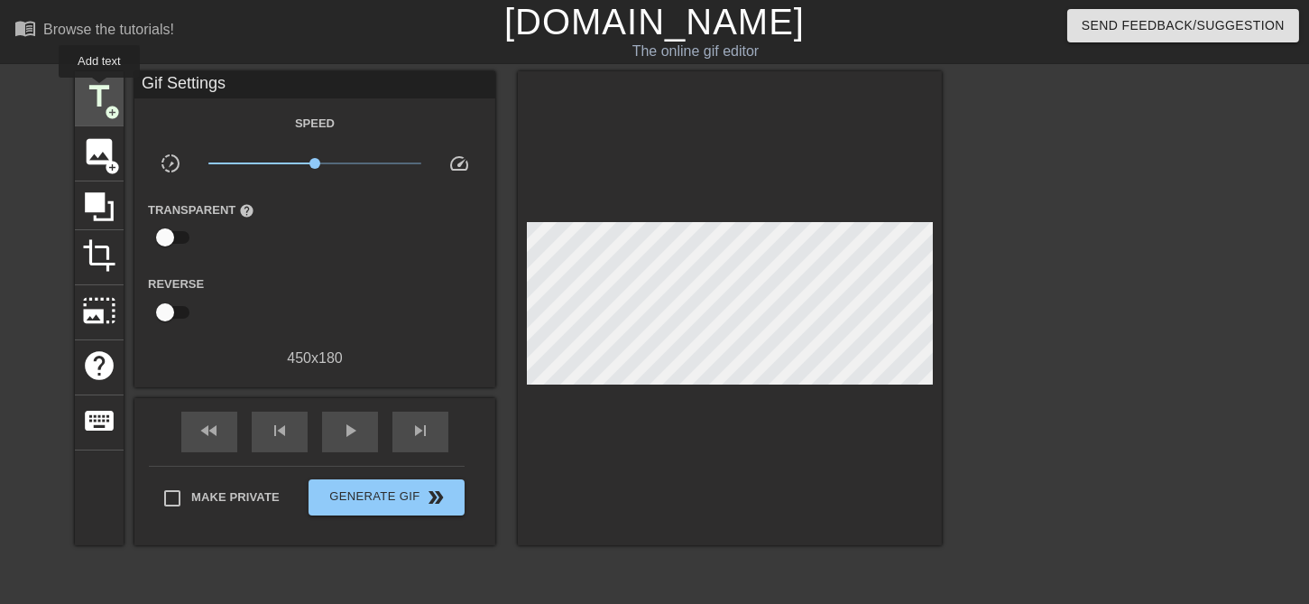
click at [99, 90] on span "title" at bounding box center [99, 96] width 34 height 34
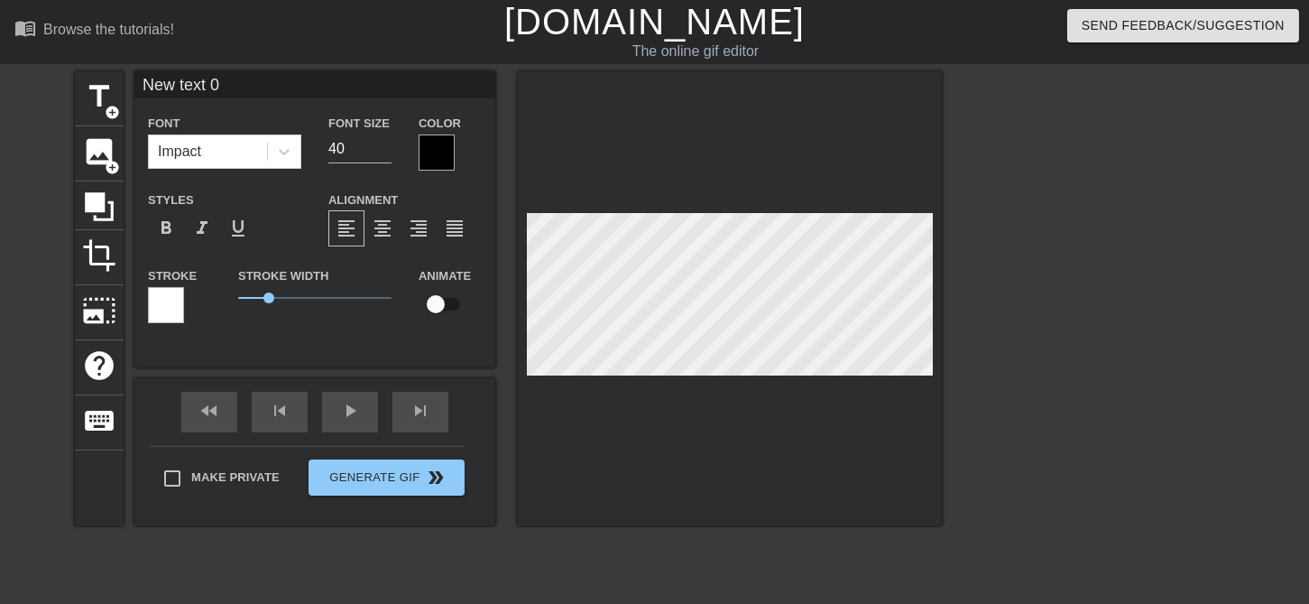
click at [243, 86] on input "New text 0" at bounding box center [314, 84] width 361 height 27
type input "N"
type input "lissy_kind"
click at [383, 153] on input "35" at bounding box center [359, 148] width 63 height 29
click at [383, 153] on input "19" at bounding box center [359, 148] width 63 height 29
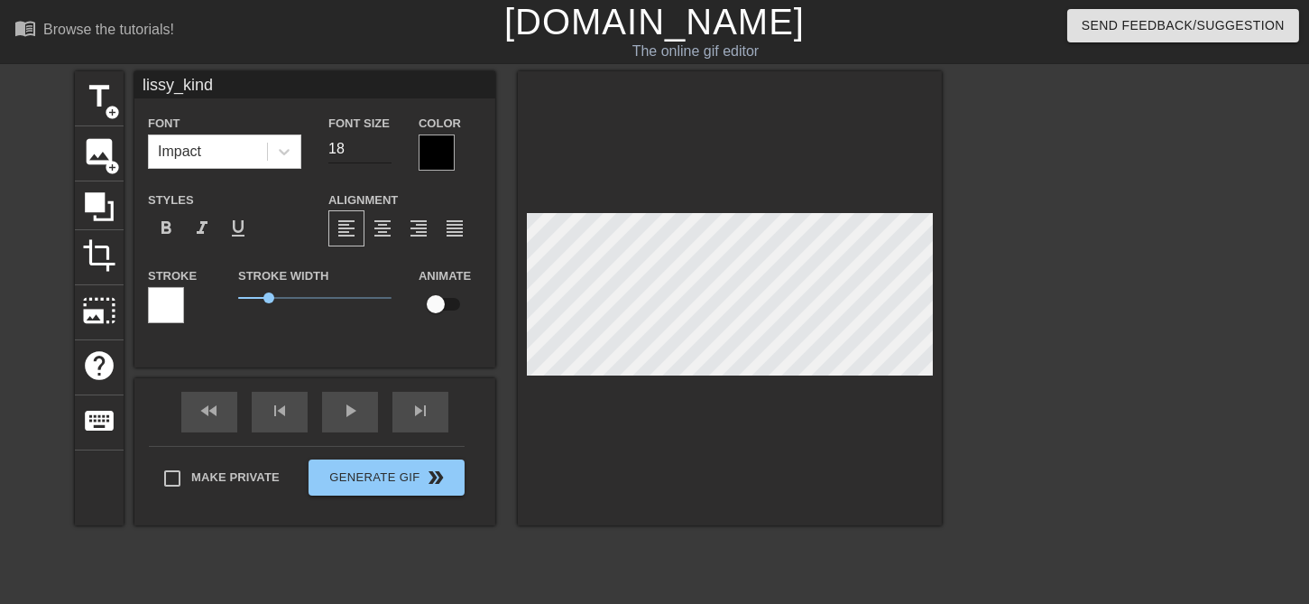
type input "18"
click at [383, 152] on input "18" at bounding box center [359, 148] width 63 height 29
type input "lissy_kind"
click at [386, 159] on input "18" at bounding box center [359, 148] width 63 height 29
click at [383, 154] on input "17" at bounding box center [359, 148] width 63 height 29
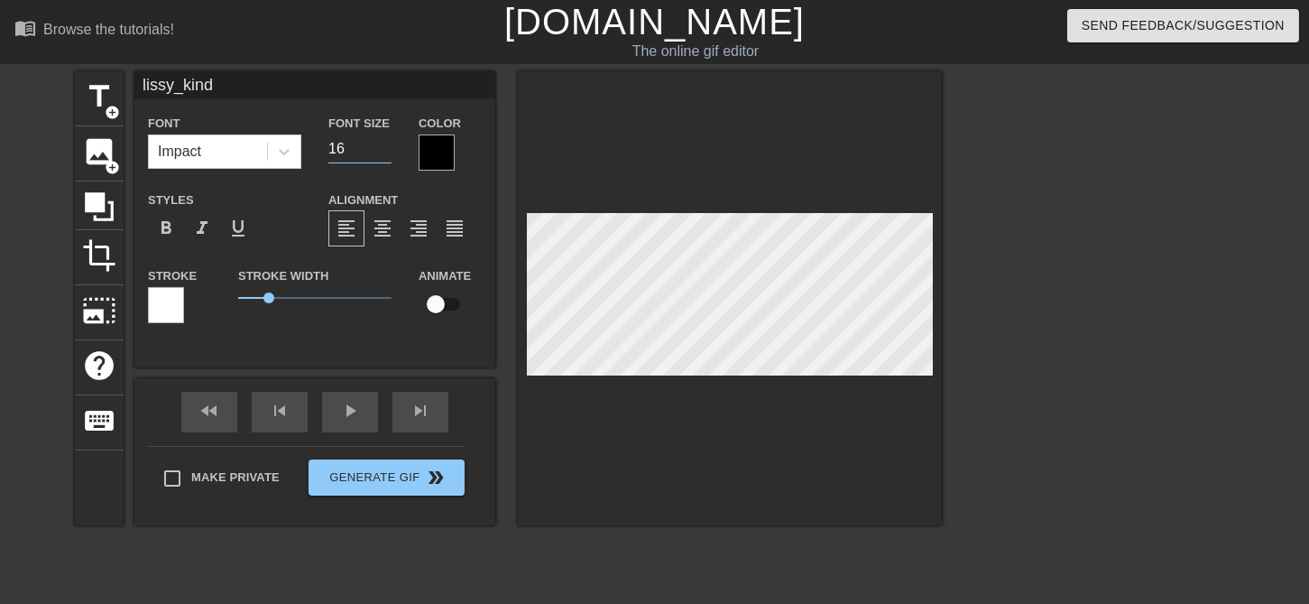
click at [383, 154] on input "16" at bounding box center [359, 148] width 63 height 29
type input "15"
click at [383, 154] on input "15" at bounding box center [359, 148] width 63 height 29
click at [279, 162] on div at bounding box center [284, 151] width 32 height 32
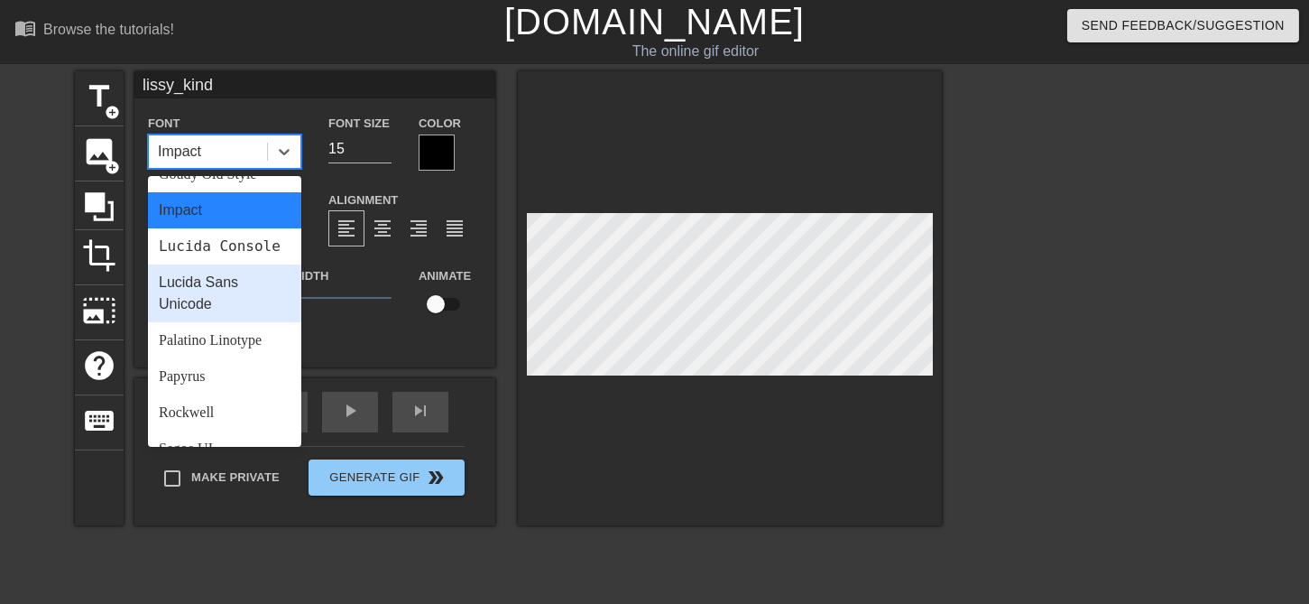
scroll to position [342, 0]
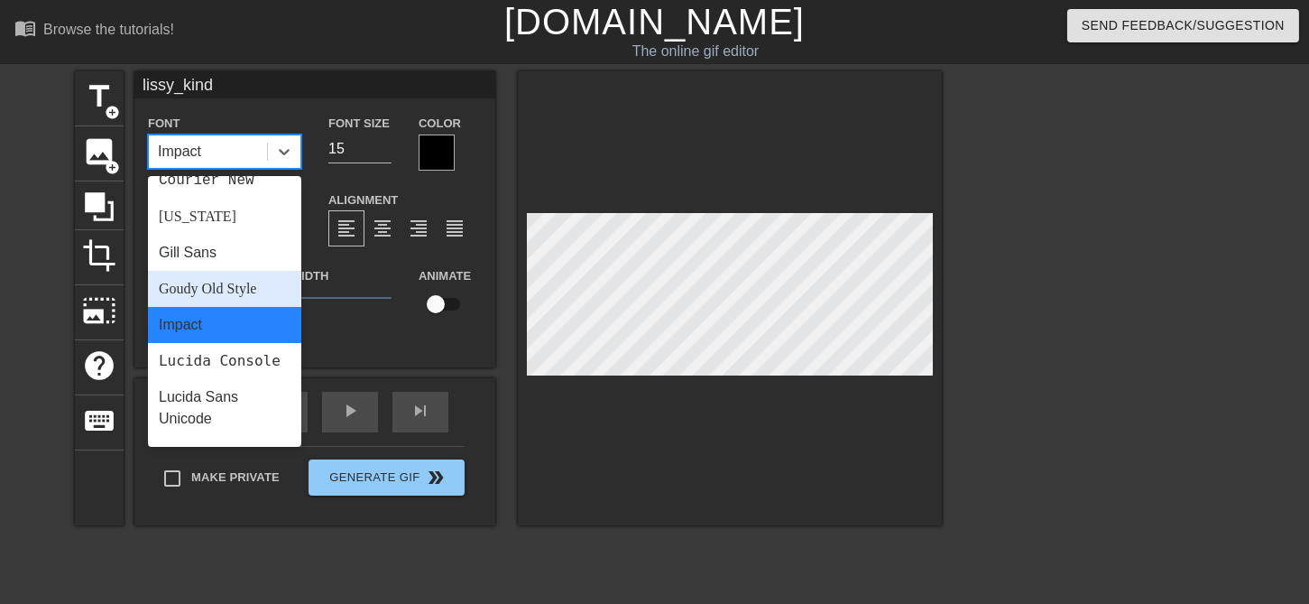
click at [237, 291] on div "Goudy Old Style" at bounding box center [224, 289] width 153 height 36
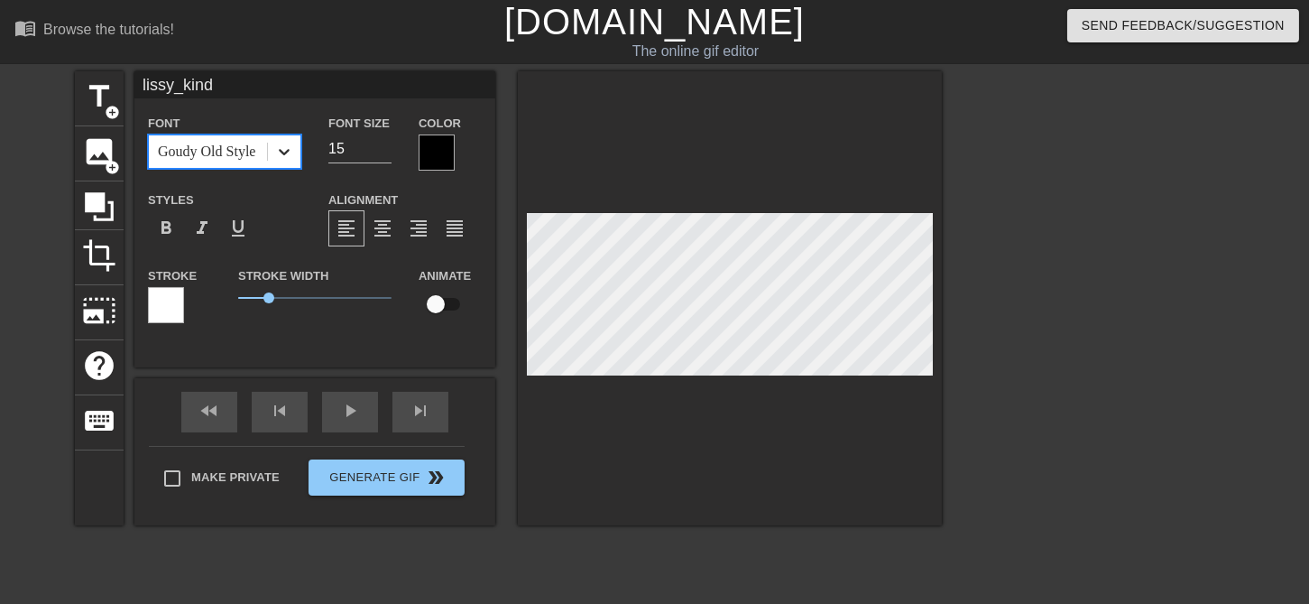
click at [293, 157] on icon at bounding box center [284, 152] width 18 height 18
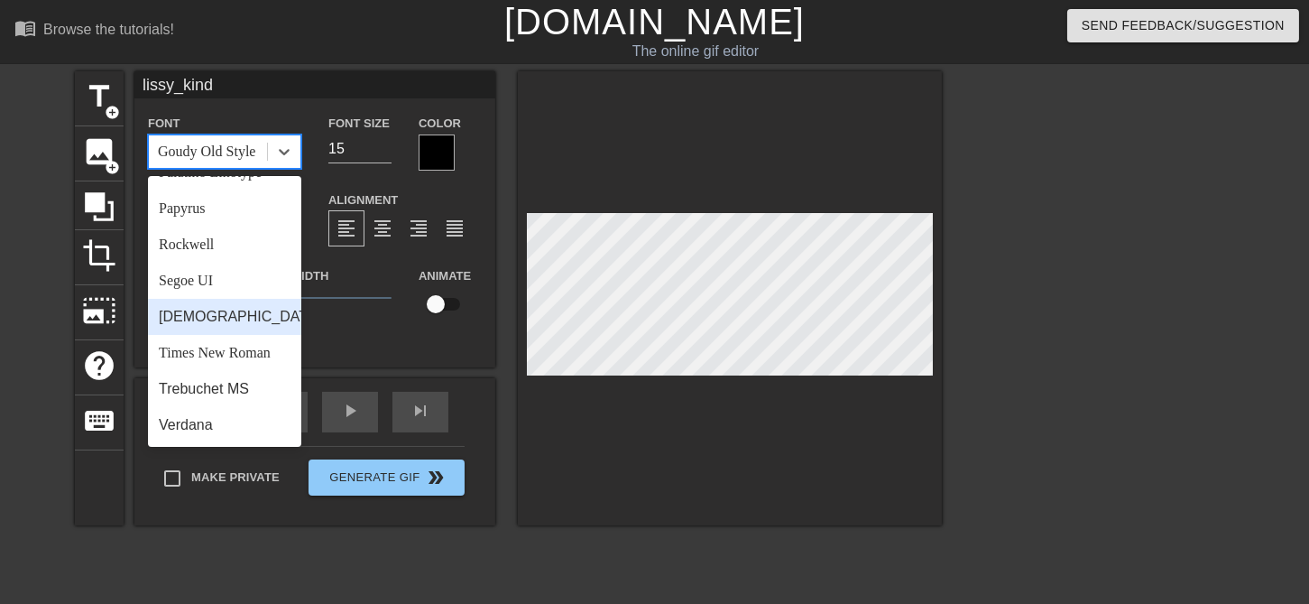
scroll to position [531, 0]
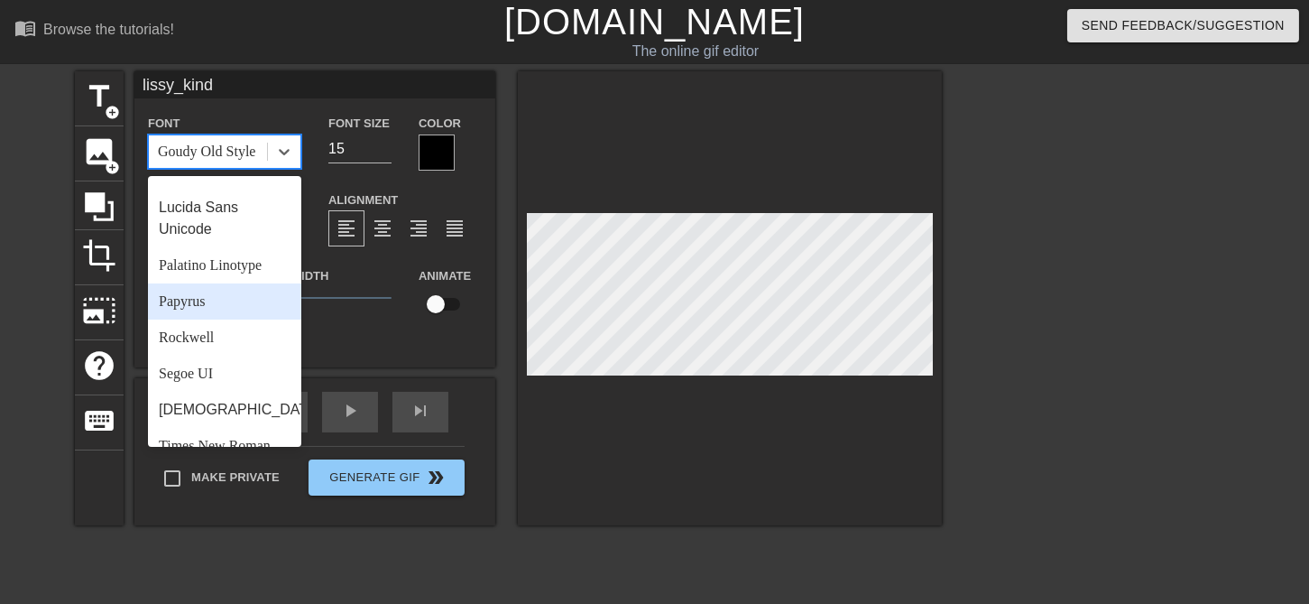
click at [246, 319] on div "Papyrus" at bounding box center [224, 301] width 153 height 36
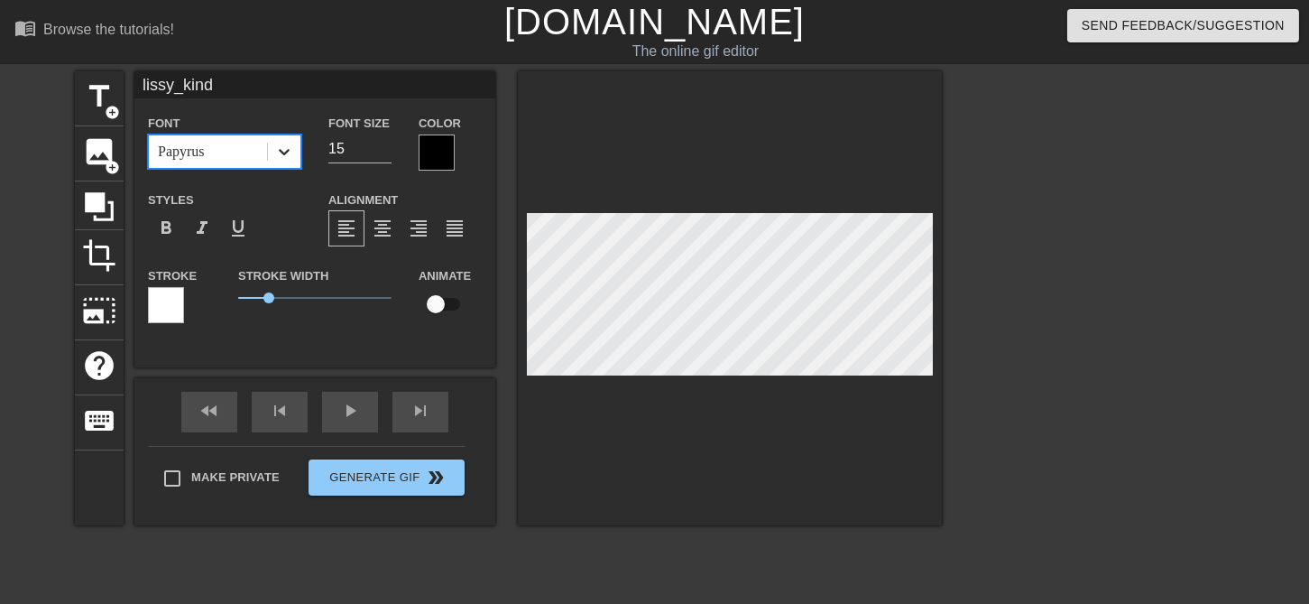
click at [287, 155] on icon at bounding box center [284, 152] width 18 height 18
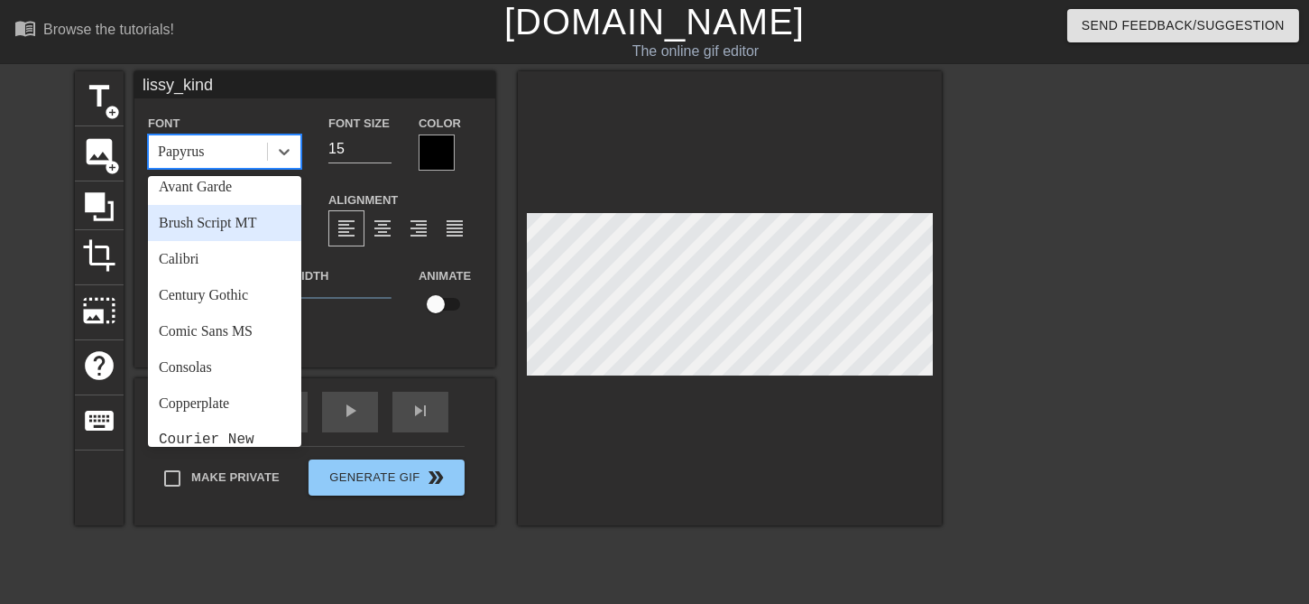
scroll to position [114, 0]
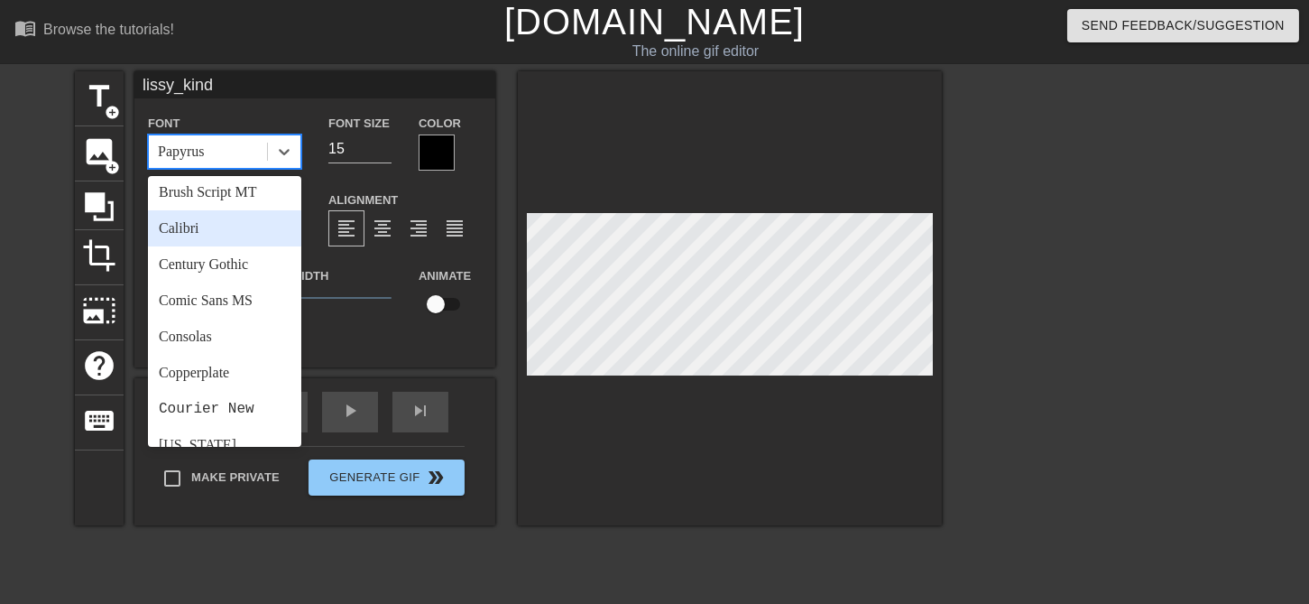
click at [234, 219] on div "Calibri" at bounding box center [224, 228] width 153 height 36
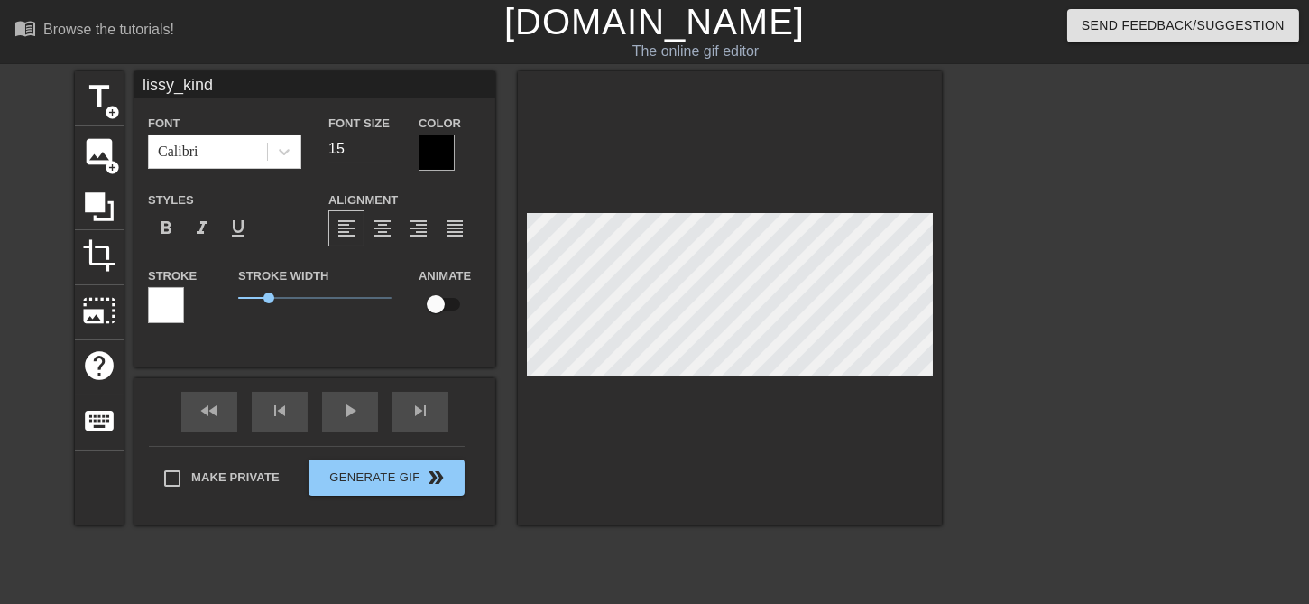
click at [472, 144] on div "Color" at bounding box center [450, 141] width 63 height 59
click at [442, 152] on div at bounding box center [437, 152] width 36 height 36
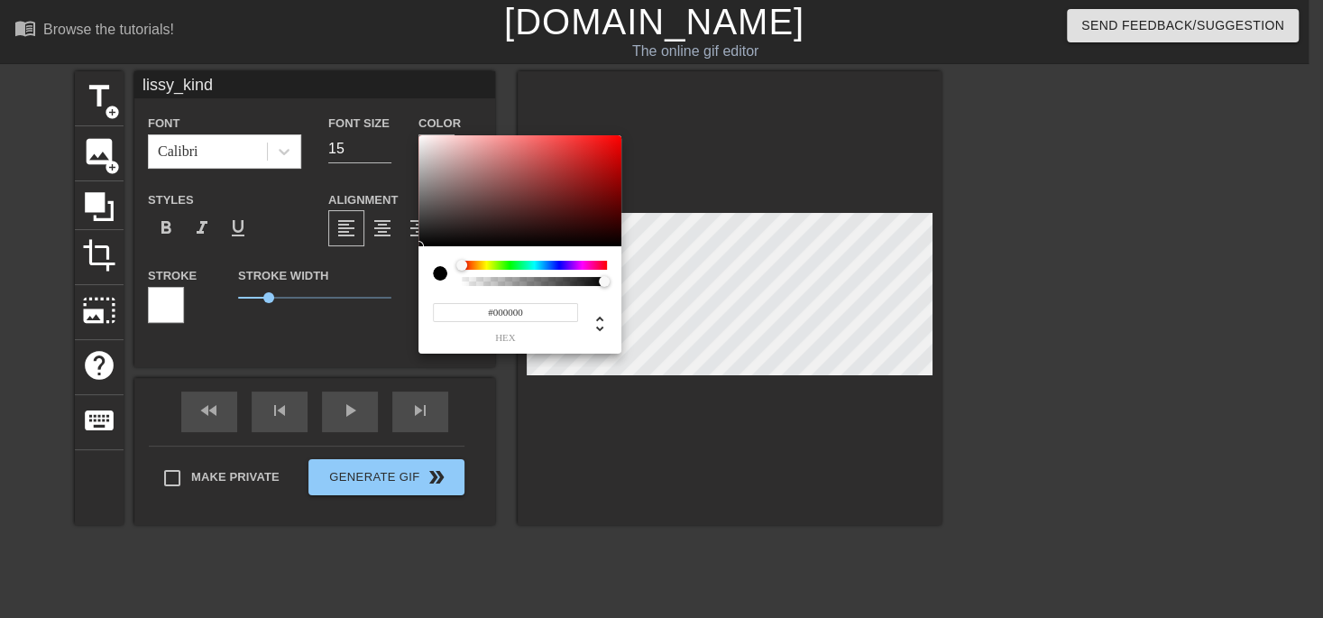
click at [581, 276] on div at bounding box center [534, 273] width 145 height 25
type input "0"
click at [592, 280] on div at bounding box center [535, 281] width 140 height 9
click at [438, 271] on div at bounding box center [440, 273] width 14 height 14
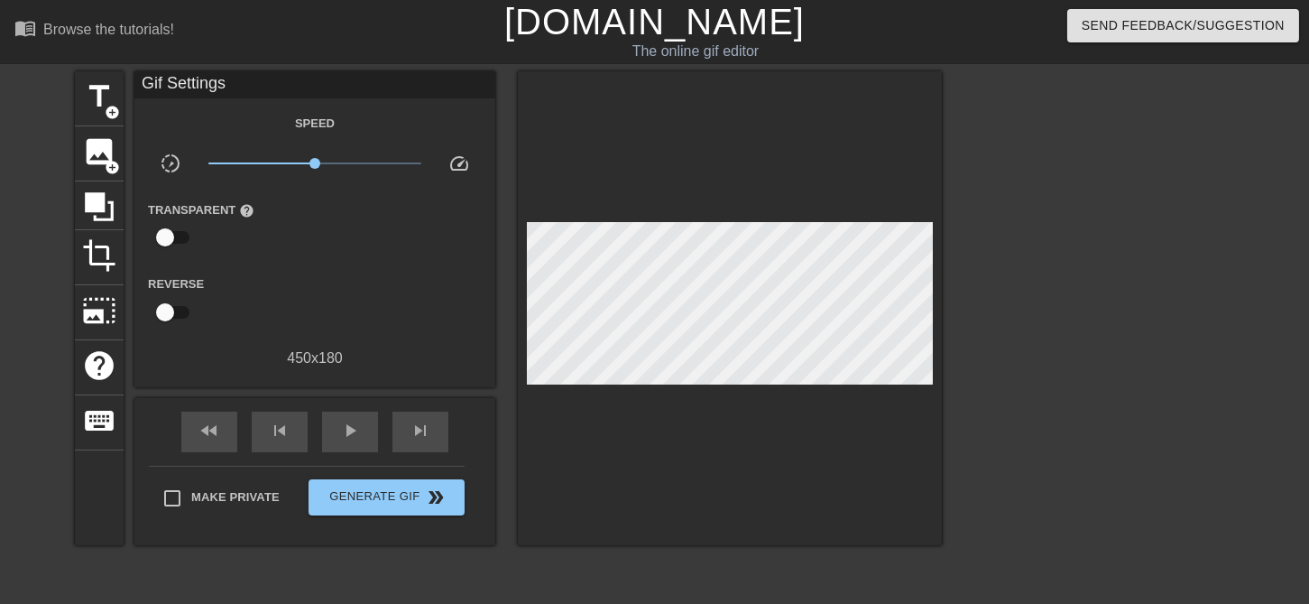
click at [459, 124] on div "Speed" at bounding box center [314, 123] width 361 height 23
click at [214, 91] on div "Gif Settings" at bounding box center [314, 84] width 361 height 27
click at [208, 80] on div "Gif Settings" at bounding box center [314, 84] width 361 height 27
drag, startPoint x: 316, startPoint y: 161, endPoint x: 290, endPoint y: 162, distance: 26.2
click at [290, 162] on span "x0.617" at bounding box center [292, 163] width 11 height 11
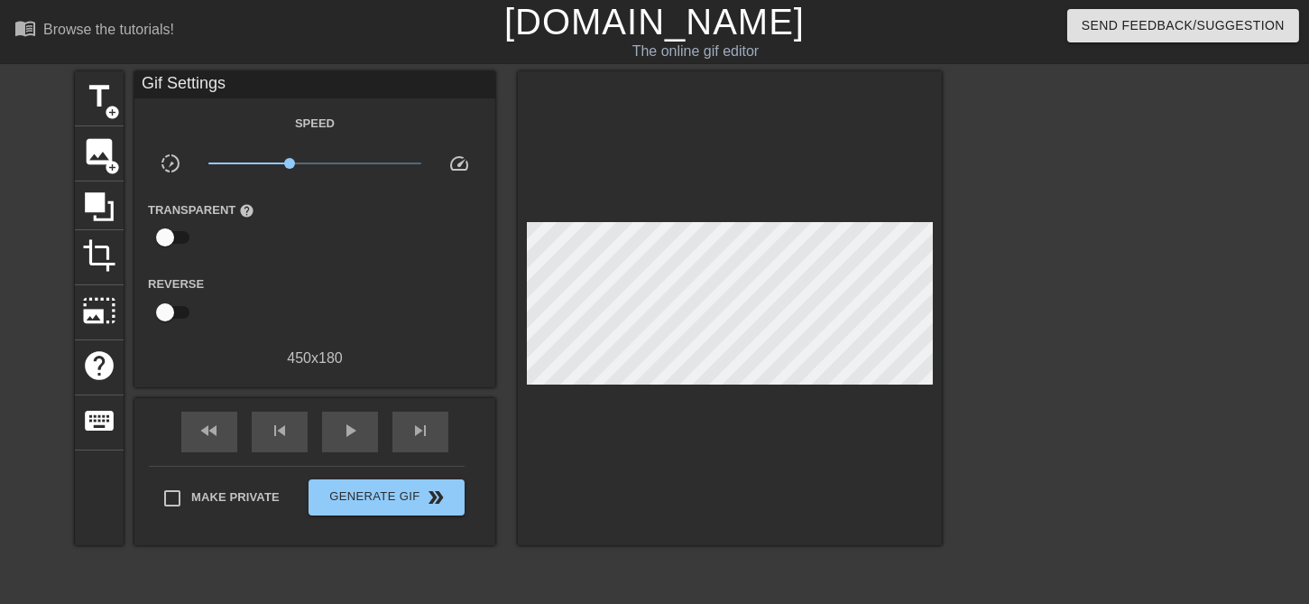
click at [163, 200] on div "Transparent help" at bounding box center [209, 226] width 151 height 57
click at [174, 205] on label "Transparent help" at bounding box center [201, 210] width 106 height 18
click at [175, 205] on label "Transparent help" at bounding box center [201, 210] width 106 height 18
click at [210, 120] on div "Speed" at bounding box center [314, 123] width 361 height 23
click at [212, 86] on div "Gif Settings" at bounding box center [314, 84] width 361 height 27
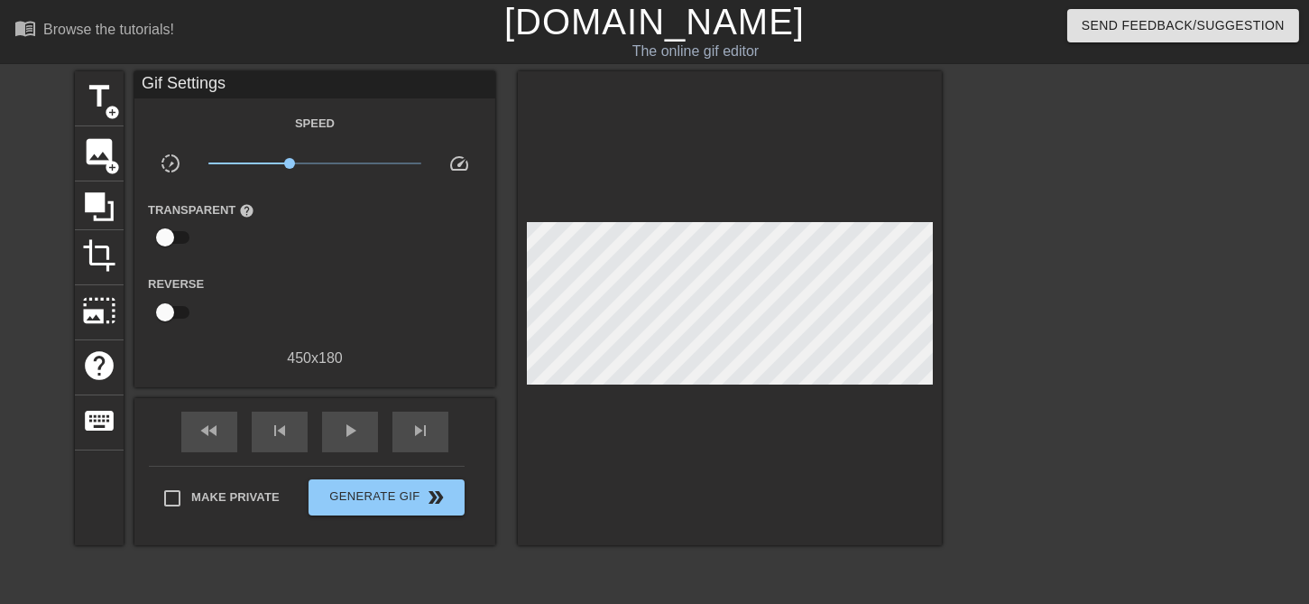
click at [134, 85] on div "Gif Settings" at bounding box center [314, 84] width 361 height 27
click at [148, 83] on div "Gif Settings" at bounding box center [314, 84] width 361 height 27
click at [88, 90] on span "title" at bounding box center [99, 96] width 34 height 34
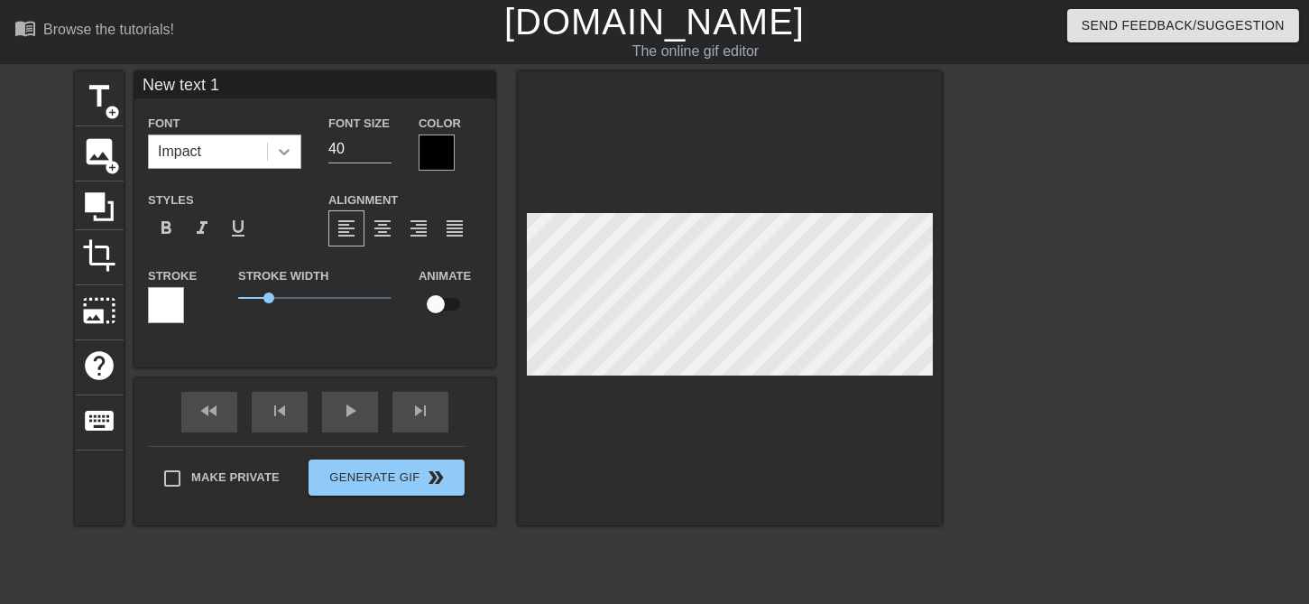
click at [288, 151] on icon at bounding box center [284, 152] width 11 height 6
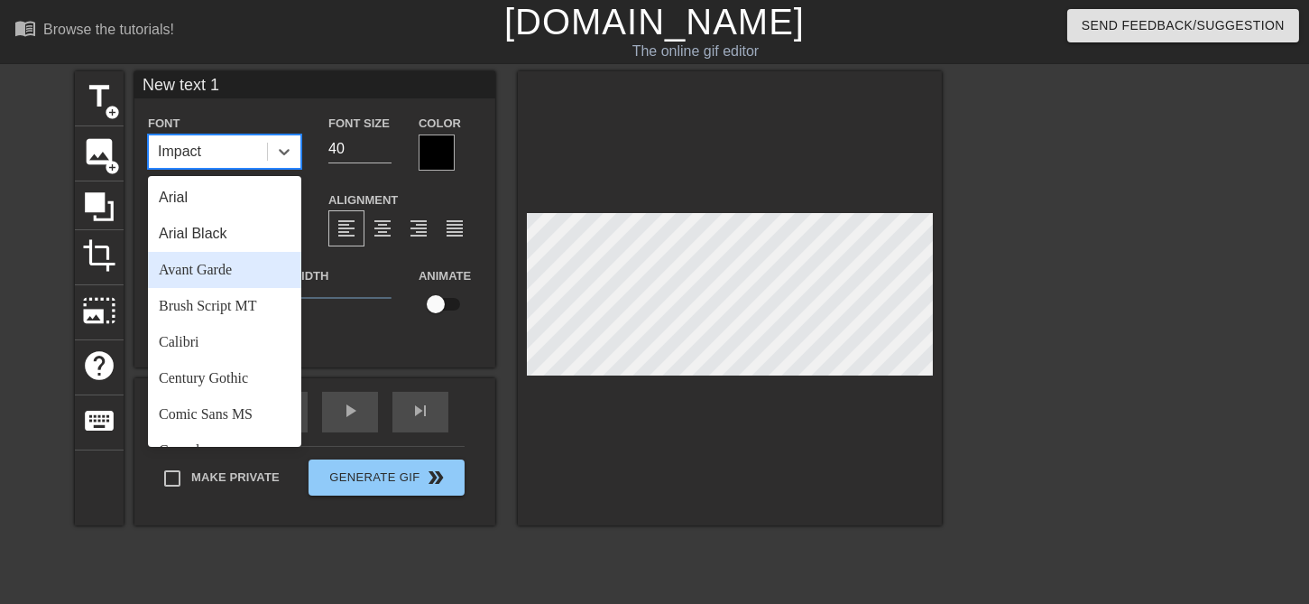
click at [235, 267] on div "Avant Garde" at bounding box center [224, 270] width 153 height 36
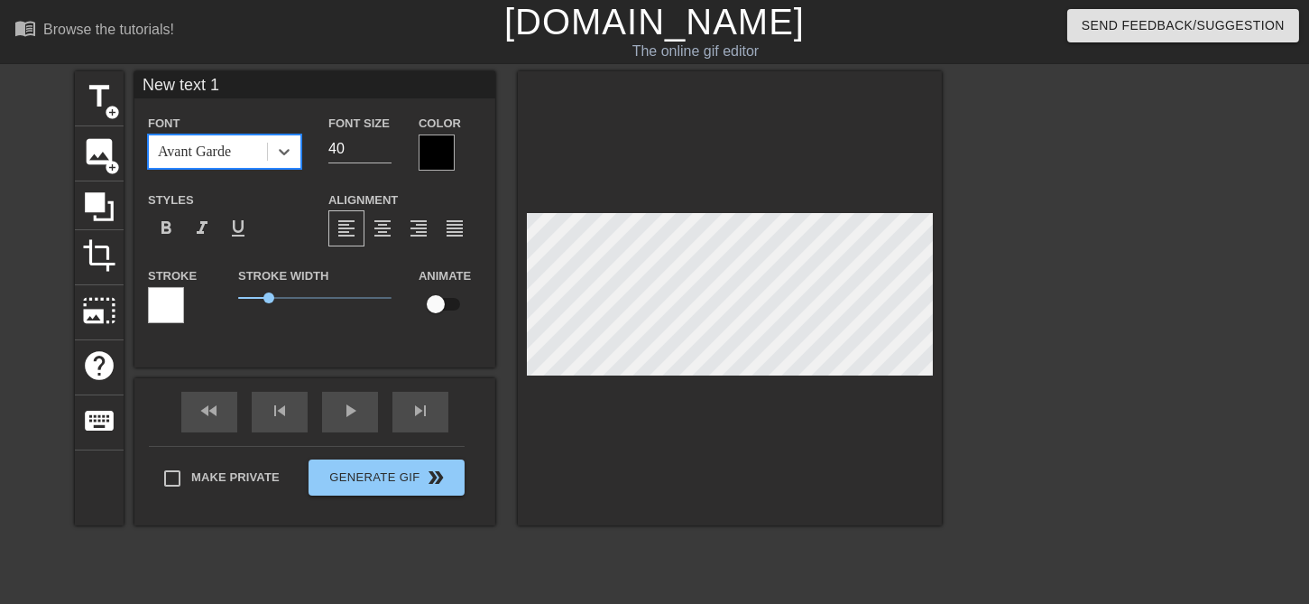
type input "lissy_kind"
type input "15"
type input "New text 1"
type input "40"
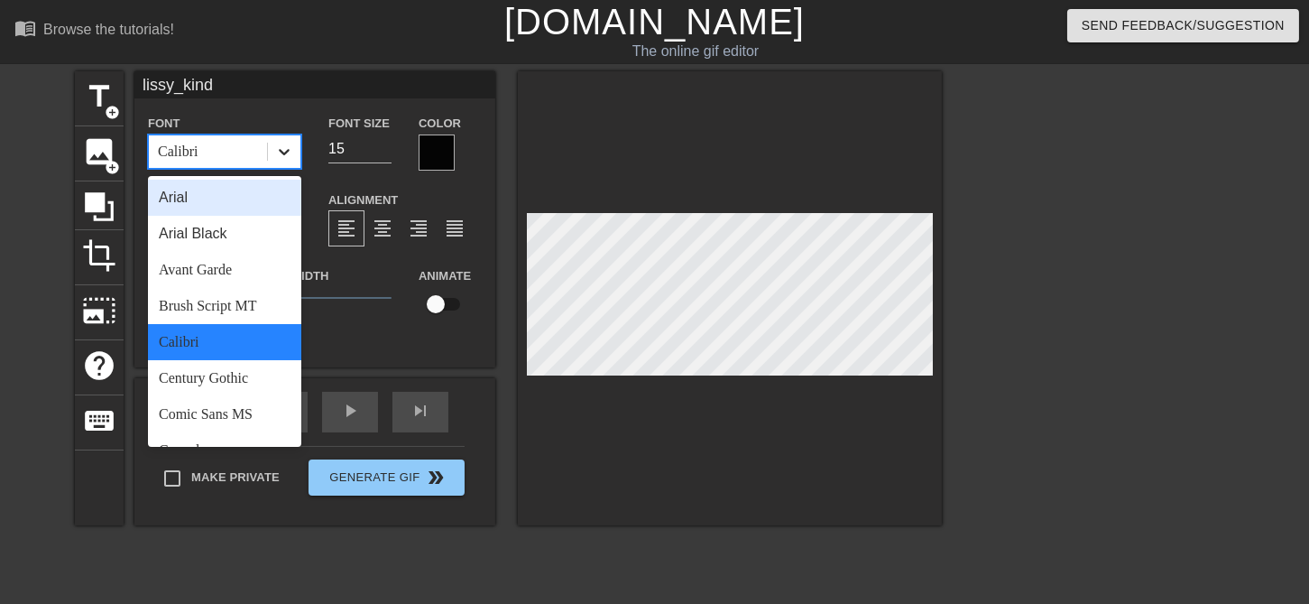
click at [288, 151] on icon at bounding box center [284, 152] width 11 height 6
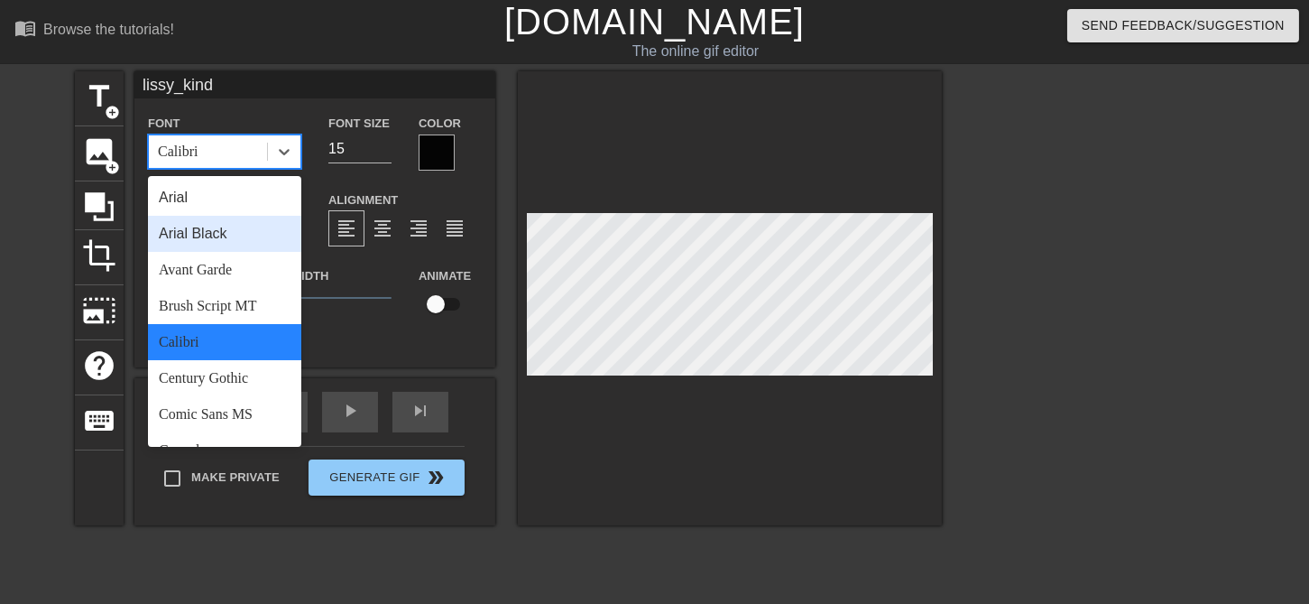
click at [252, 240] on div "Arial Black" at bounding box center [224, 234] width 153 height 36
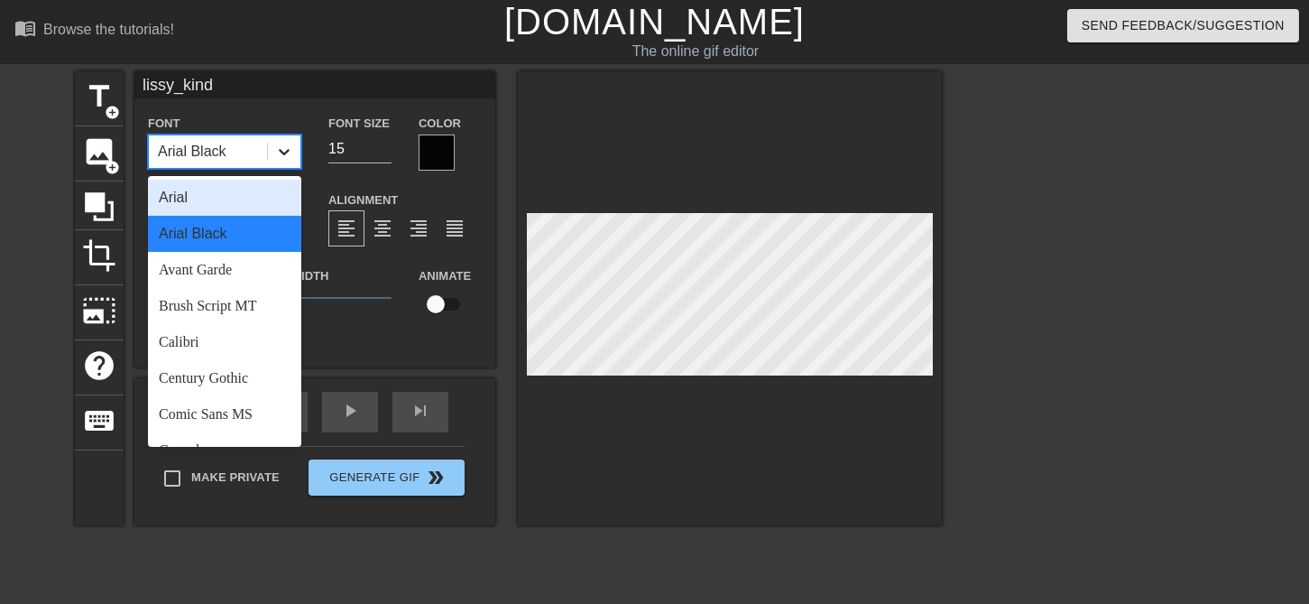
click at [274, 150] on div at bounding box center [284, 151] width 32 height 32
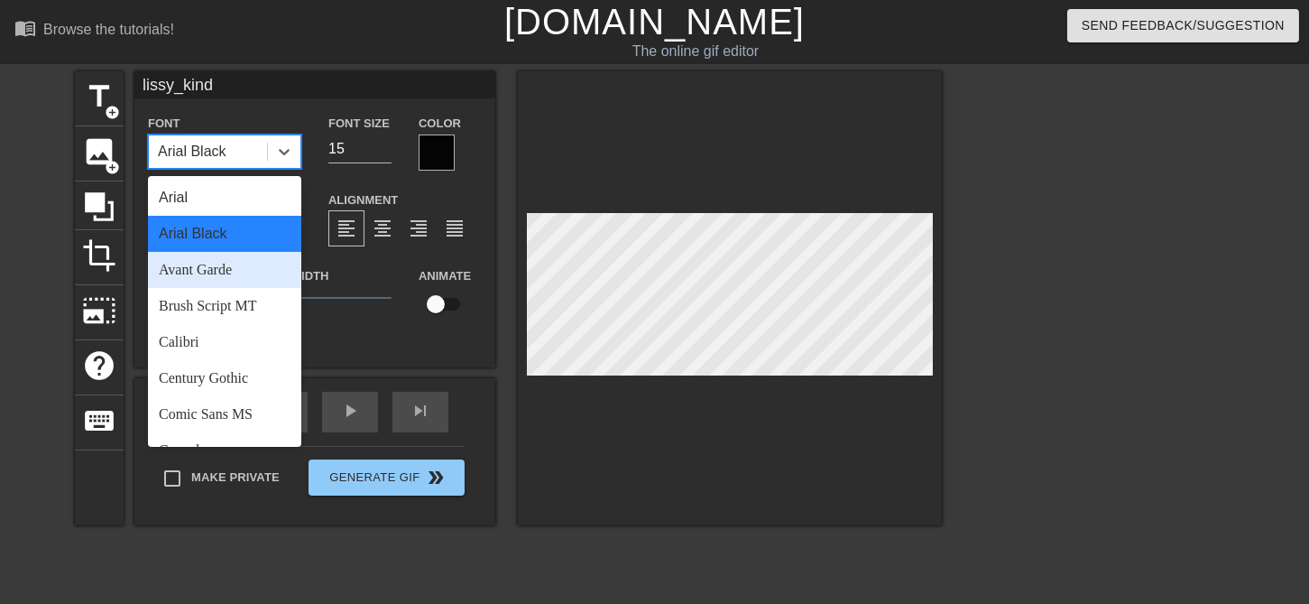
click at [237, 278] on div "Avant Garde" at bounding box center [224, 270] width 153 height 36
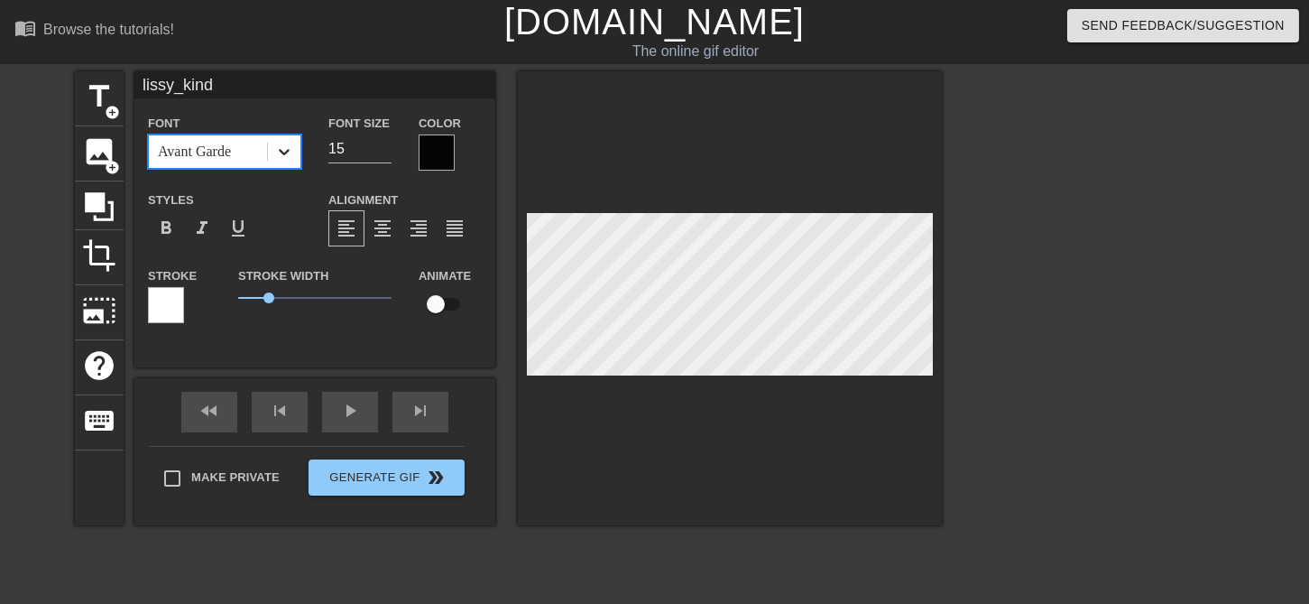
click at [285, 154] on icon at bounding box center [284, 152] width 11 height 6
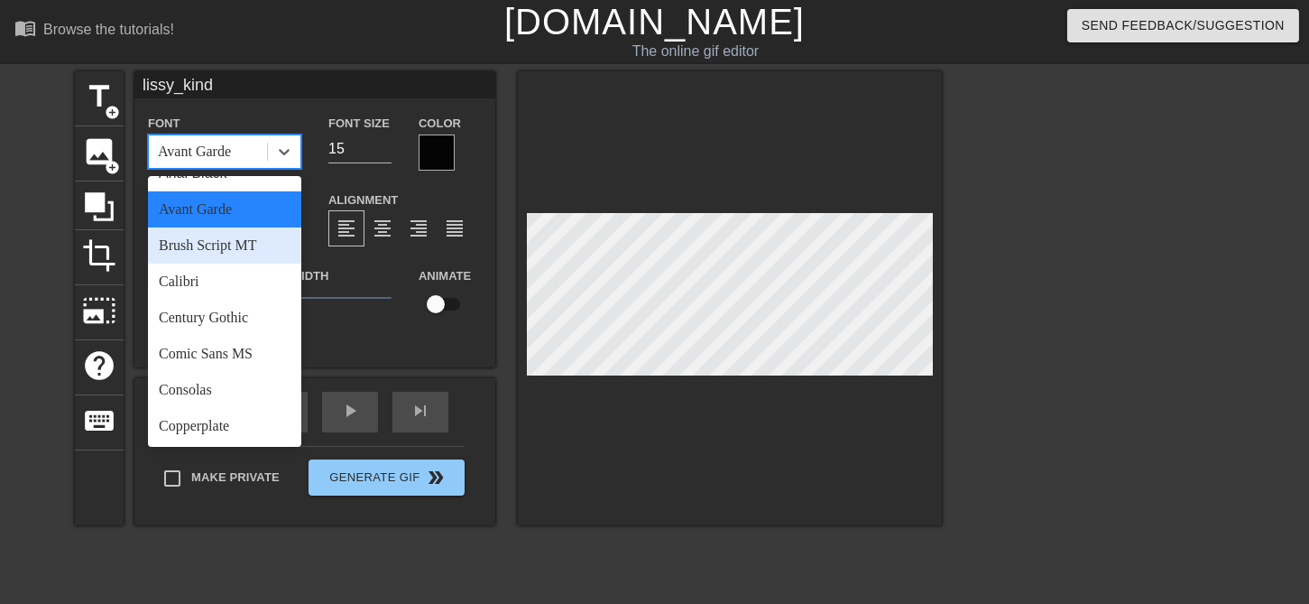
scroll to position [114, 0]
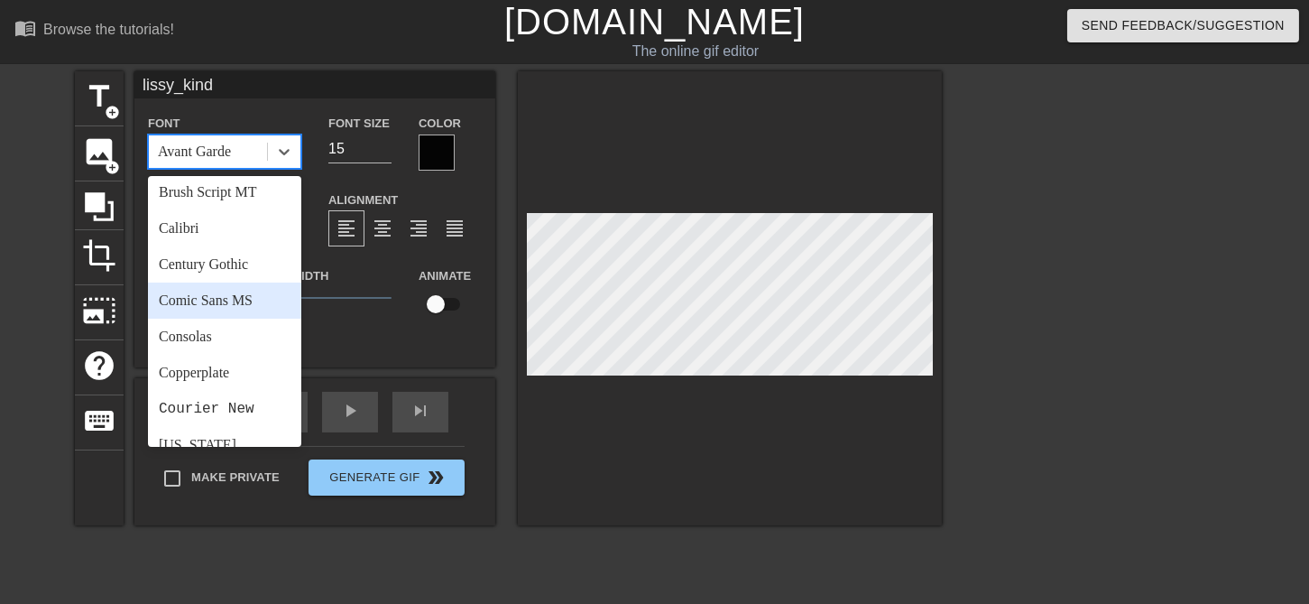
click at [244, 304] on div "Comic Sans MS" at bounding box center [224, 300] width 153 height 36
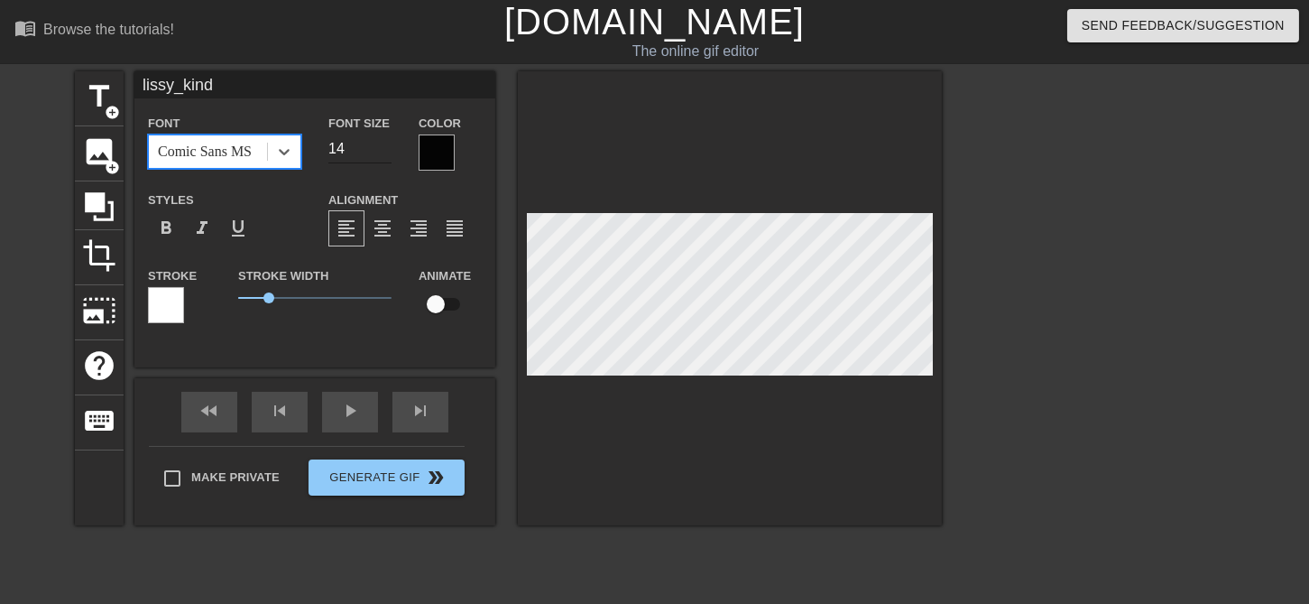
click at [380, 152] on input "14" at bounding box center [359, 148] width 63 height 29
click at [380, 152] on input "13" at bounding box center [359, 148] width 63 height 29
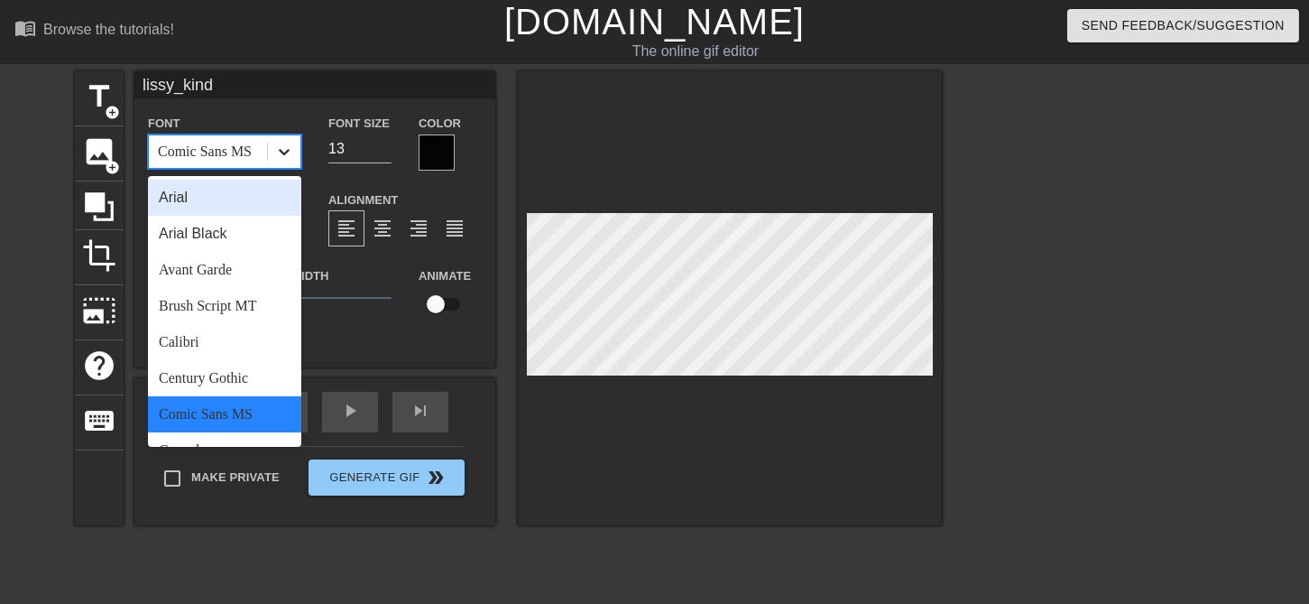
click at [291, 154] on icon at bounding box center [284, 152] width 18 height 18
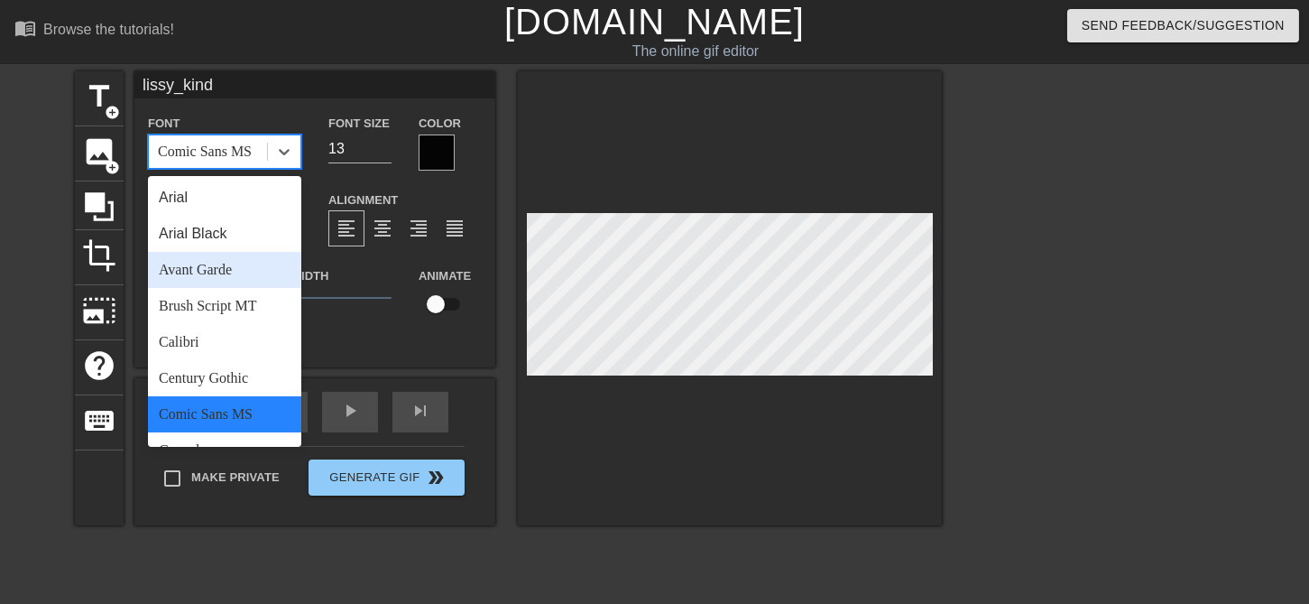
click at [217, 263] on div "Avant Garde" at bounding box center [224, 270] width 153 height 36
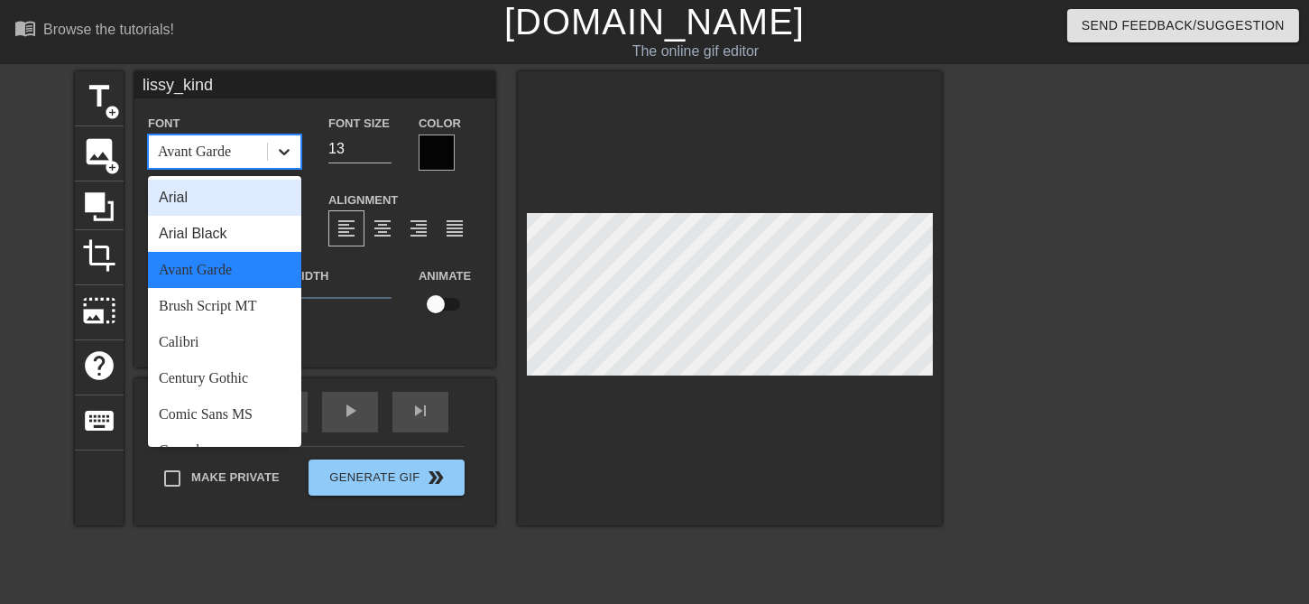
click at [274, 147] on div at bounding box center [284, 151] width 32 height 32
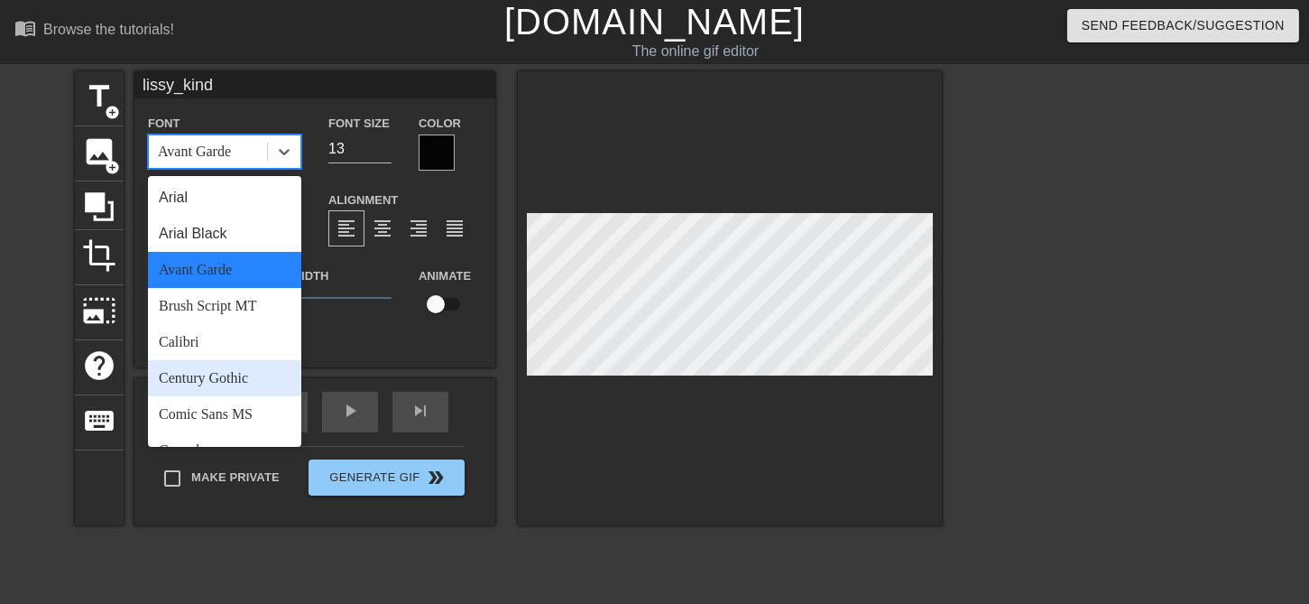
click at [230, 375] on div "Century Gothic" at bounding box center [224, 378] width 153 height 36
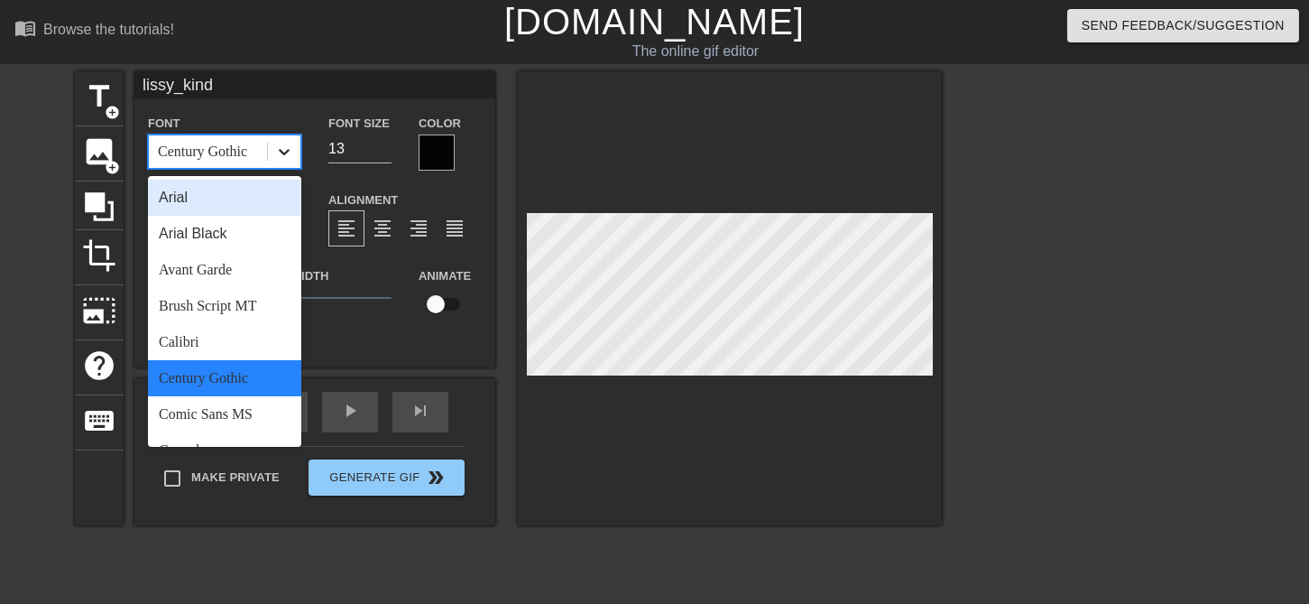
click at [290, 149] on icon at bounding box center [284, 152] width 18 height 18
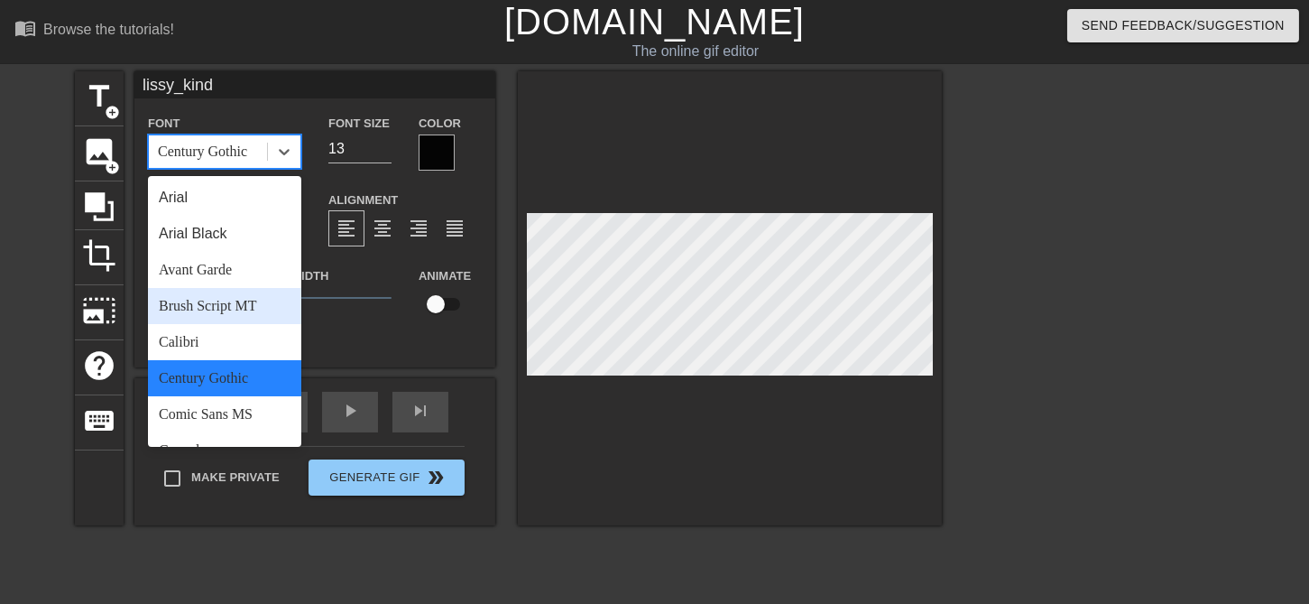
scroll to position [570, 0]
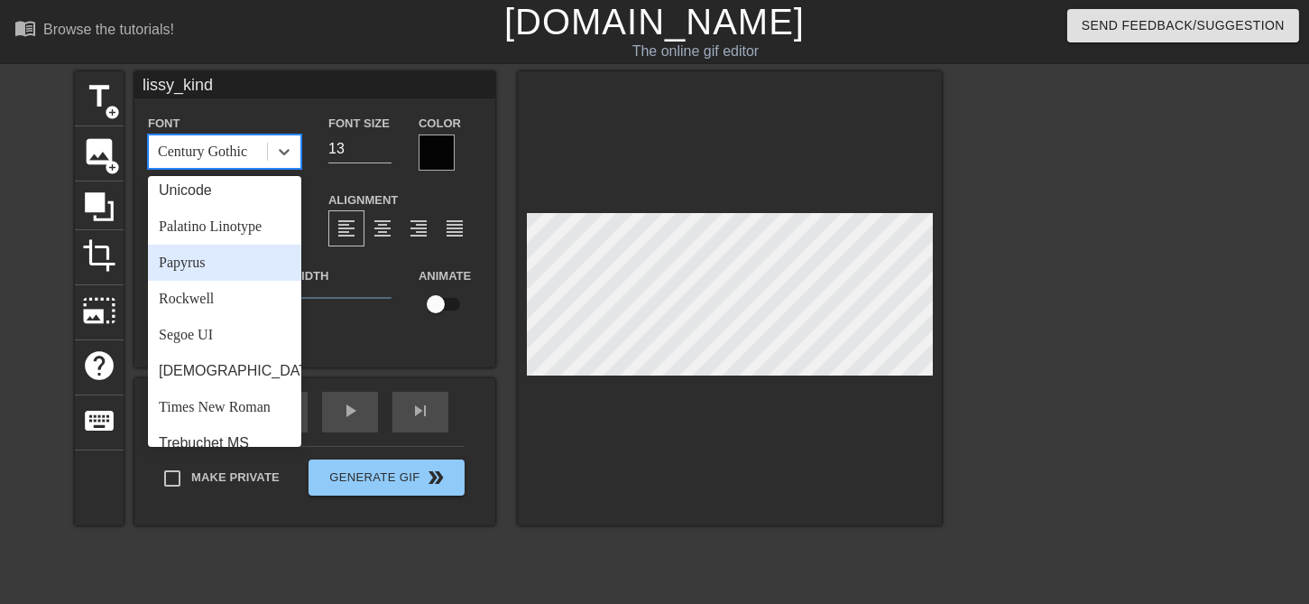
click at [227, 274] on div "Papyrus" at bounding box center [224, 262] width 153 height 36
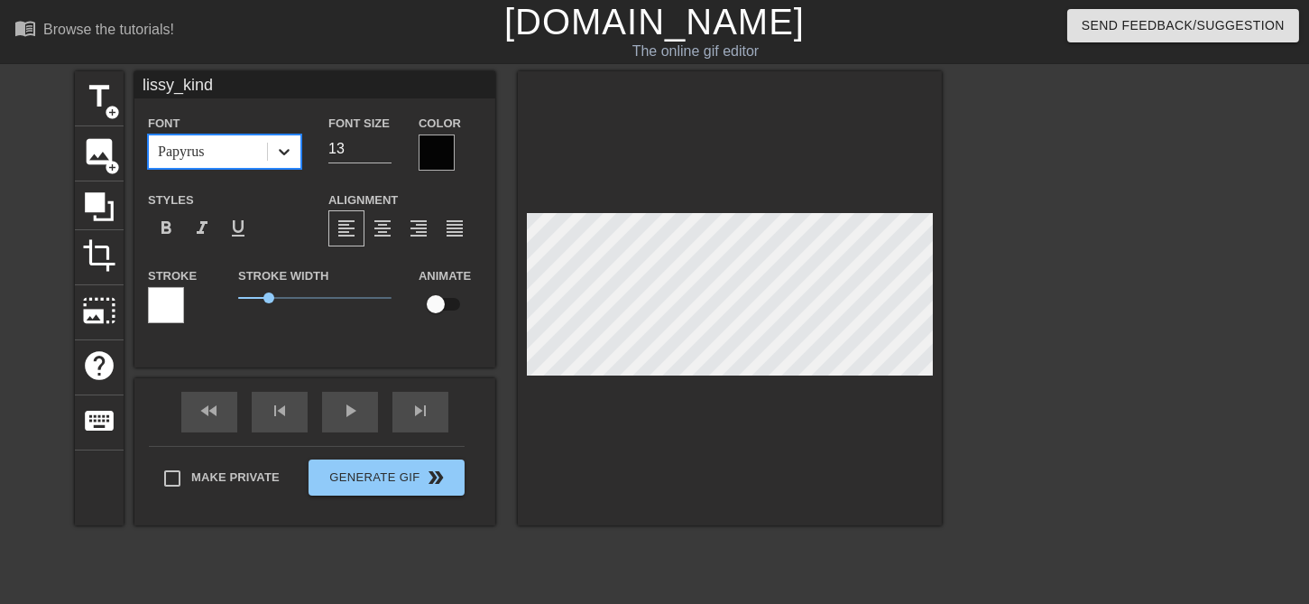
click at [290, 144] on icon at bounding box center [284, 152] width 18 height 18
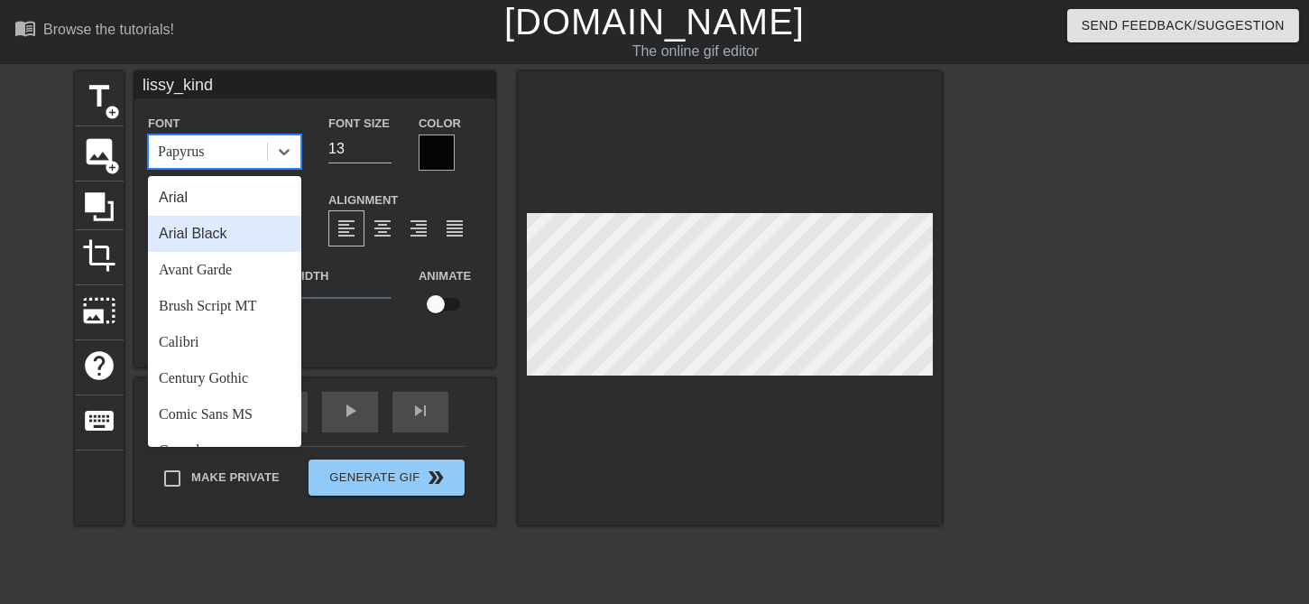
click at [236, 222] on div "Arial Black" at bounding box center [224, 234] width 153 height 36
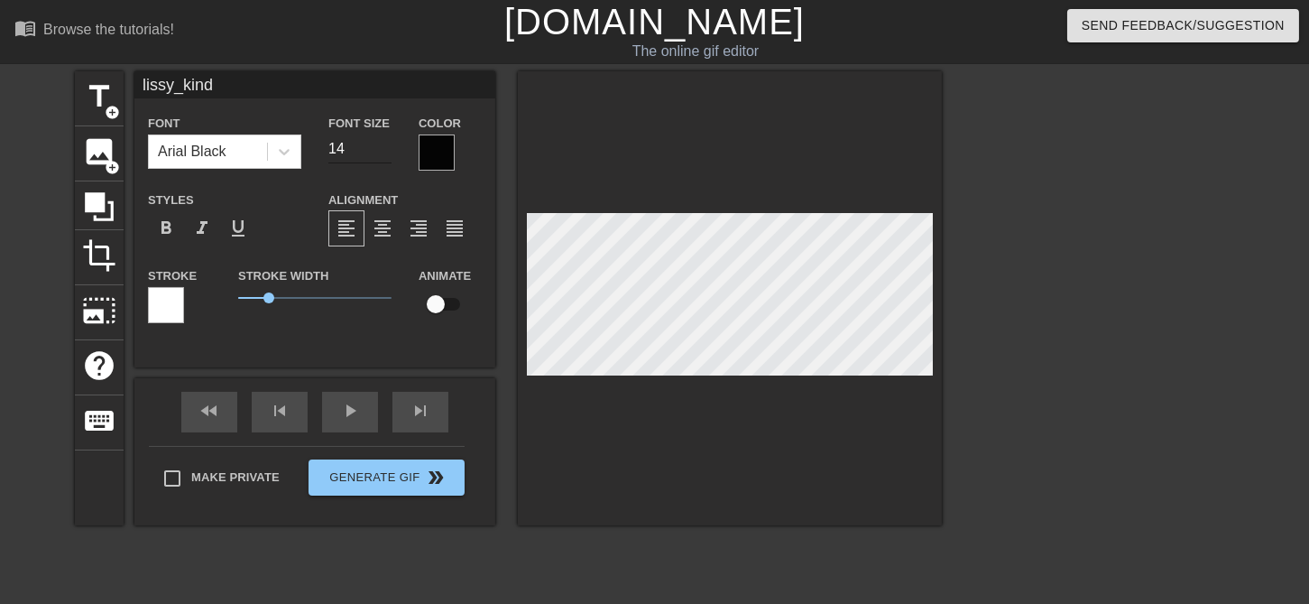
click at [388, 145] on input "14" at bounding box center [359, 148] width 63 height 29
click at [387, 143] on input "15" at bounding box center [359, 148] width 63 height 29
type input "14"
click at [386, 154] on input "14" at bounding box center [359, 148] width 63 height 29
click at [112, 85] on span "title" at bounding box center [99, 96] width 34 height 34
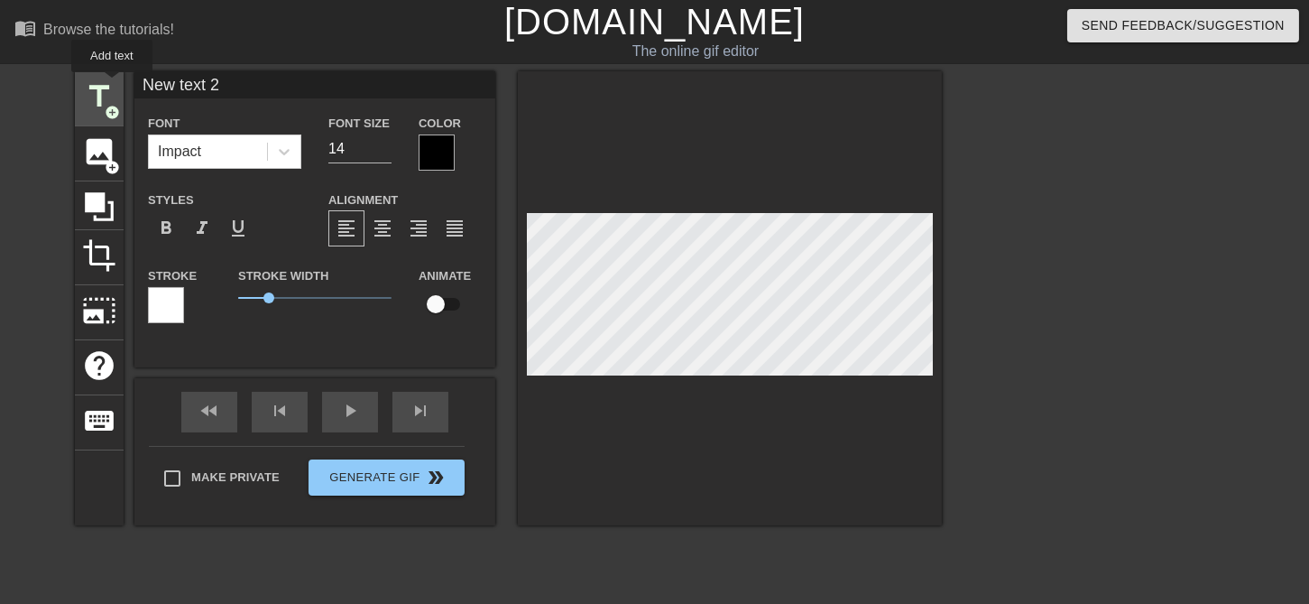
type input "New text 2"
type input "40"
click at [112, 85] on span "title" at bounding box center [99, 96] width 34 height 34
type input "New text3"
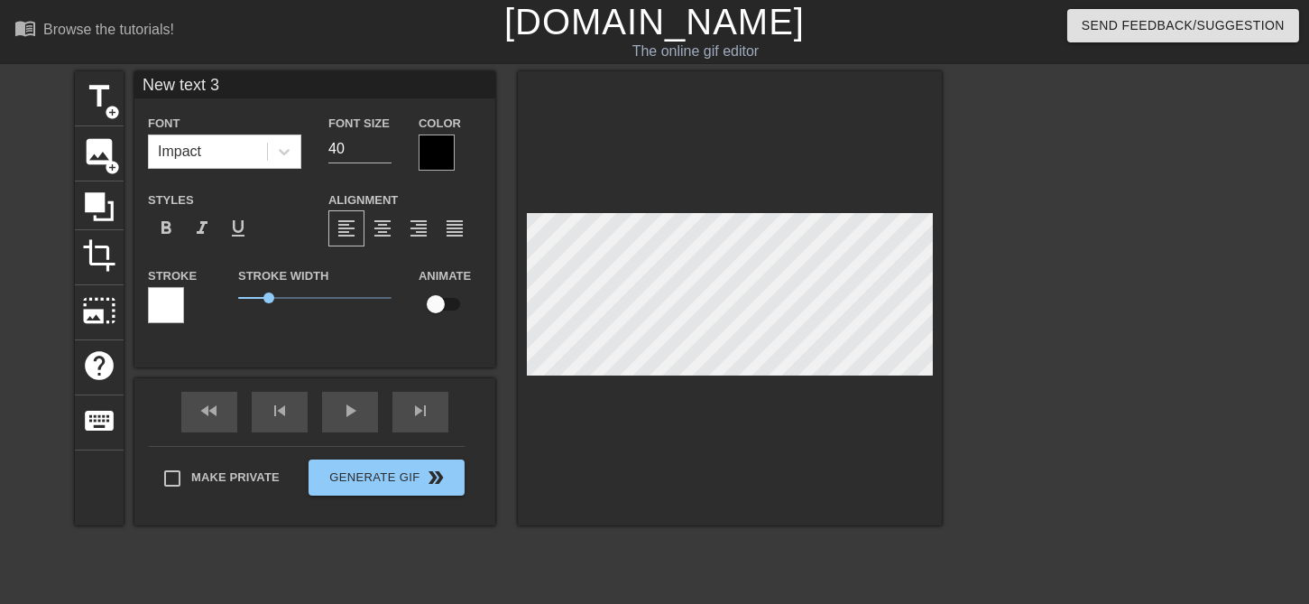
type textarea "New text3"
type input "New tex3"
type textarea "New tex3"
type input "New te3"
type textarea "New te3"
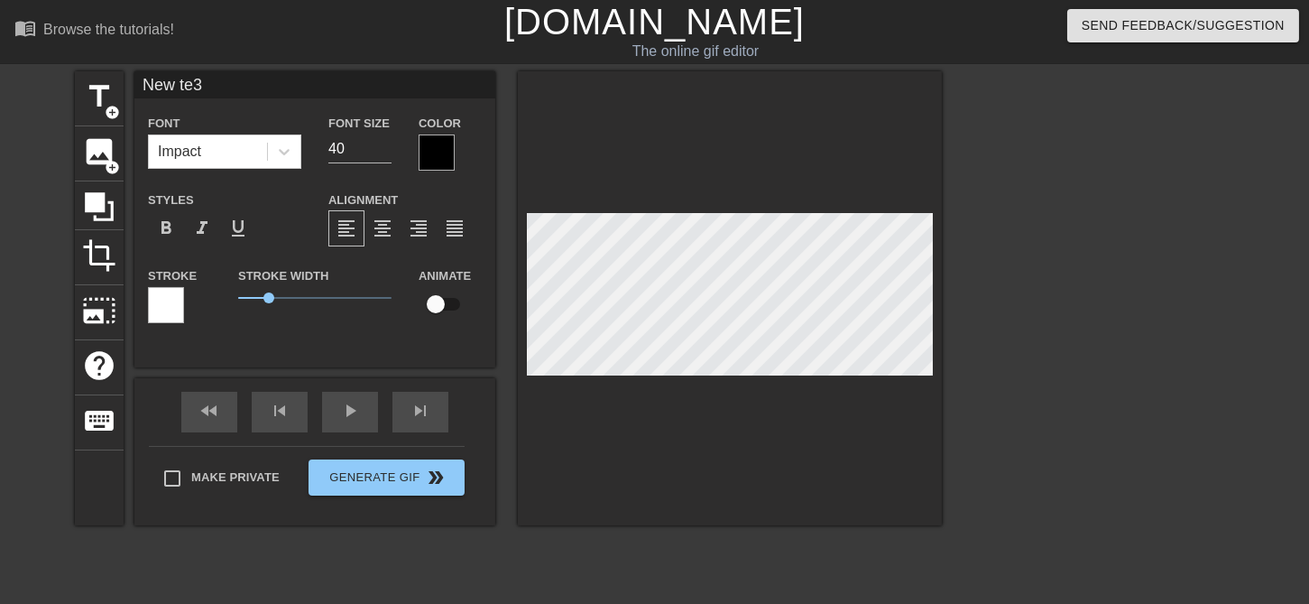
scroll to position [0, 1]
type input "New [MEDICAL_DATA]"
type textarea "New [MEDICAL_DATA]"
type input "New 3"
type textarea "New3"
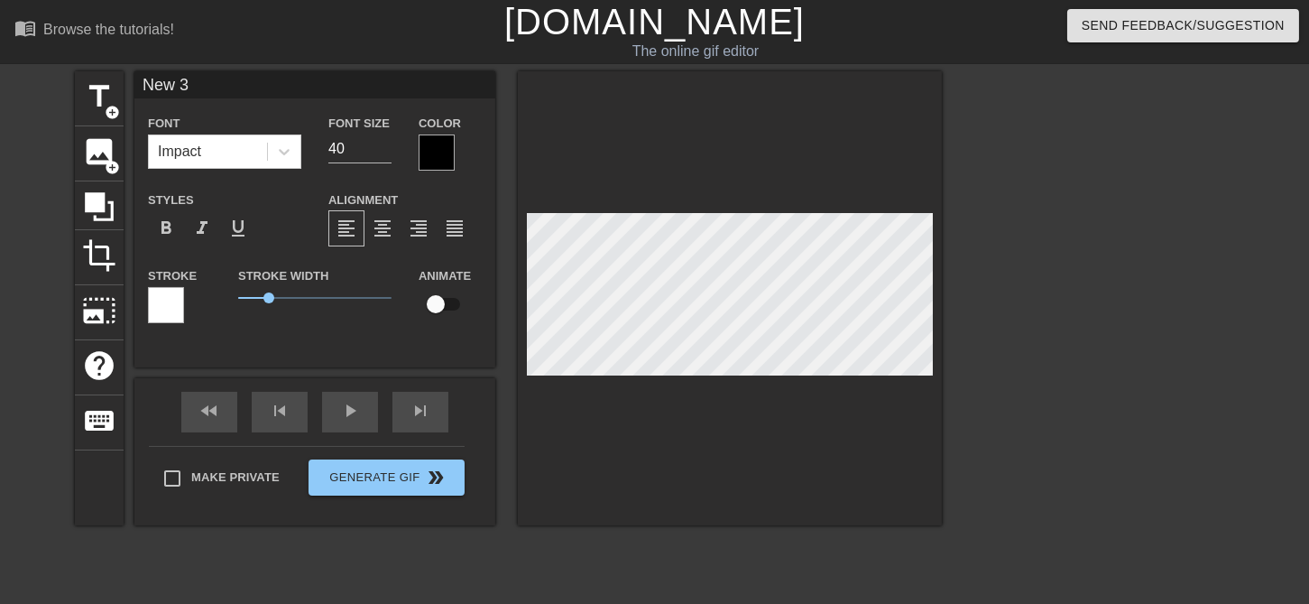
type input "Ne3"
type textarea "3"
type input "New text"
type textarea "New text"
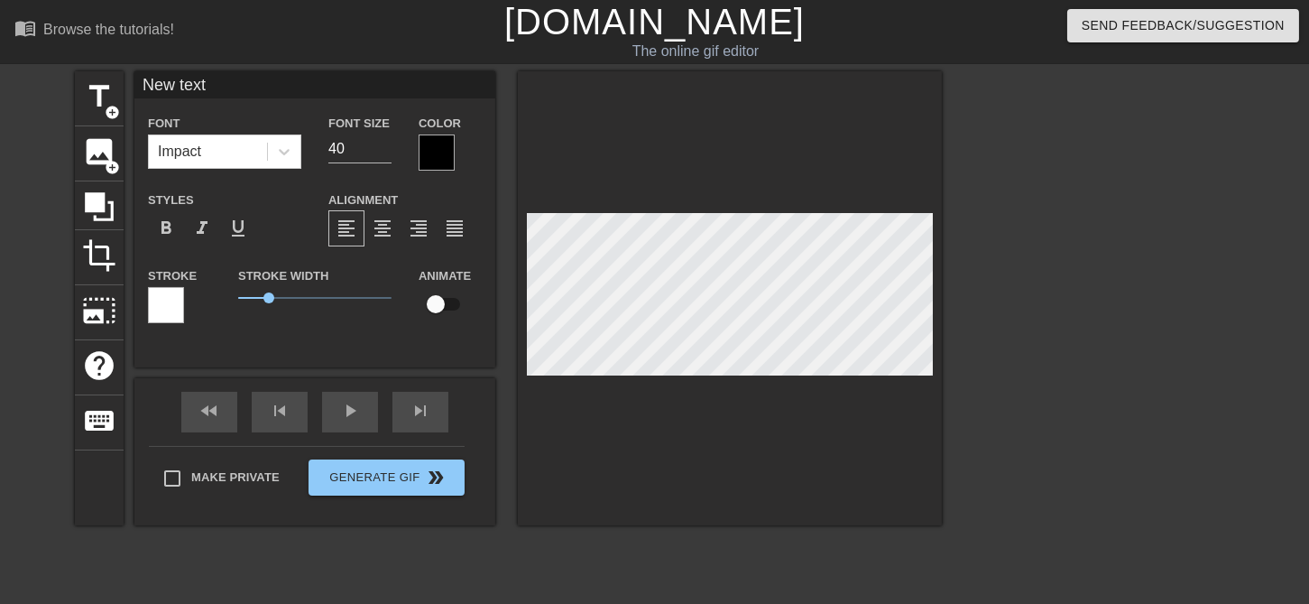
scroll to position [0, 2]
type input "New text"
type textarea "New te"
type input "New t"
type textarea "New t"
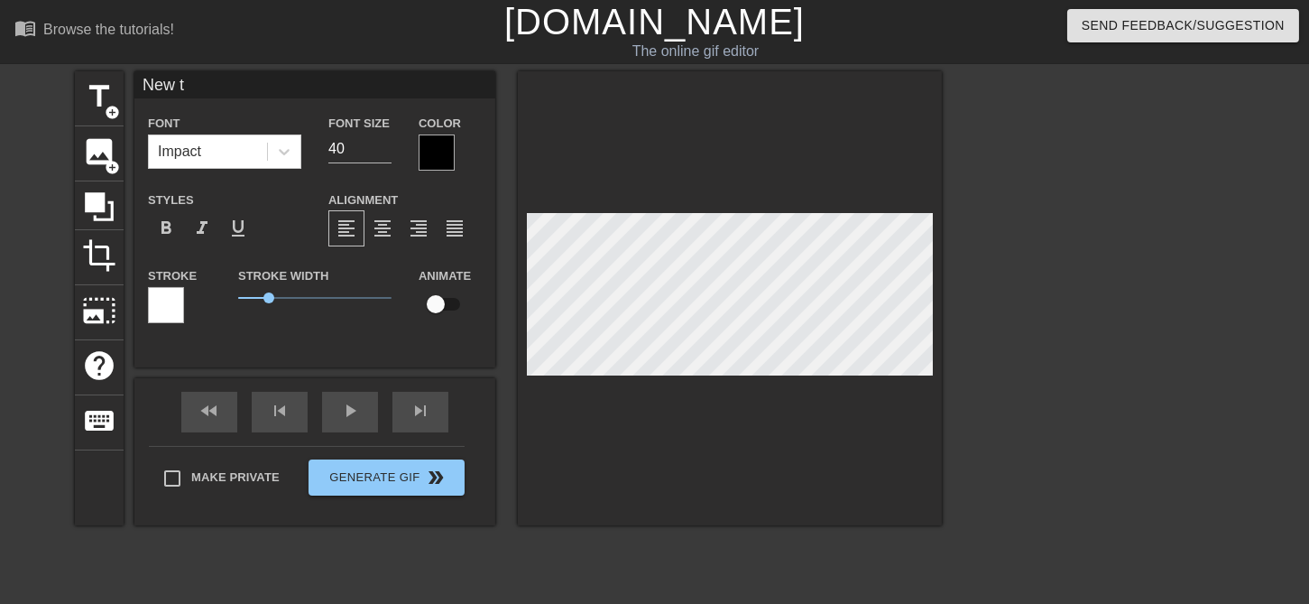
type input "New"
type textarea "New"
type input "Ne"
type textarea "N"
click at [882, 223] on div at bounding box center [730, 298] width 424 height 454
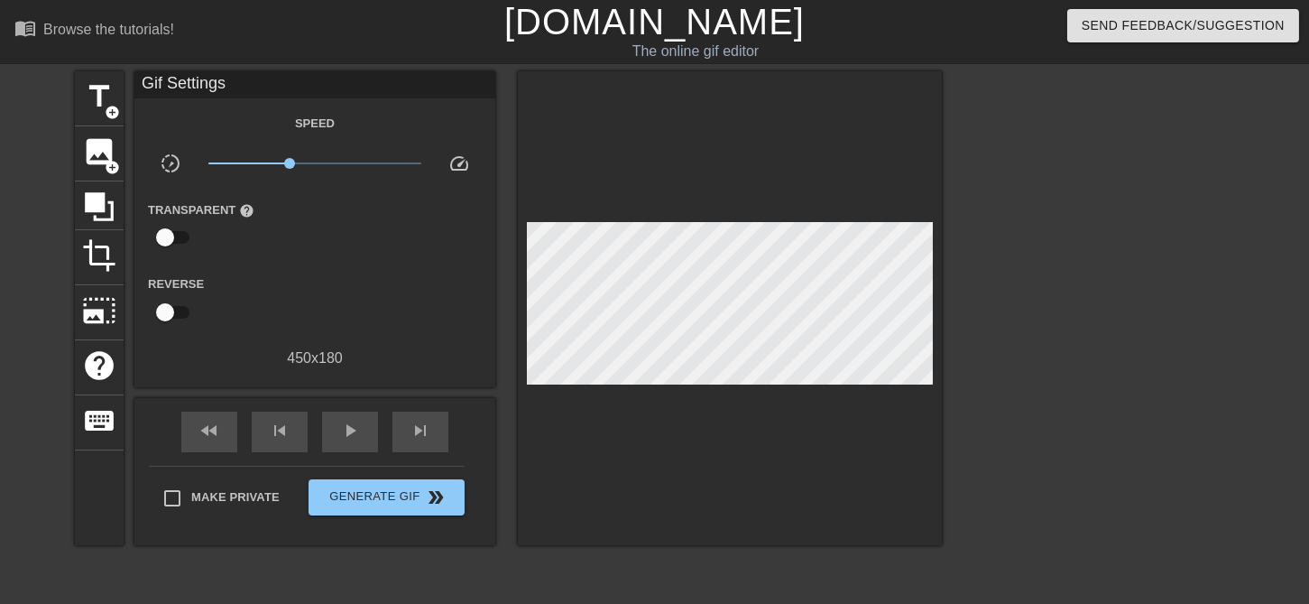
click at [882, 223] on div at bounding box center [730, 308] width 424 height 474
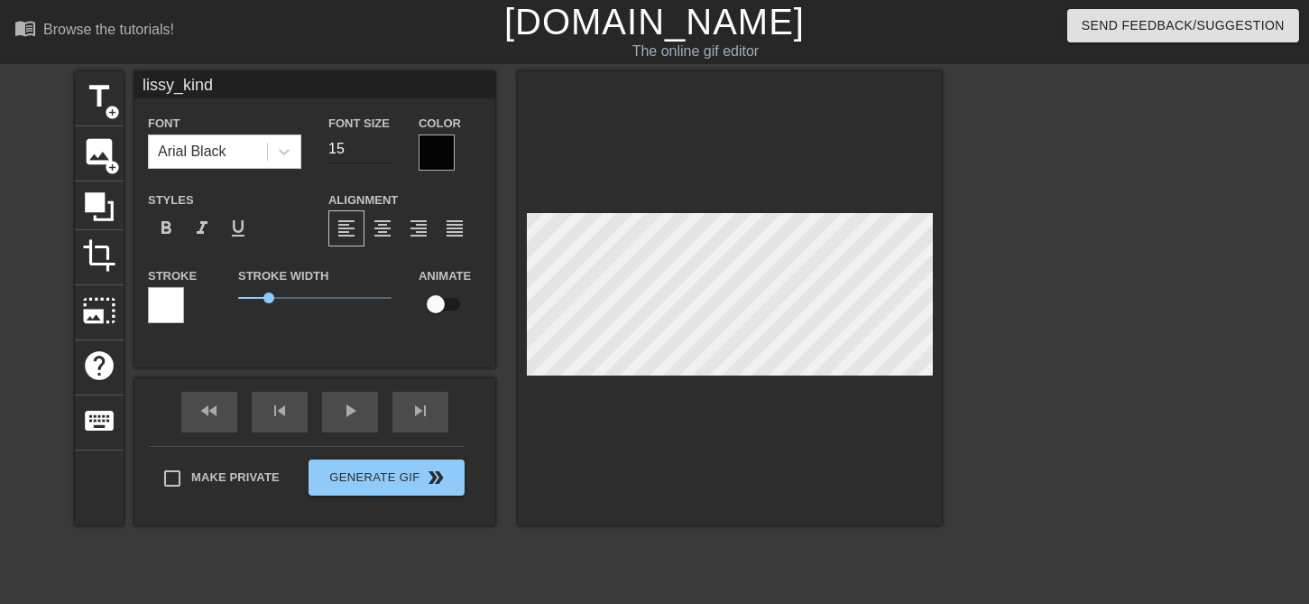
click at [384, 149] on input "15" at bounding box center [359, 148] width 63 height 29
click at [385, 152] on input "14" at bounding box center [359, 148] width 63 height 29
type input "13"
click at [385, 152] on input "13" at bounding box center [359, 148] width 63 height 29
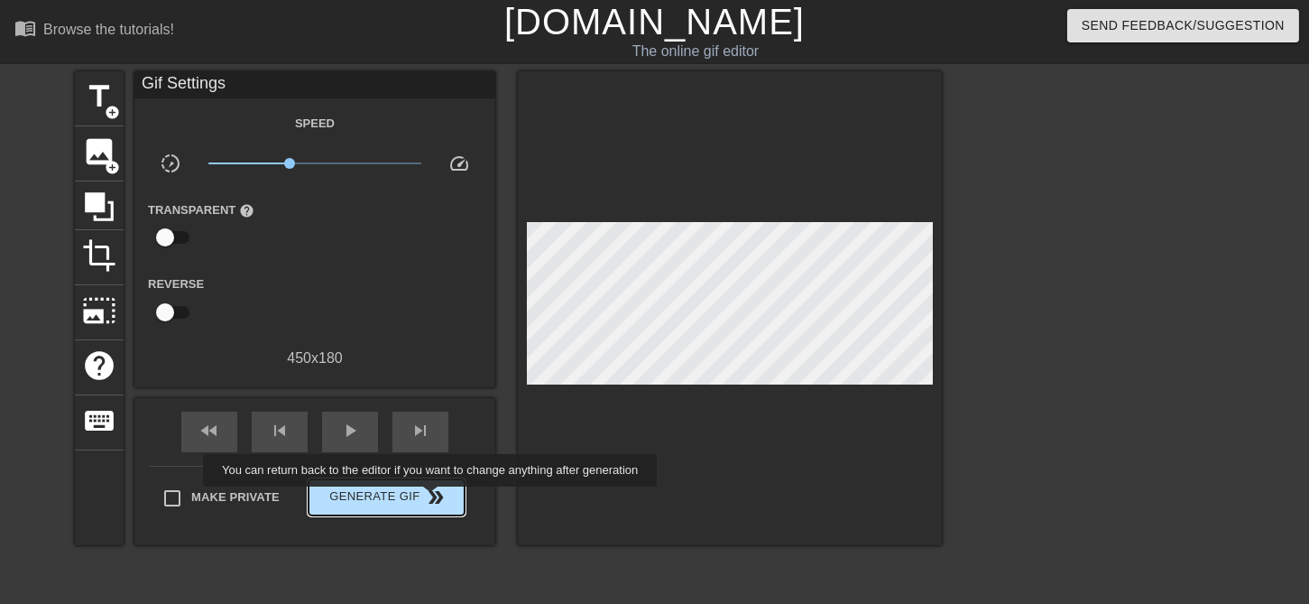
click at [432, 496] on span "double_arrow" at bounding box center [437, 497] width 22 height 22
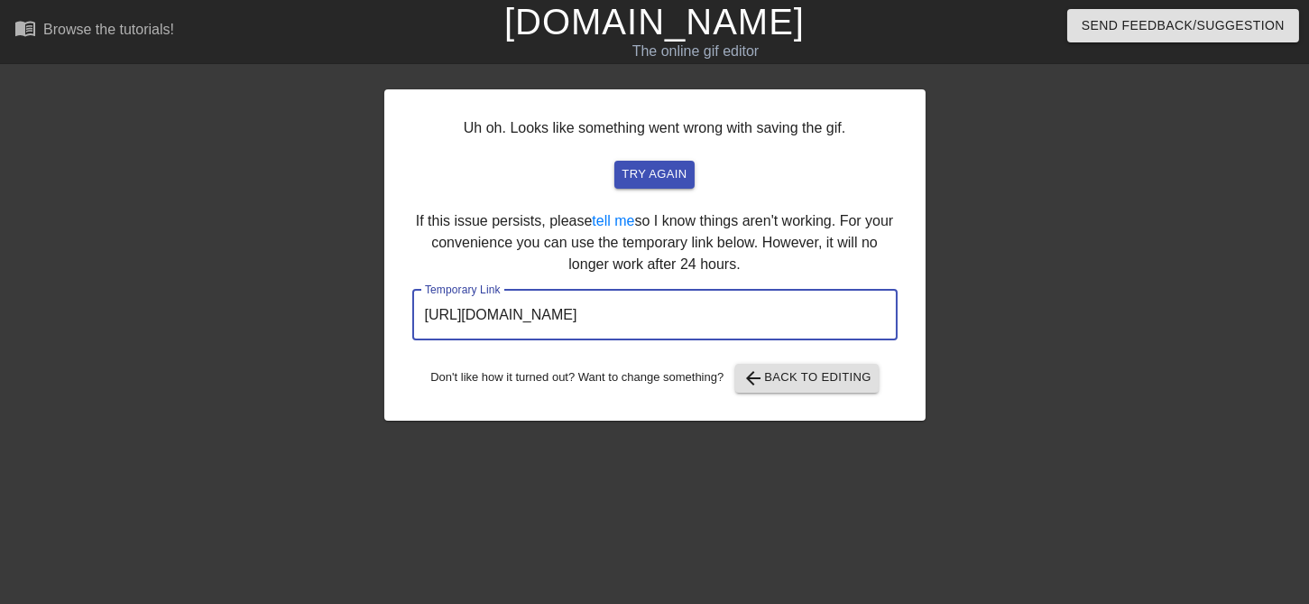
click at [734, 312] on input "[URL][DOMAIN_NAME]" at bounding box center [654, 315] width 485 height 51
click at [733, 315] on input "[URL][DOMAIN_NAME]" at bounding box center [654, 315] width 485 height 51
click at [733, 316] on input "[URL][DOMAIN_NAME]" at bounding box center [654, 315] width 485 height 51
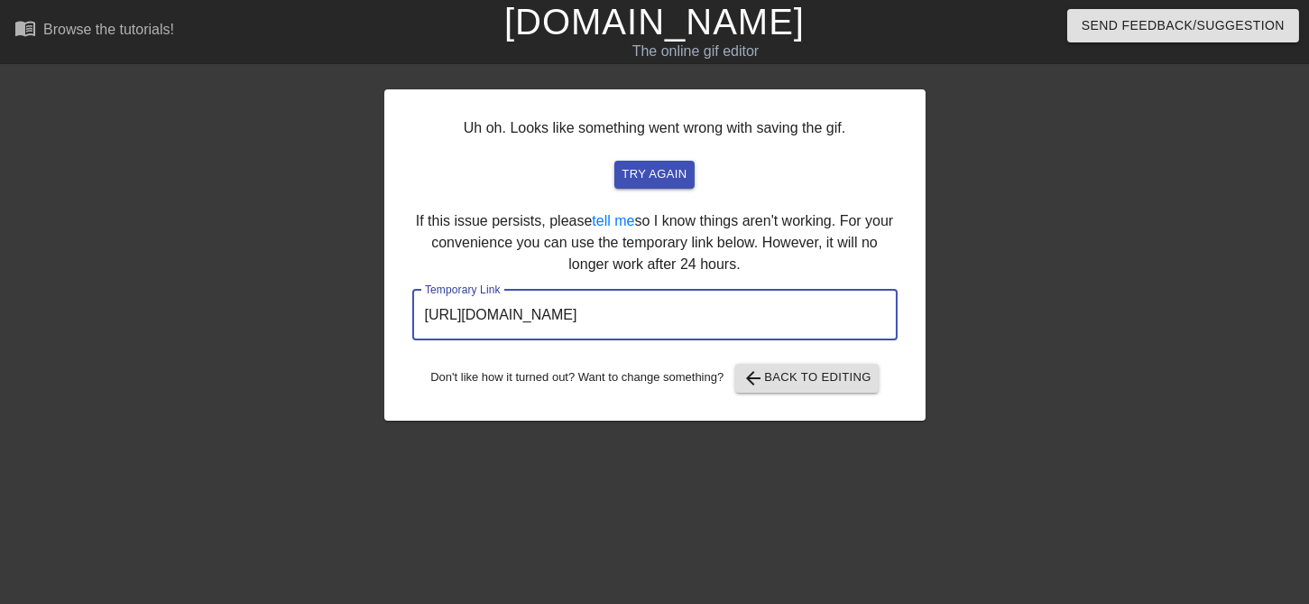
click at [733, 316] on input "[URL][DOMAIN_NAME]" at bounding box center [654, 315] width 485 height 51
click at [733, 317] on input "[URL][DOMAIN_NAME]" at bounding box center [654, 315] width 485 height 51
click at [733, 318] on input "[URL][DOMAIN_NAME]" at bounding box center [654, 315] width 485 height 51
click at [733, 319] on input "[URL][DOMAIN_NAME]" at bounding box center [654, 315] width 485 height 51
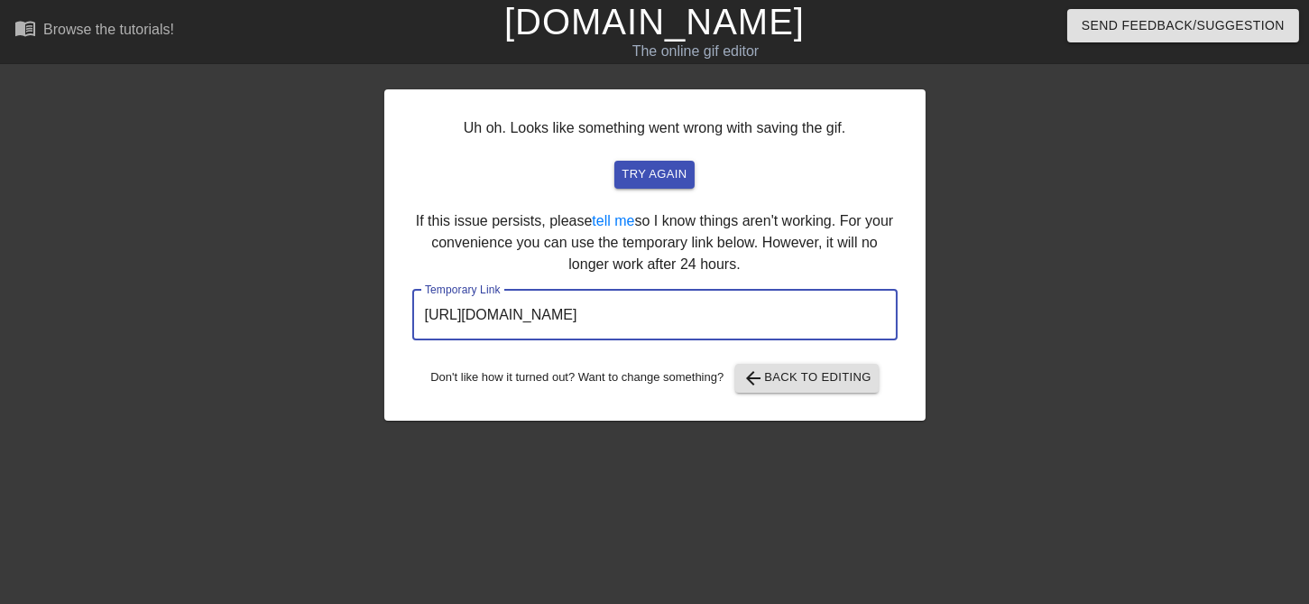
click at [733, 319] on input "[URL][DOMAIN_NAME]" at bounding box center [654, 315] width 485 height 51
